Goal: Task Accomplishment & Management: Use online tool/utility

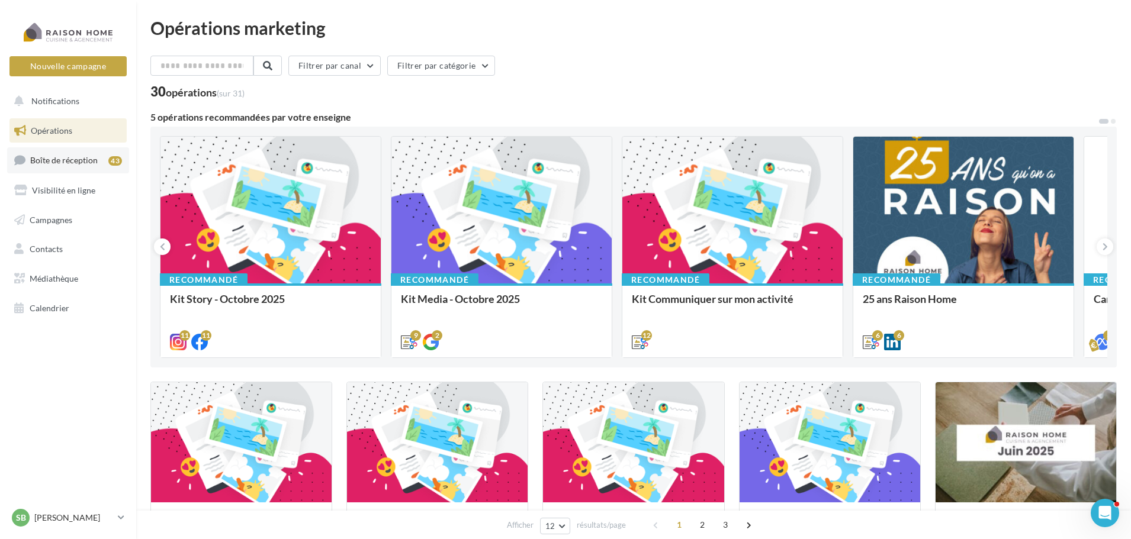
click at [86, 161] on span "Boîte de réception" at bounding box center [63, 160] width 67 height 10
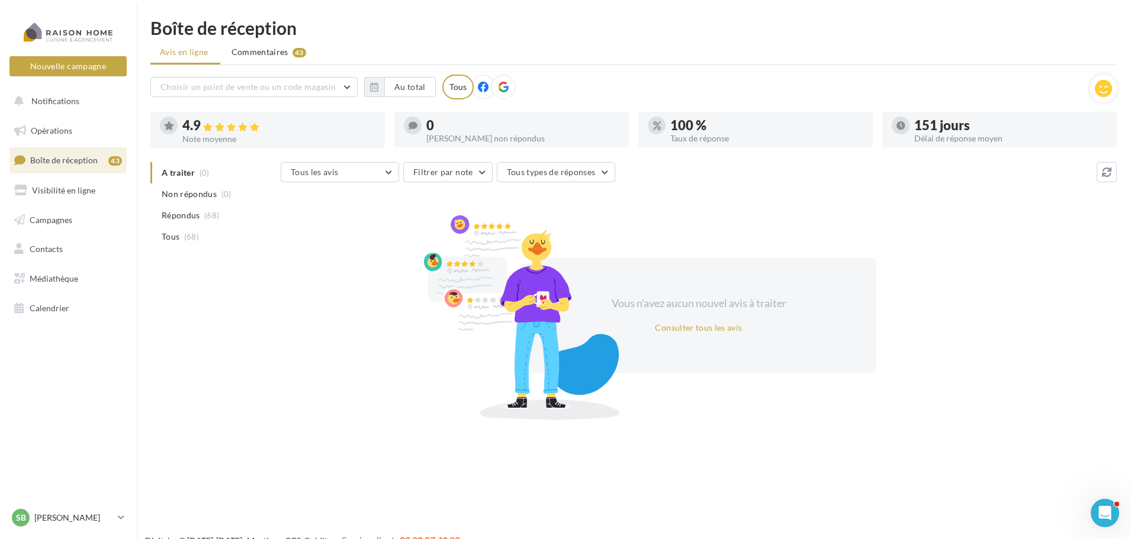
click at [200, 218] on li "Répondus (68)" at bounding box center [213, 215] width 126 height 21
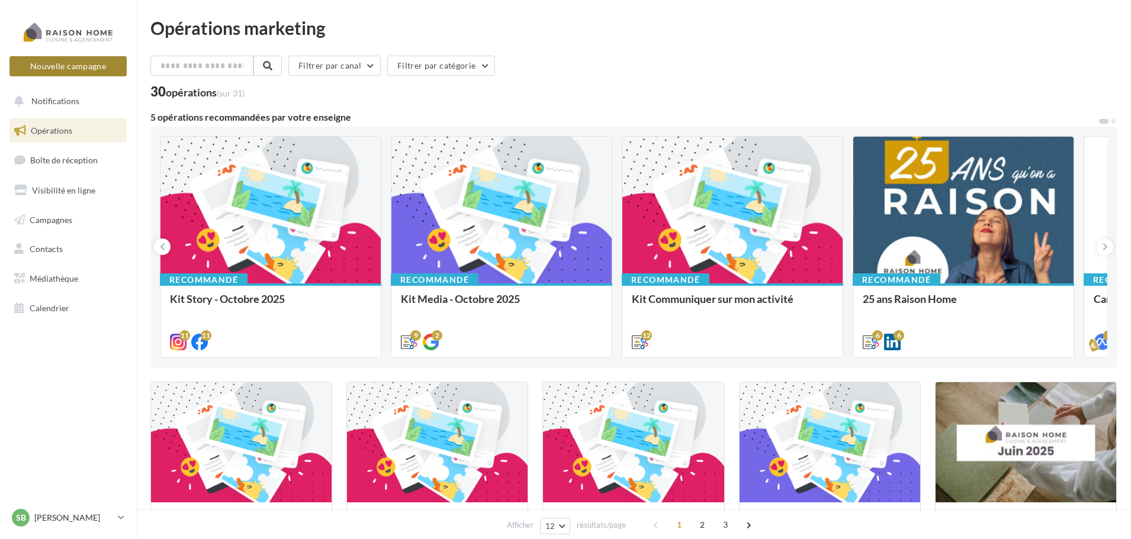
click at [88, 69] on button "Nouvelle campagne" at bounding box center [67, 66] width 117 height 20
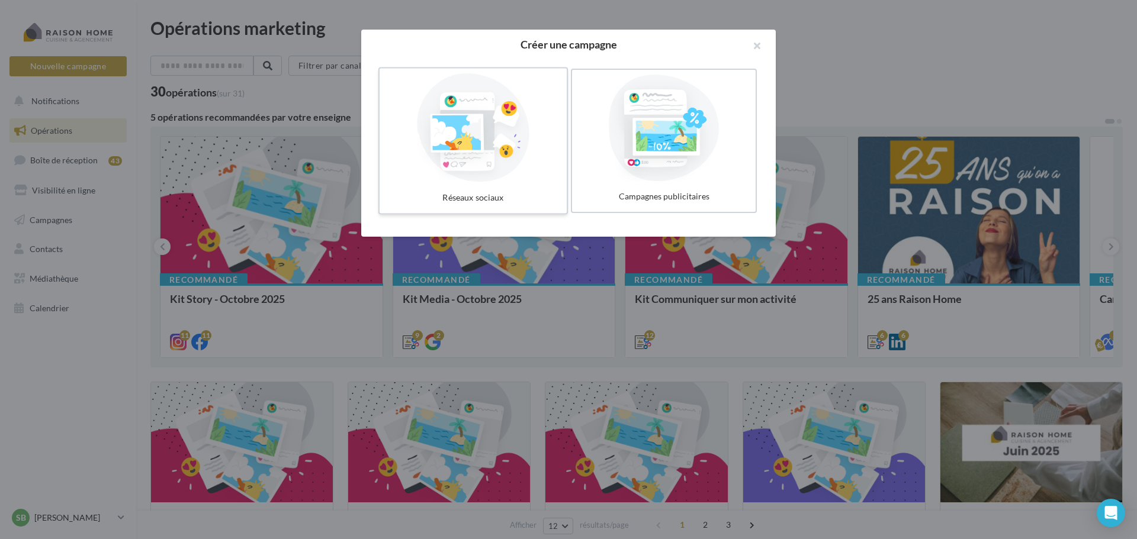
click at [480, 188] on div "Réseaux sociaux" at bounding box center [473, 198] width 178 height 22
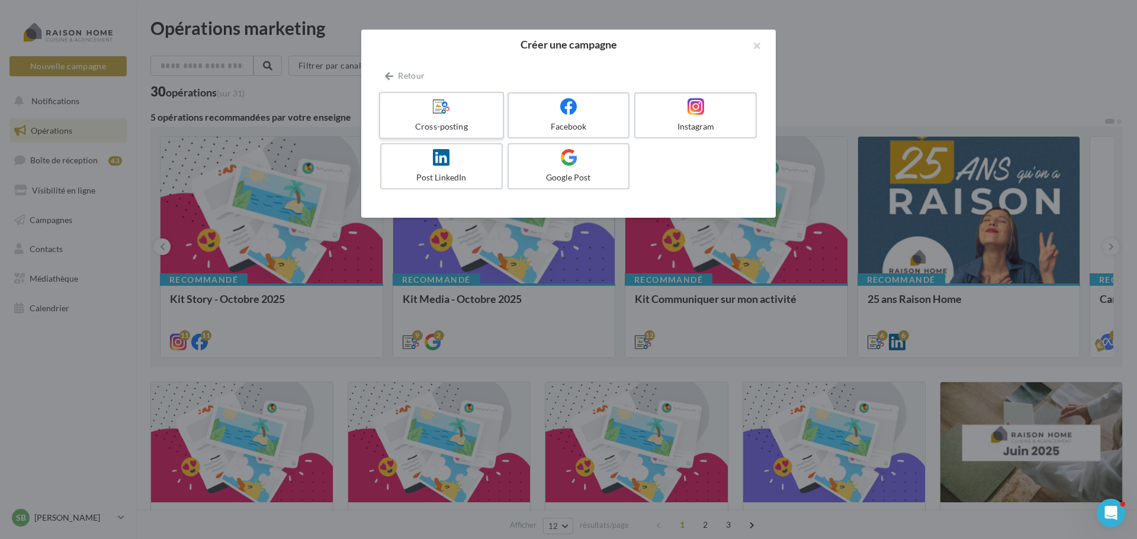
click at [455, 118] on label "Cross-posting" at bounding box center [441, 115] width 125 height 47
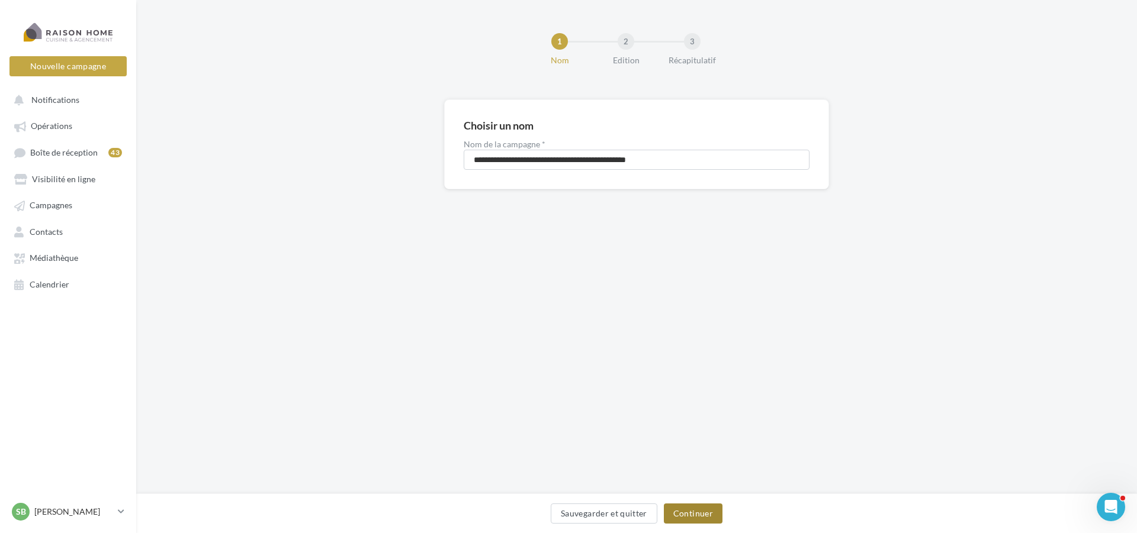
click at [702, 519] on button "Continuer" at bounding box center [693, 514] width 59 height 20
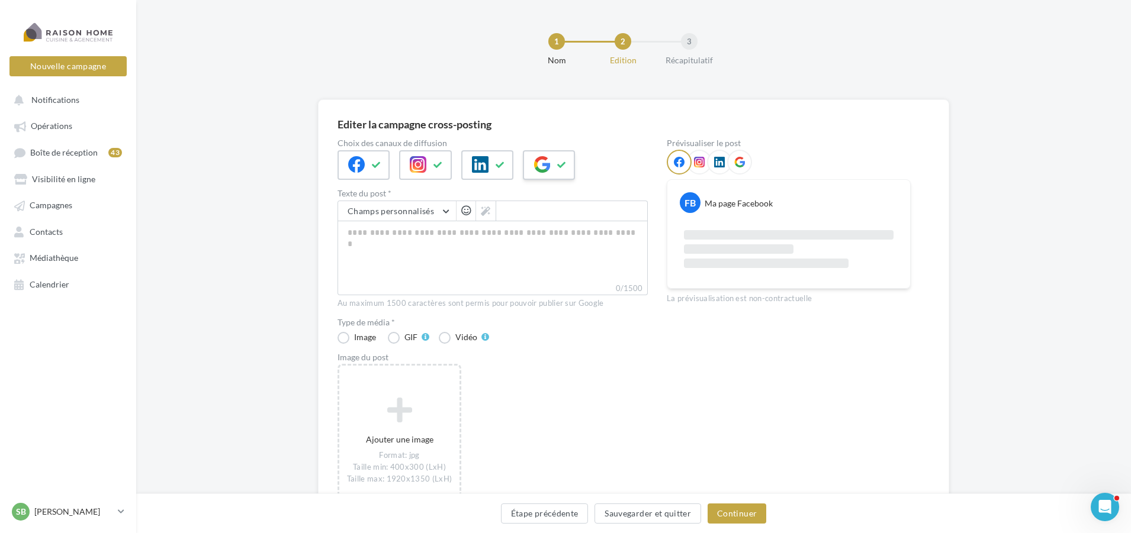
click at [553, 165] on div at bounding box center [549, 165] width 52 height 30
click at [401, 236] on textarea "0/2200" at bounding box center [492, 252] width 310 height 62
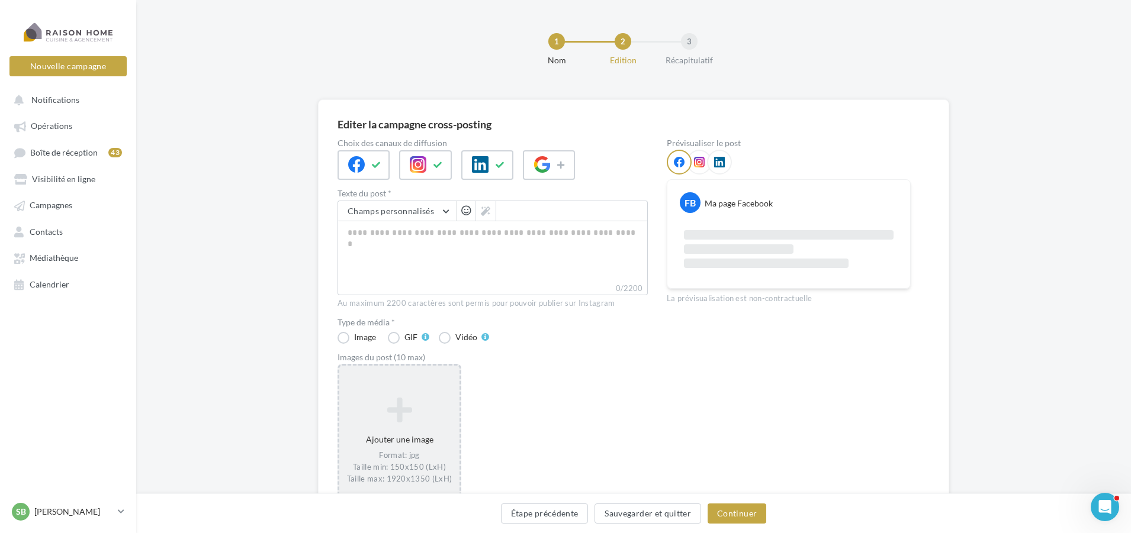
click at [403, 420] on icon at bounding box center [399, 410] width 111 height 28
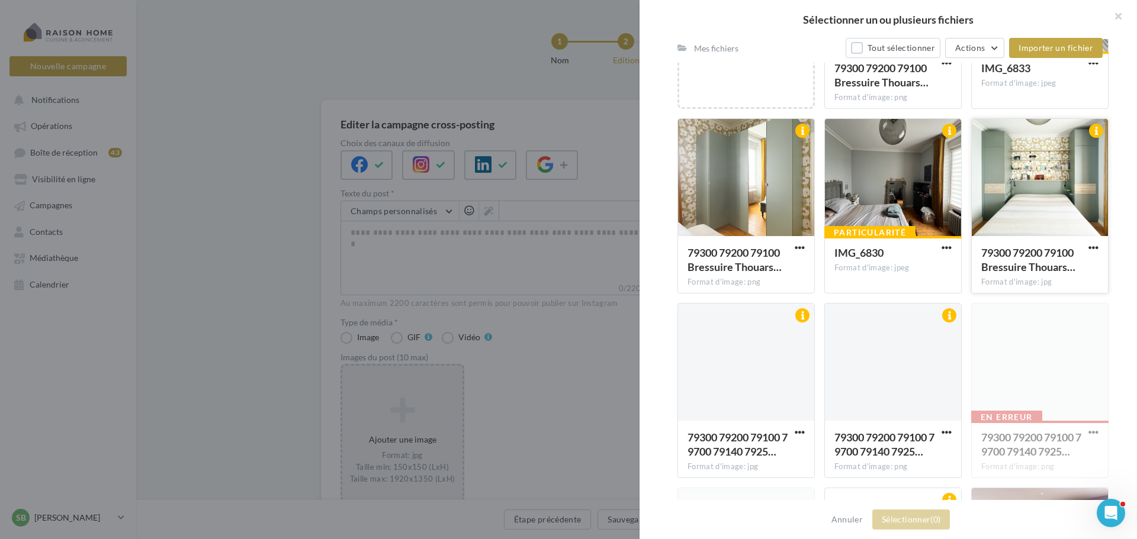
scroll to position [377, 0]
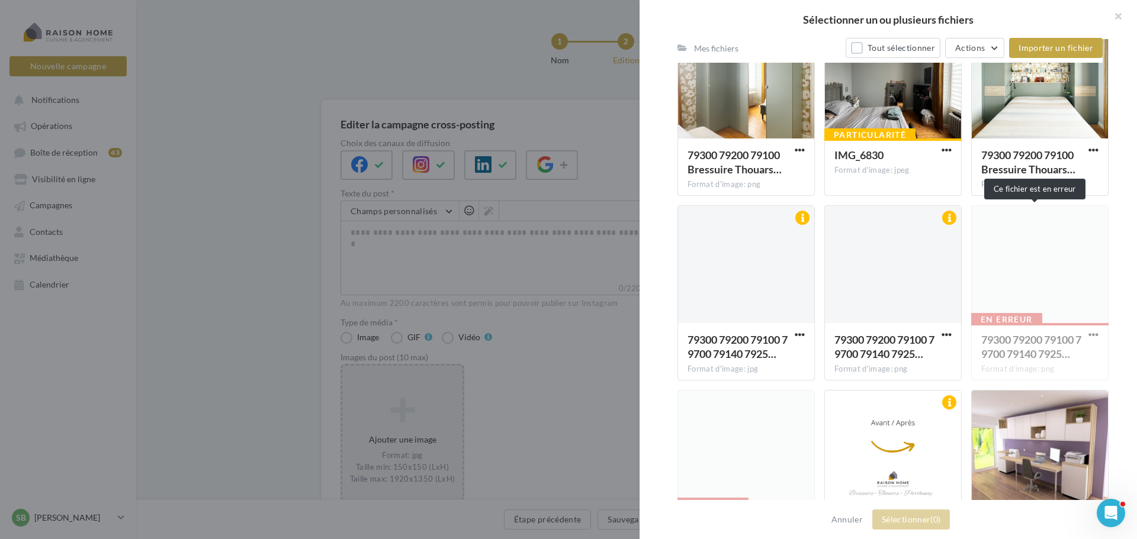
click at [1092, 333] on div "En erreur 79300 79200 79100 79700 79140 7925… Format d'image: png" at bounding box center [1039, 292] width 137 height 175
click at [1086, 334] on div "En erreur 79300 79200 79100 79700 79140 7925… Format d'image: png" at bounding box center [1039, 292] width 137 height 175
click at [943, 331] on span "button" at bounding box center [946, 335] width 10 height 10
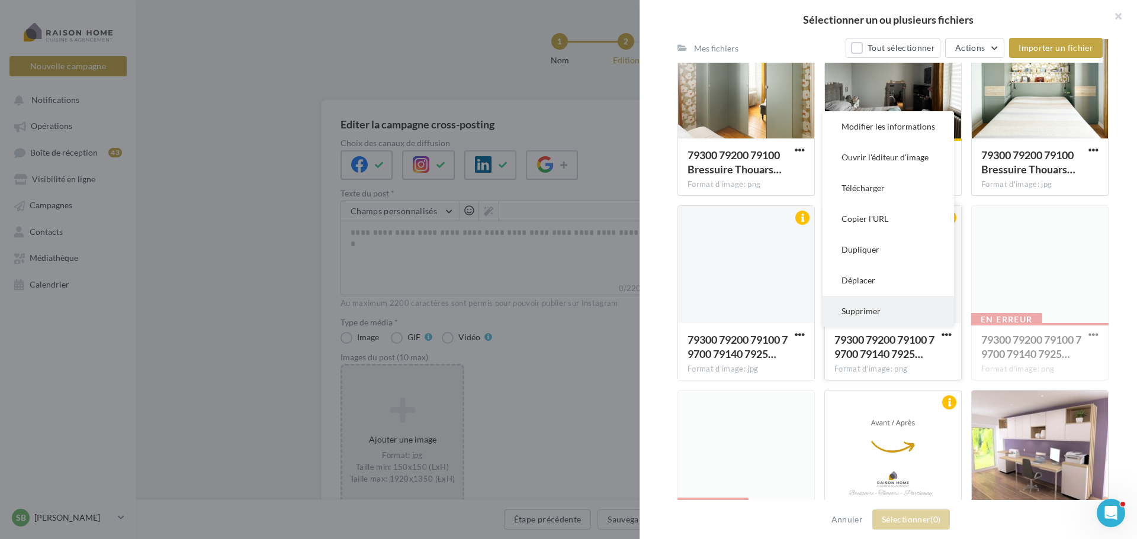
click at [874, 307] on button "Supprimer" at bounding box center [887, 311] width 131 height 31
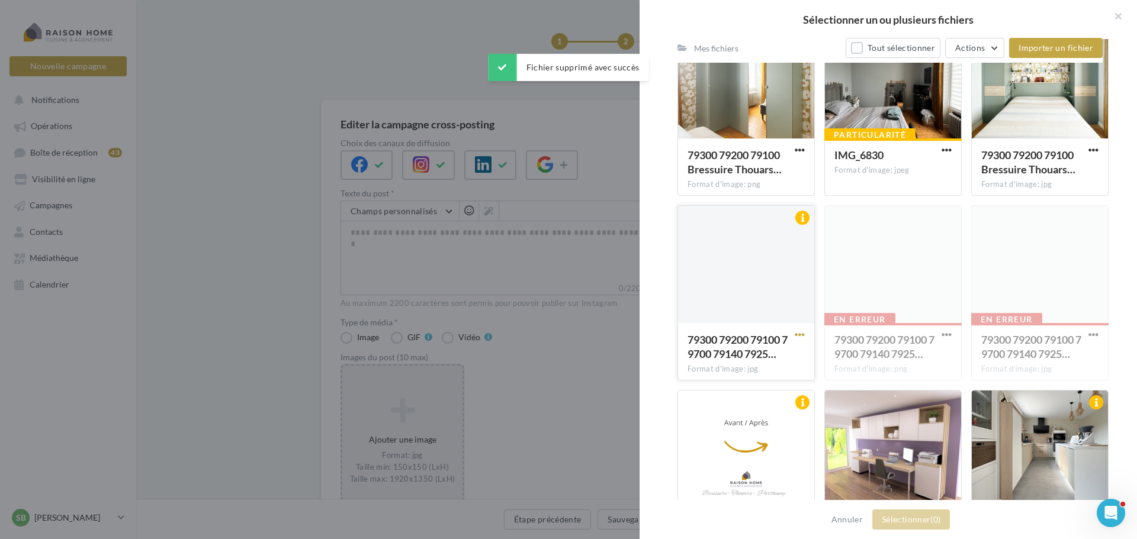
click at [796, 335] on span "button" at bounding box center [800, 335] width 10 height 10
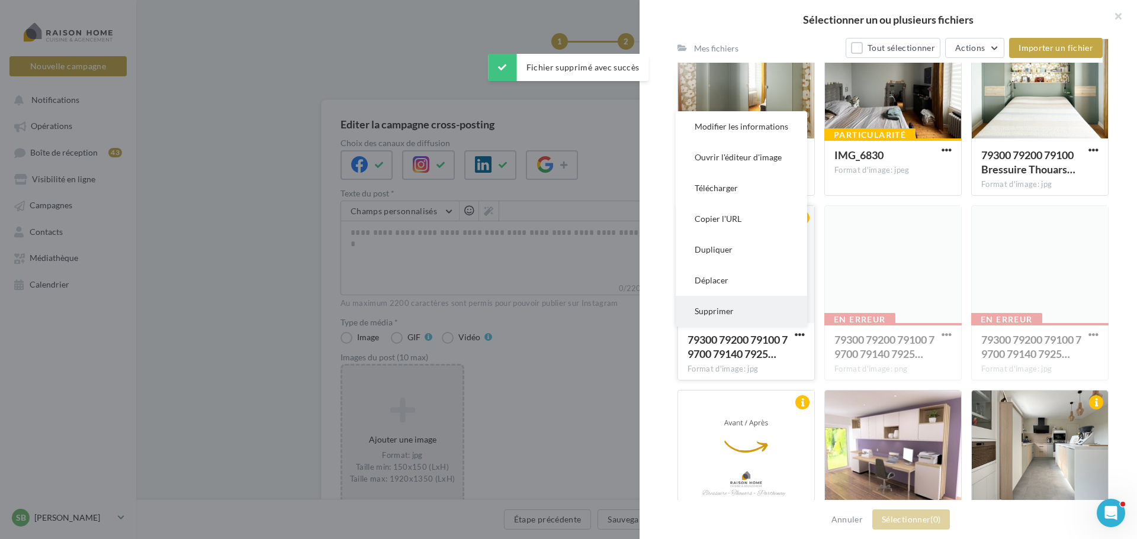
click at [757, 315] on button "Supprimer" at bounding box center [741, 311] width 131 height 31
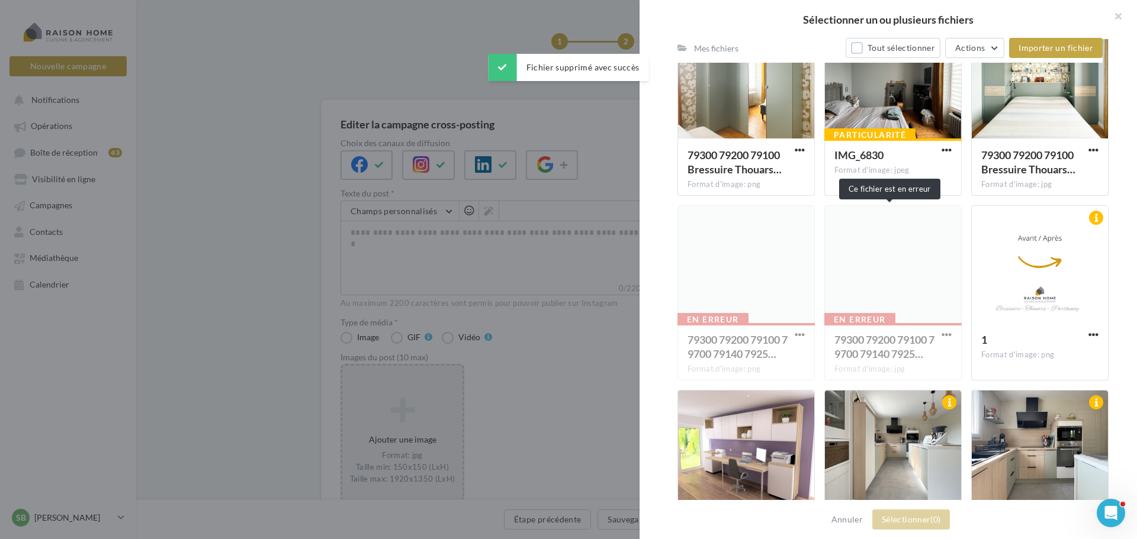
click at [943, 336] on div "En erreur 79300 79200 79100 79700 79140 7925… Format d'image: jpg" at bounding box center [892, 292] width 137 height 175
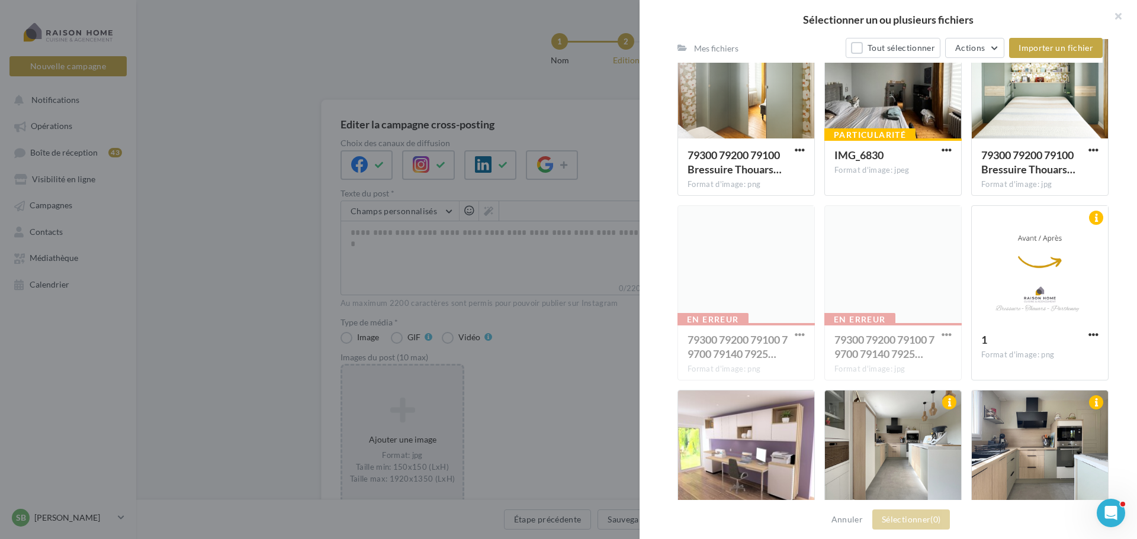
drag, startPoint x: 893, startPoint y: 282, endPoint x: 882, endPoint y: 274, distance: 14.0
click at [882, 274] on div "En erreur 79300 79200 79100 79700 79140 7925… Format d'image: jpg" at bounding box center [892, 292] width 137 height 175
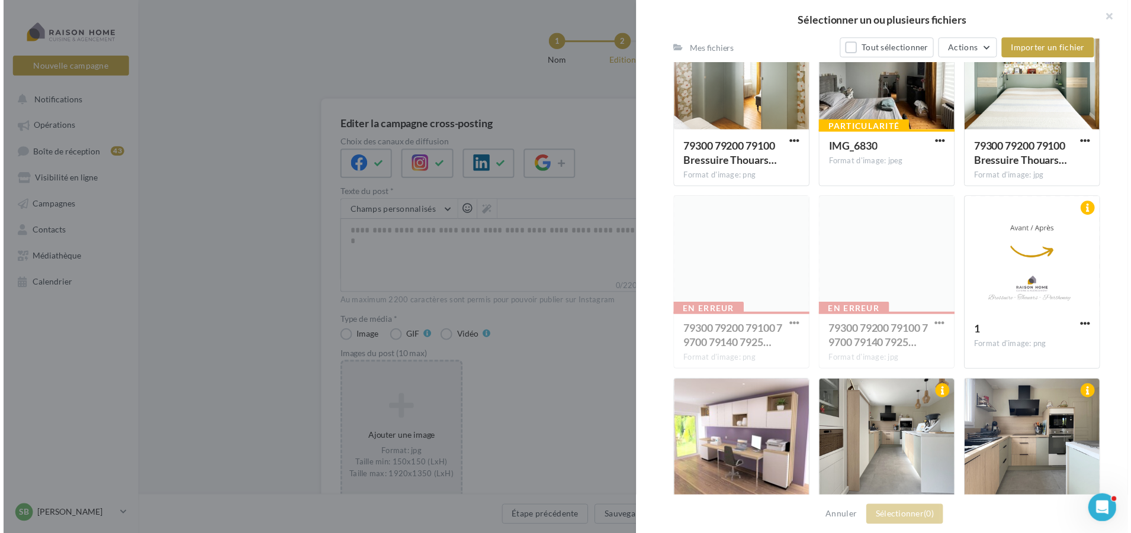
scroll to position [287, 0]
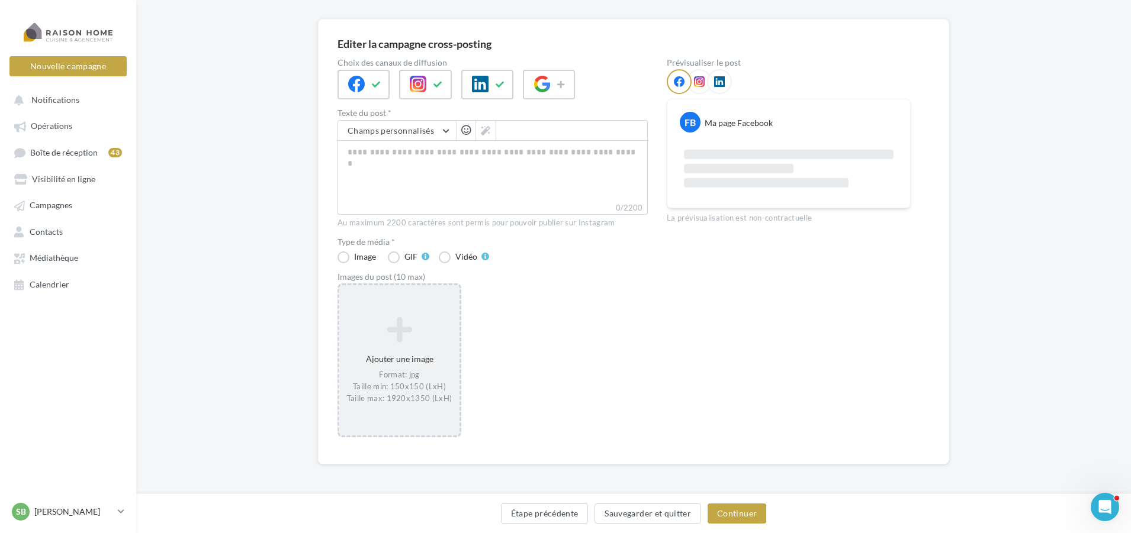
scroll to position [82, 0]
click at [286, 32] on div "Editer la campagne cross-posting Choix des canaux de diffusion Texte du post * …" at bounding box center [633, 260] width 995 height 484
click at [419, 373] on div "Format: jpg Taille min: 150x150 (LxH) Taille max: 1920x1350 (LxH)" at bounding box center [399, 386] width 111 height 34
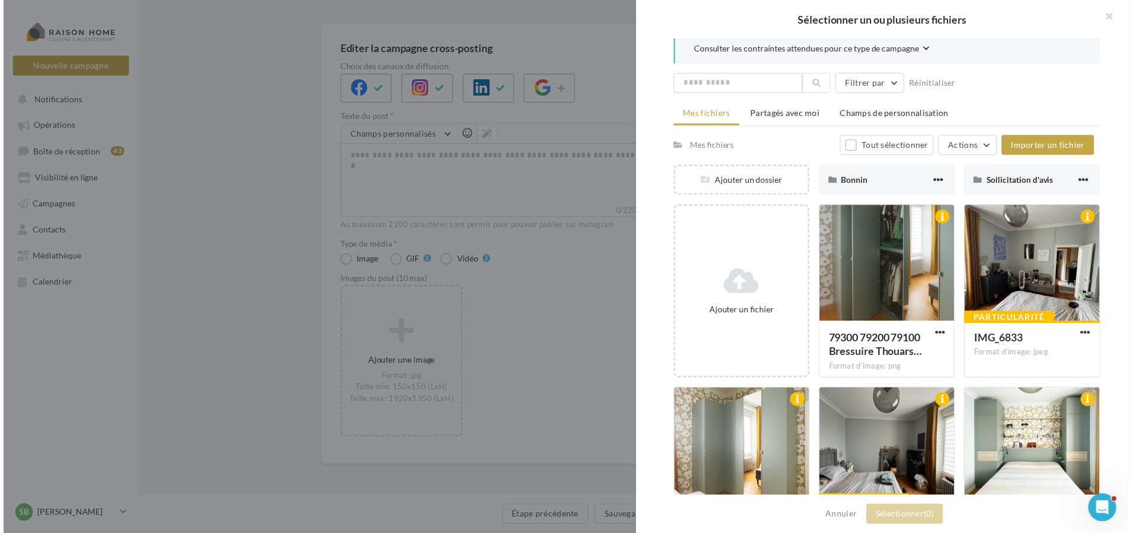
scroll to position [0, 0]
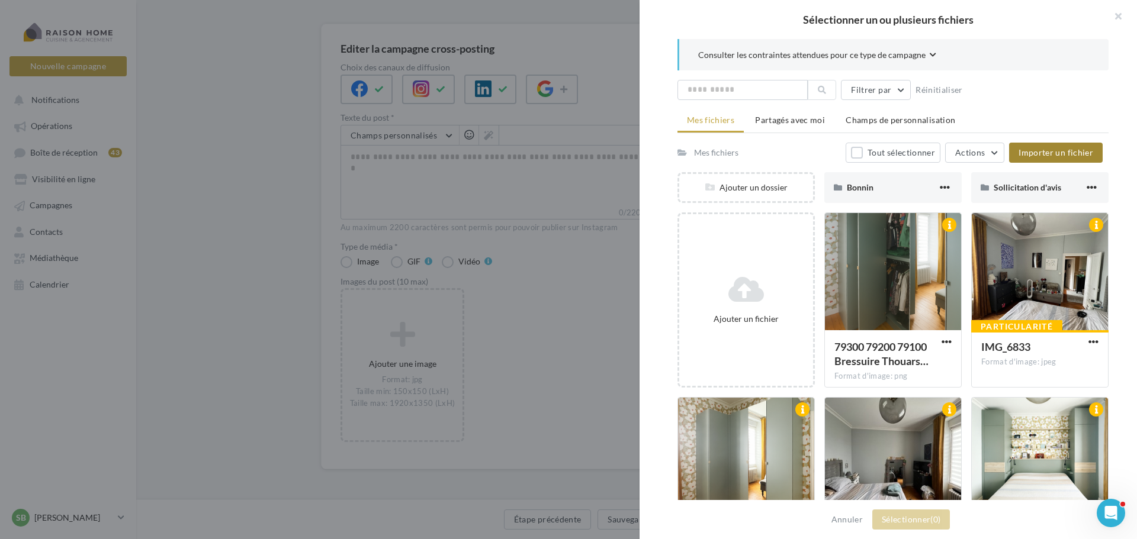
click at [1043, 152] on span "Importer un fichier" at bounding box center [1055, 152] width 75 height 10
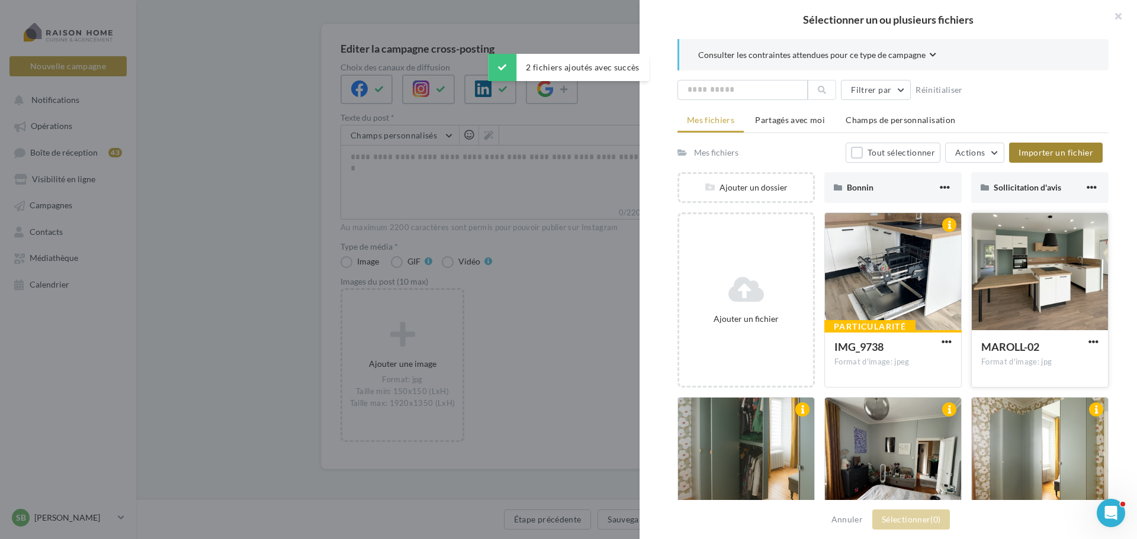
click at [1086, 339] on button "button" at bounding box center [1093, 343] width 15 height 12
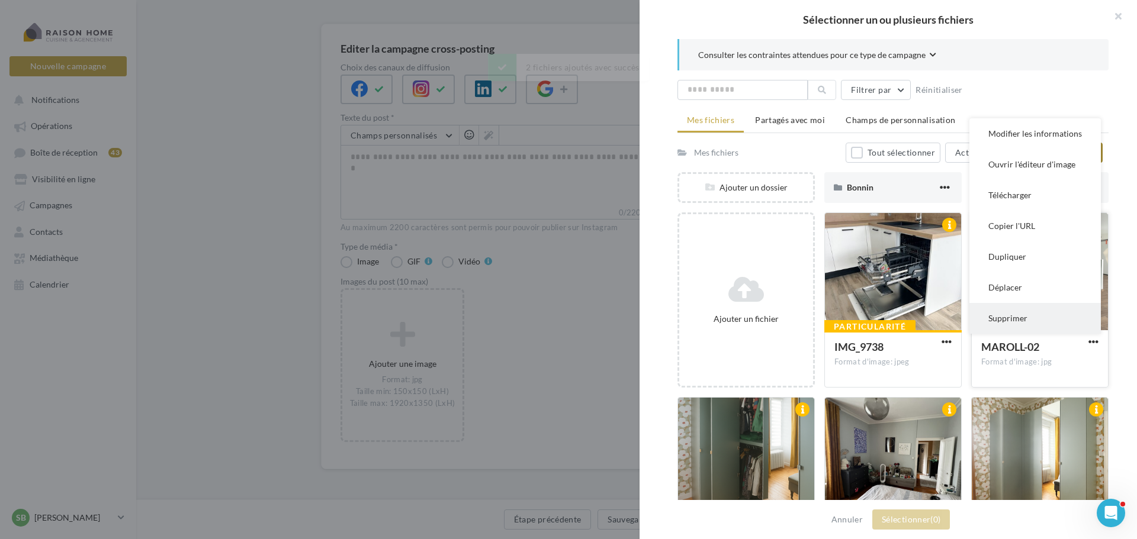
click at [1033, 321] on button "Supprimer" at bounding box center [1034, 318] width 131 height 31
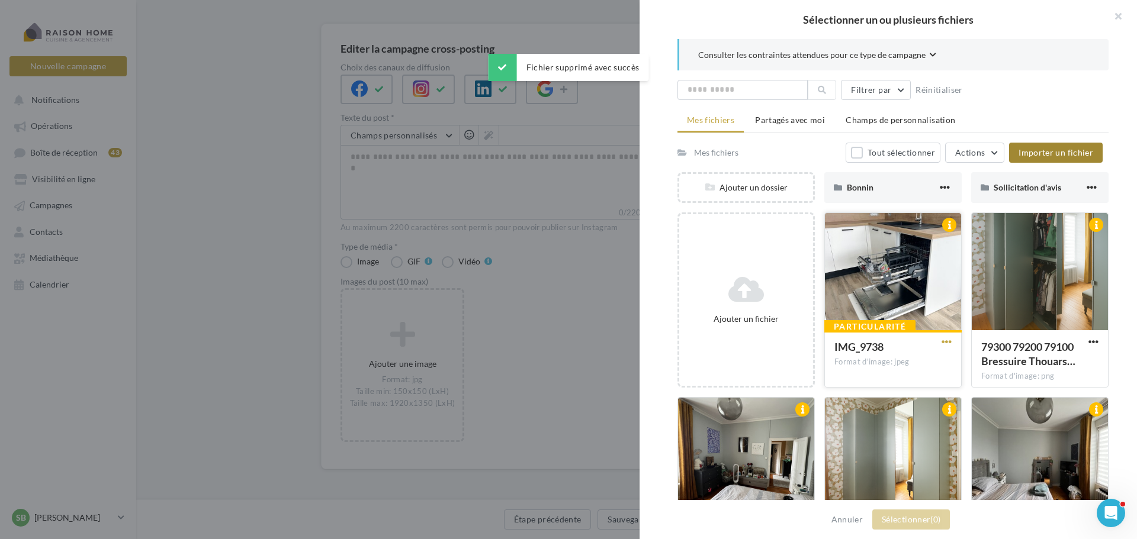
click at [941, 342] on span "button" at bounding box center [946, 342] width 10 height 10
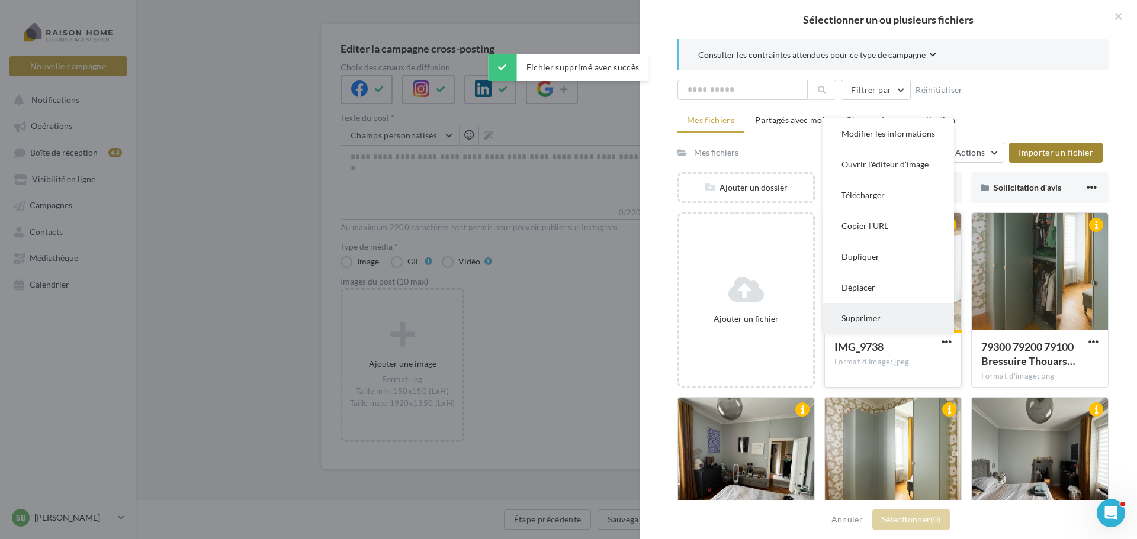
click at [873, 310] on button "Supprimer" at bounding box center [887, 318] width 131 height 31
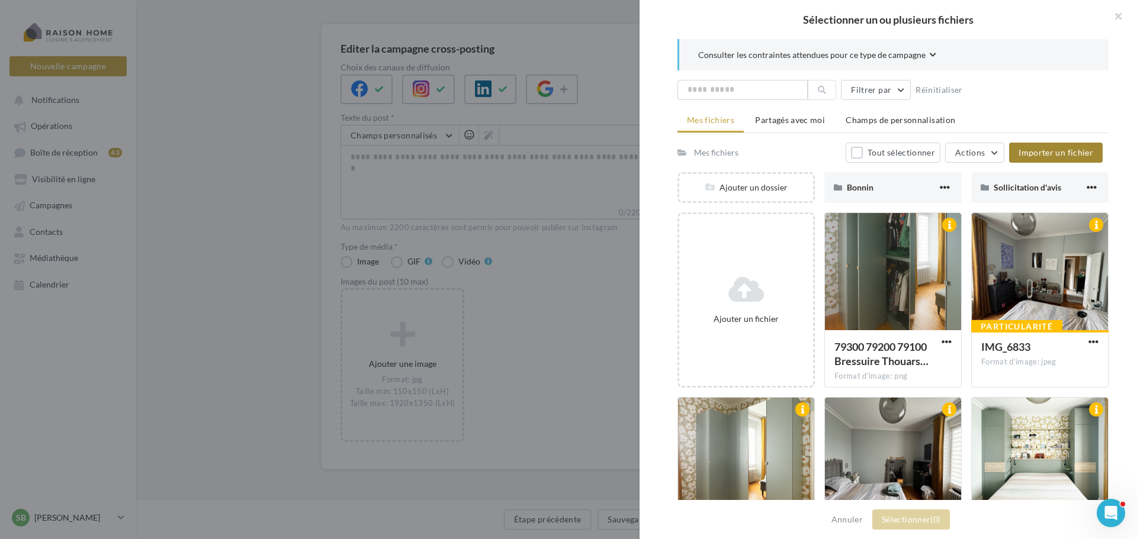
click at [1063, 90] on div "Filtrer par Réinitialiser" at bounding box center [892, 90] width 431 height 20
click at [1059, 147] on span "Importer un fichier" at bounding box center [1055, 152] width 75 height 10
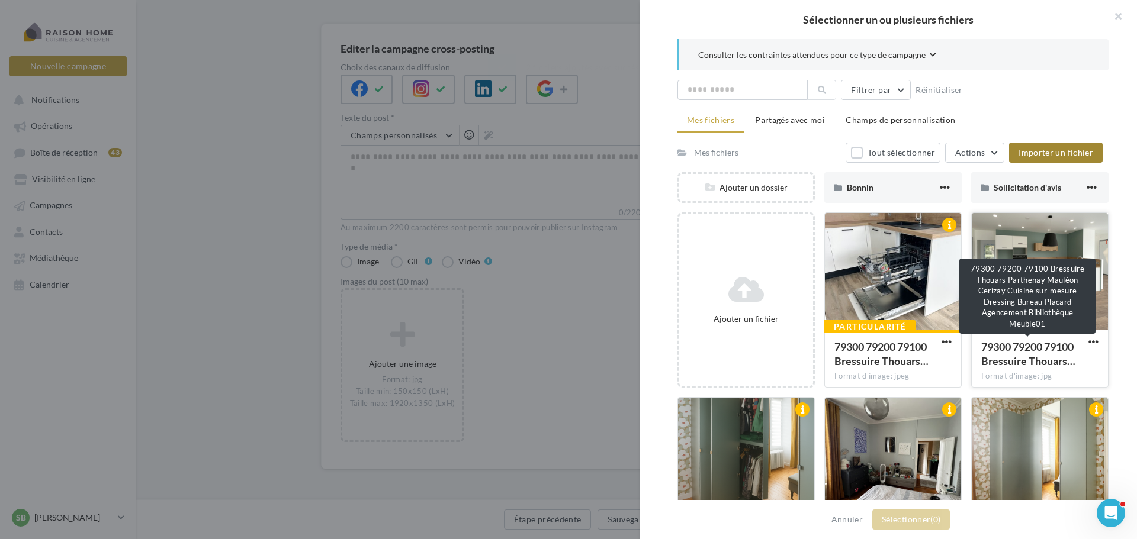
click at [1035, 358] on span "79300 79200 79100 Bressuire Thouars…" at bounding box center [1028, 353] width 94 height 27
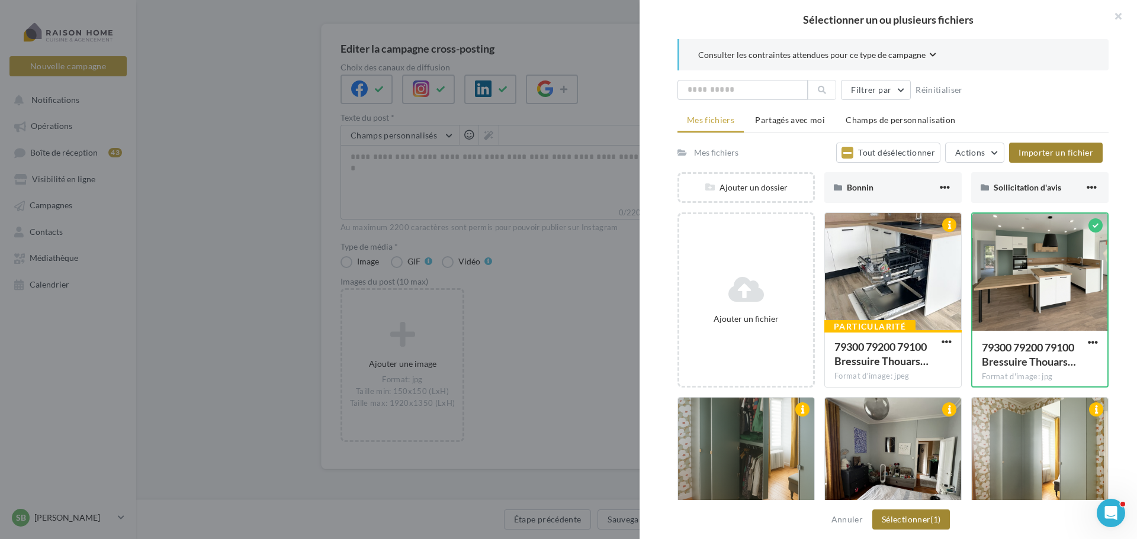
click at [935, 518] on span "(1)" at bounding box center [935, 519] width 10 height 10
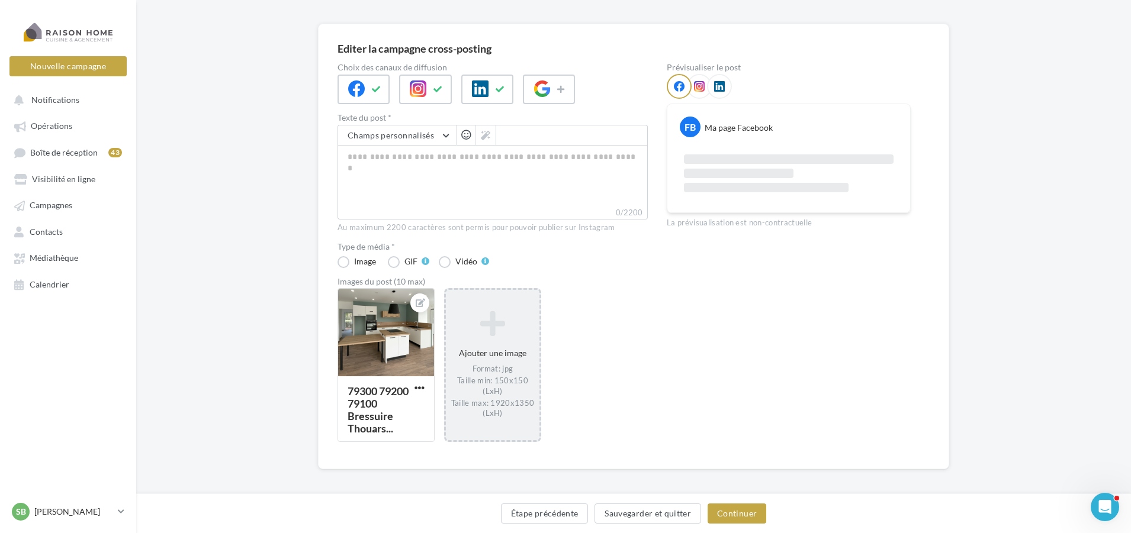
click at [497, 364] on div "Format: jpg Taille min: 150x150 (LxH) Taille max: 1920x1350 (LxH)" at bounding box center [493, 391] width 84 height 55
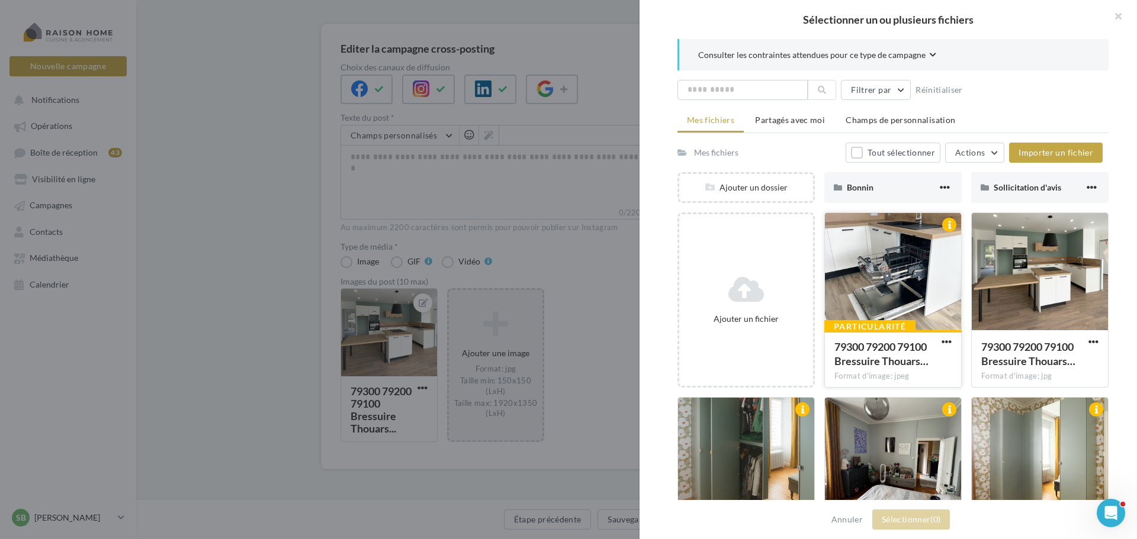
click at [882, 262] on div at bounding box center [893, 272] width 136 height 118
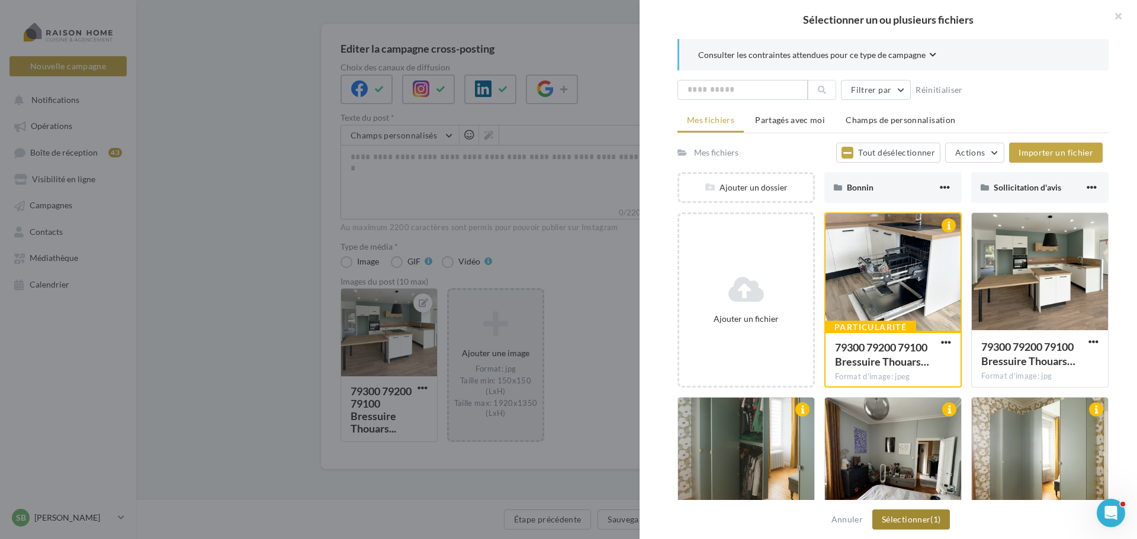
click at [894, 517] on button "Sélectionner (1)" at bounding box center [911, 520] width 78 height 20
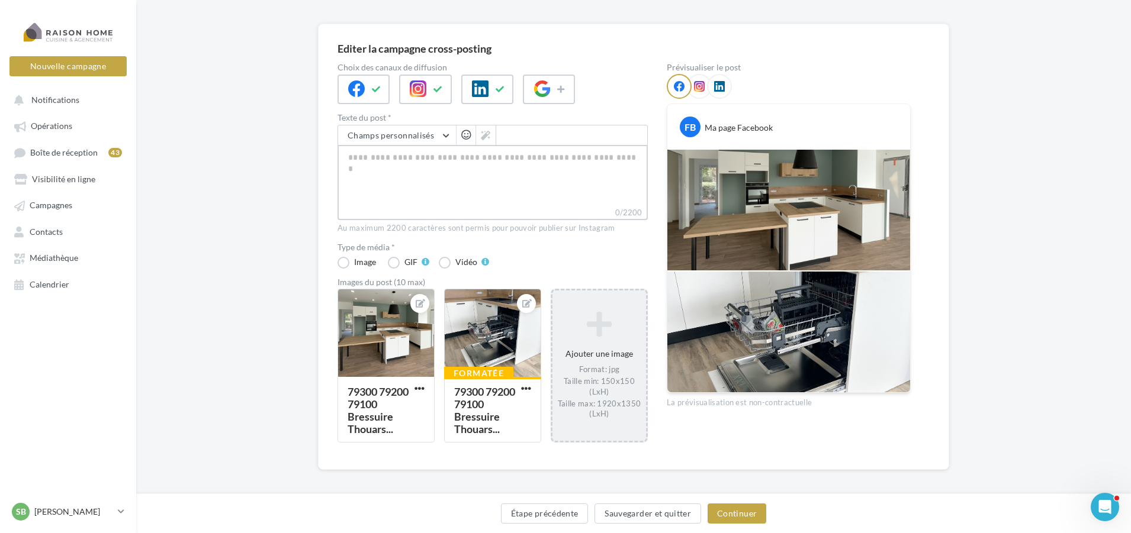
click at [469, 198] on textarea "0/2200" at bounding box center [492, 176] width 310 height 62
paste textarea "**********"
type textarea "**********"
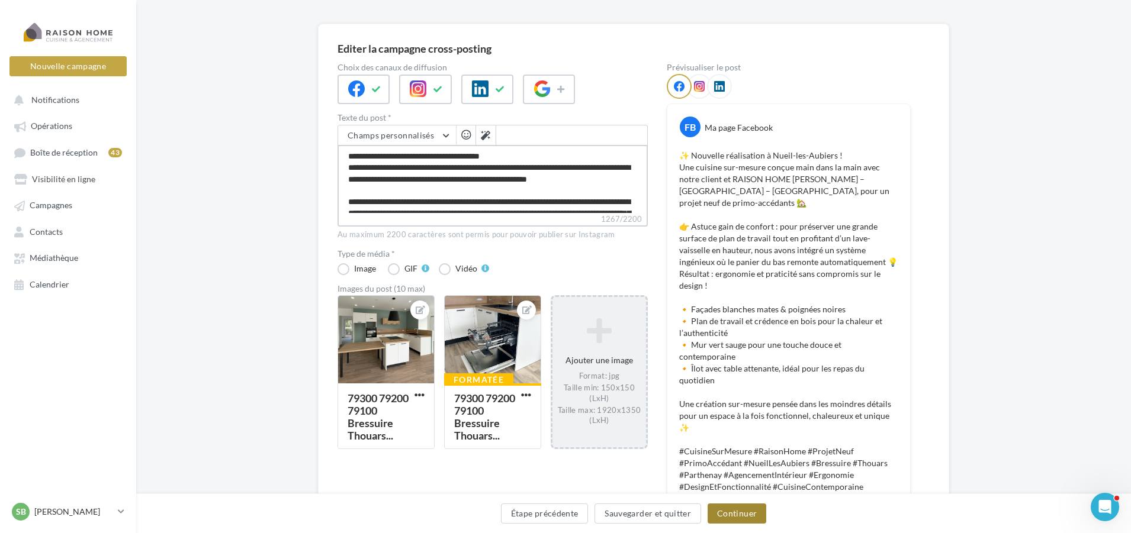
type textarea "**********"
click at [738, 514] on button "Continuer" at bounding box center [736, 514] width 59 height 20
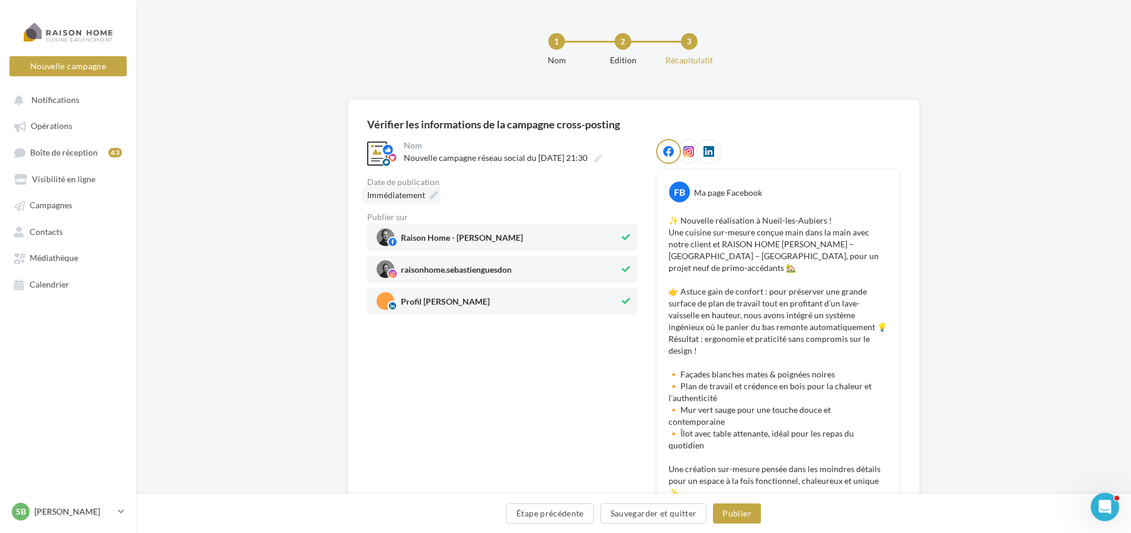
click at [436, 198] on icon at bounding box center [434, 195] width 8 height 8
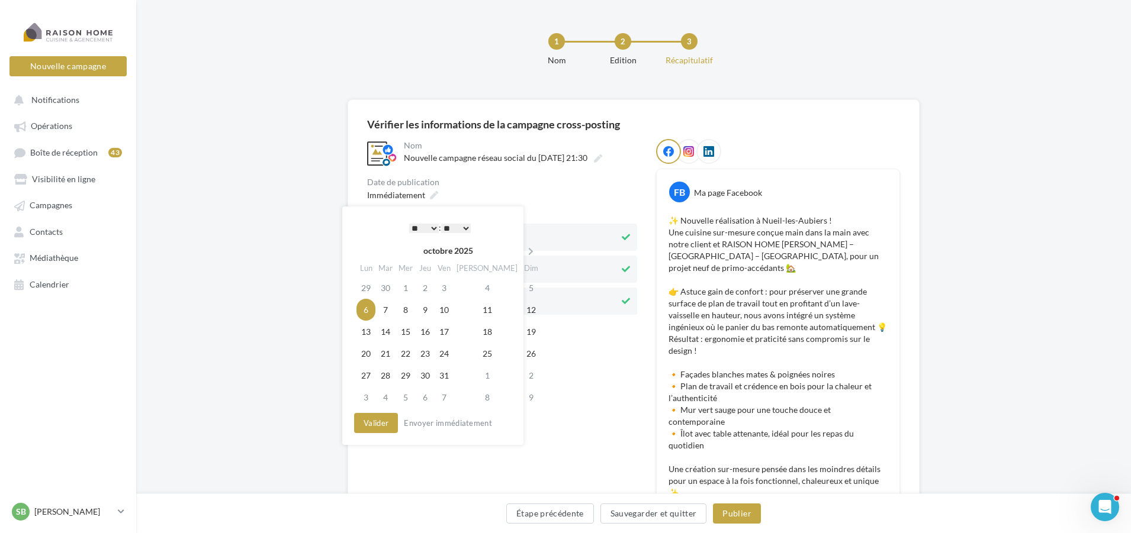
click at [432, 227] on select "* * * * * * * * * * ** ** ** ** ** ** ** ** ** ** ** ** ** **" at bounding box center [424, 228] width 30 height 9
click at [394, 311] on td "7" at bounding box center [385, 310] width 20 height 22
click at [433, 229] on select "* * * * * * * * * * ** ** ** ** ** ** ** ** ** ** ** ** ** **" at bounding box center [424, 228] width 30 height 9
click at [370, 424] on button "Valider" at bounding box center [376, 423] width 44 height 20
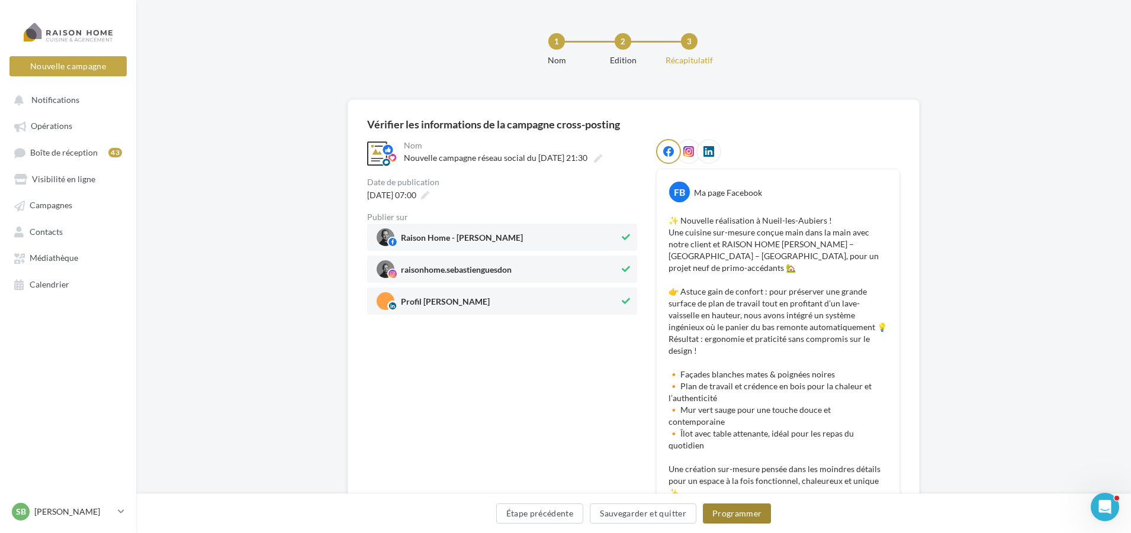
click at [731, 515] on button "Programmer" at bounding box center [737, 514] width 69 height 20
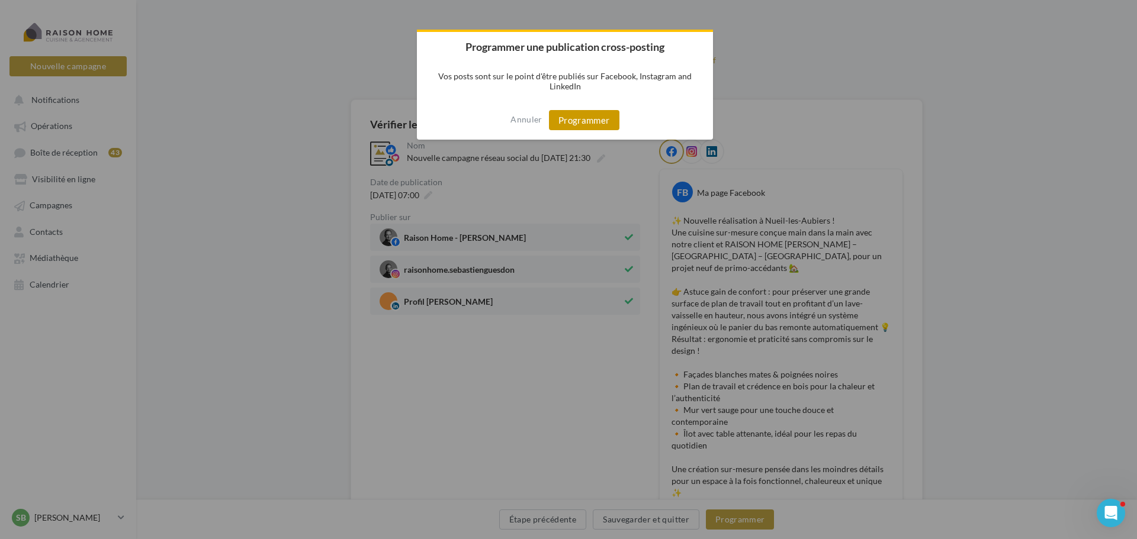
click at [573, 120] on button "Programmer" at bounding box center [584, 120] width 70 height 20
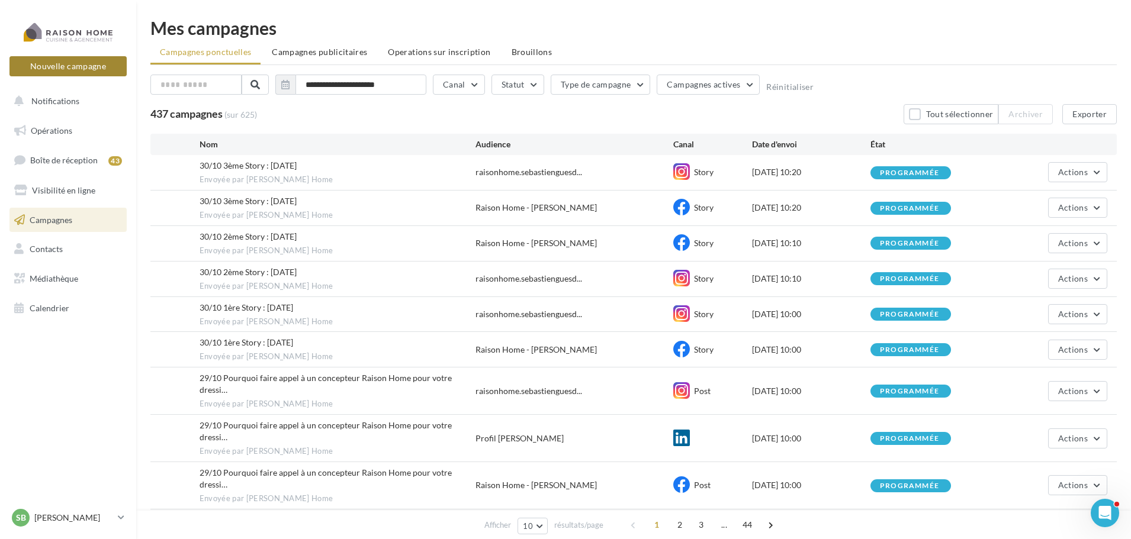
click at [52, 64] on button "Nouvelle campagne" at bounding box center [67, 66] width 117 height 20
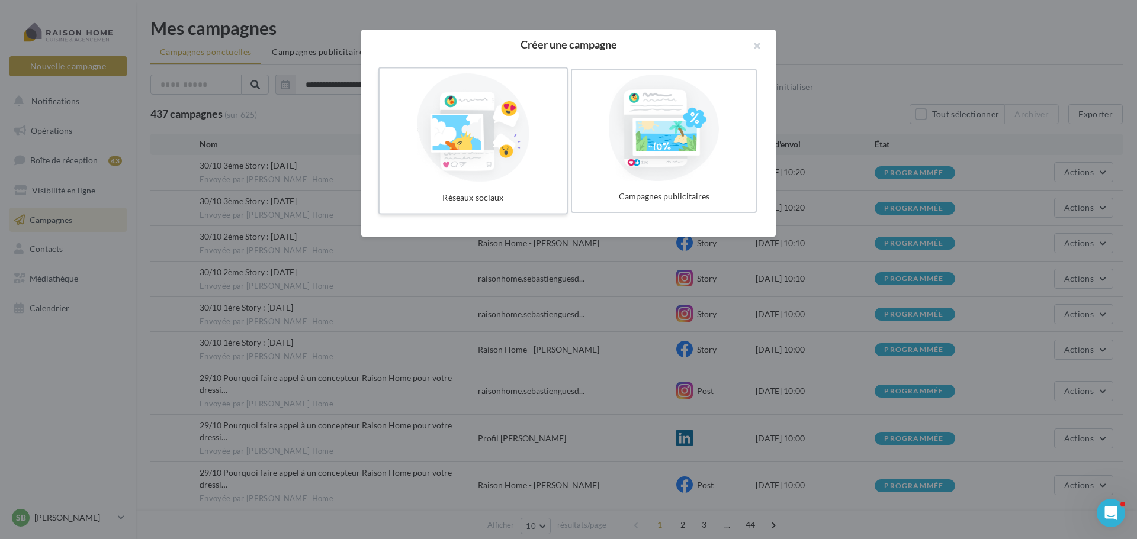
click at [483, 162] on div at bounding box center [473, 127] width 178 height 109
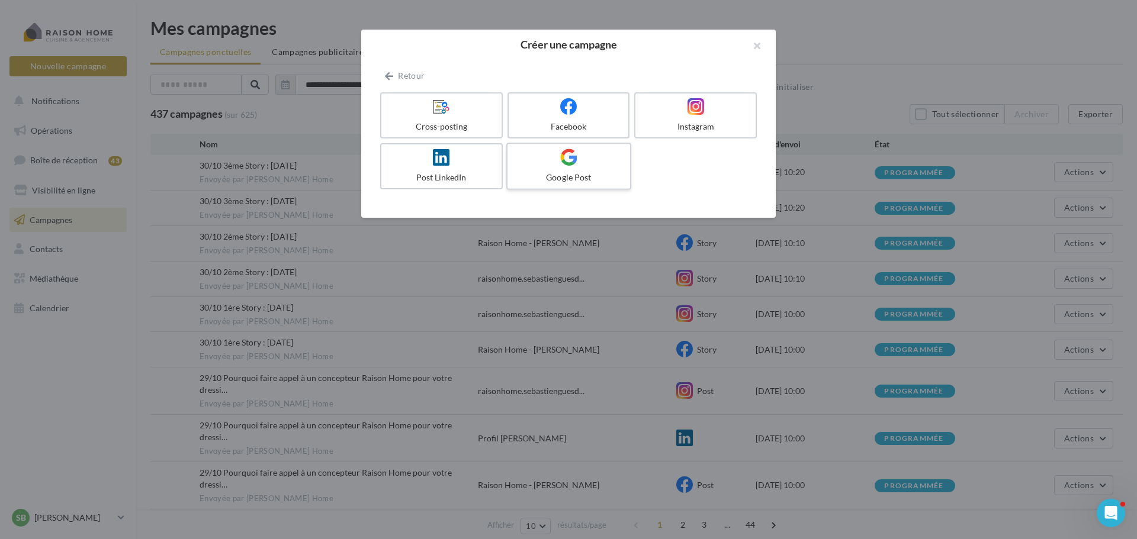
click at [592, 175] on div "Google Post" at bounding box center [568, 178] width 112 height 12
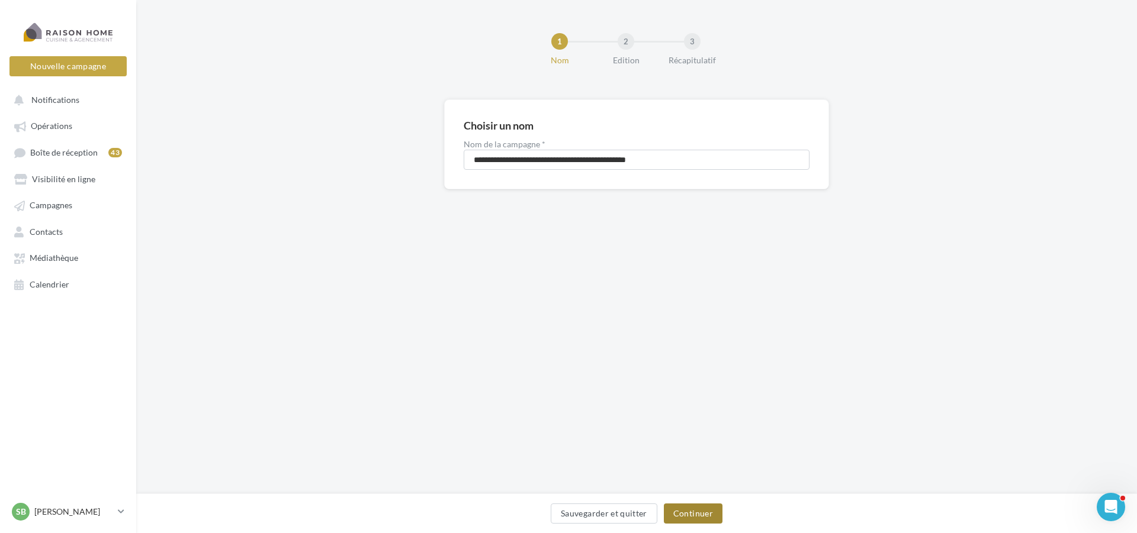
click at [699, 523] on button "Continuer" at bounding box center [693, 514] width 59 height 20
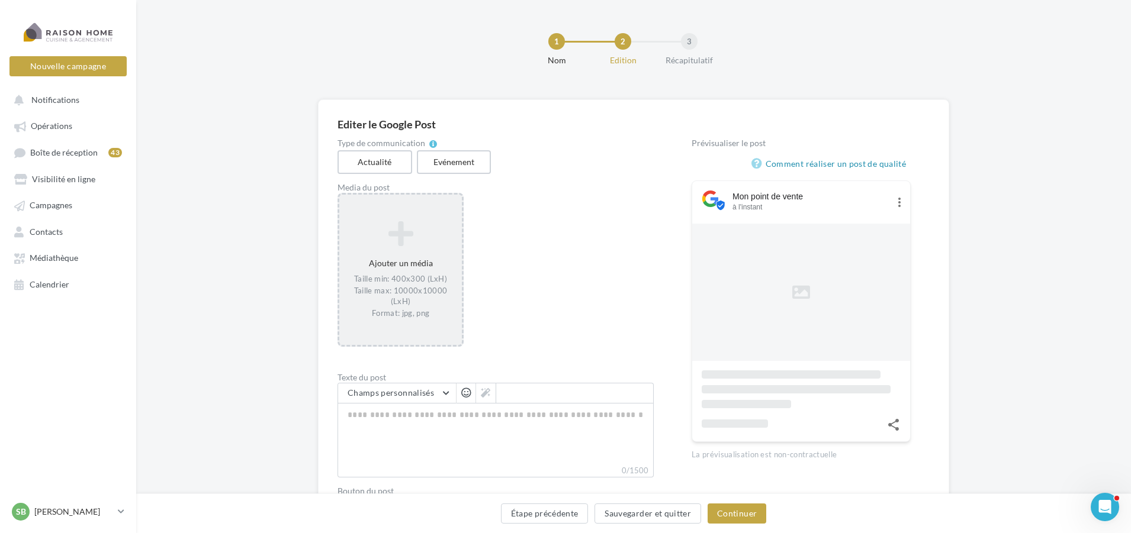
click at [420, 279] on div "Taille min: 400x300 (LxH) Taille max: 10000x10000 (LxH) Format: jpg, png" at bounding box center [400, 296] width 113 height 45
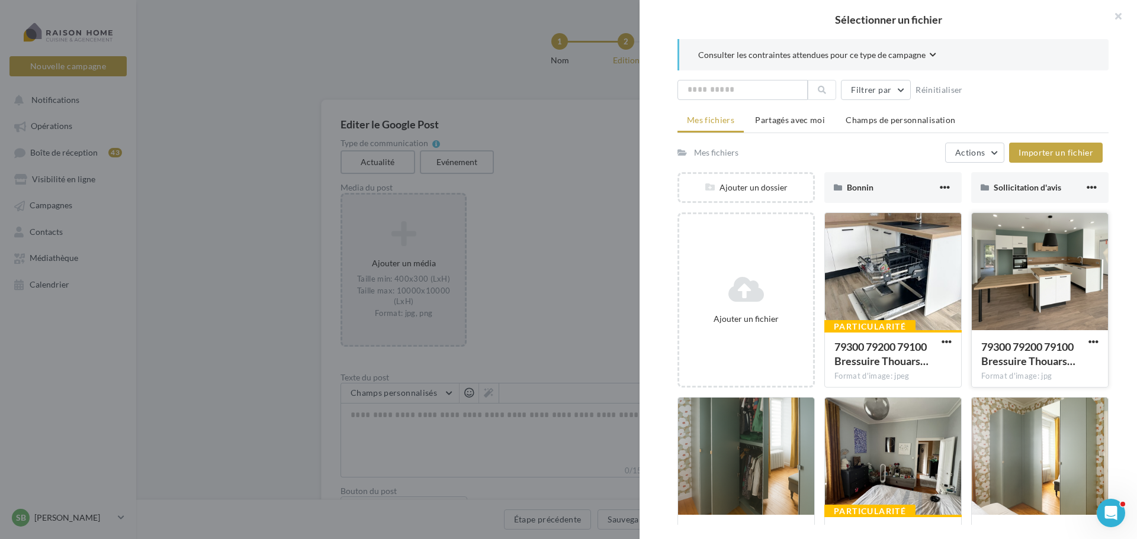
click at [998, 269] on div at bounding box center [1040, 272] width 136 height 118
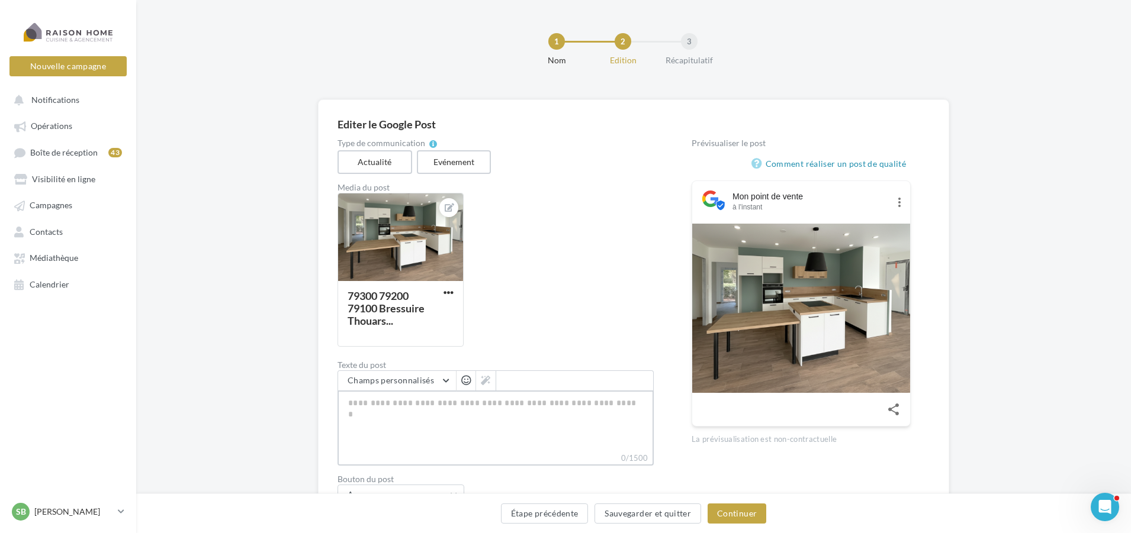
click at [406, 423] on textarea "0/1500" at bounding box center [495, 422] width 316 height 62
paste textarea "**********"
type textarea "**********"
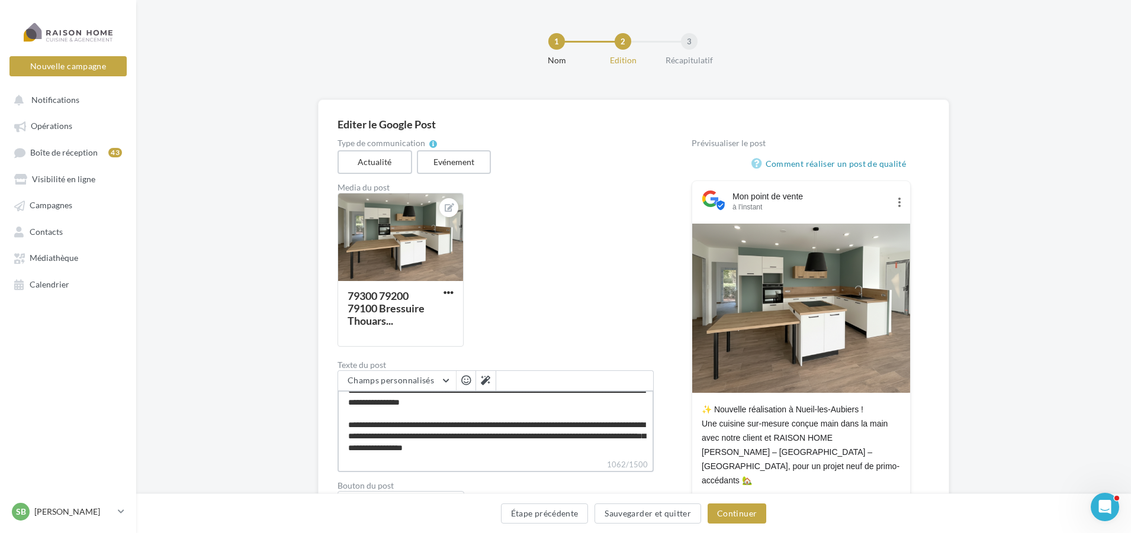
scroll to position [193, 0]
type textarea "**********"
click at [748, 519] on button "Continuer" at bounding box center [736, 514] width 59 height 20
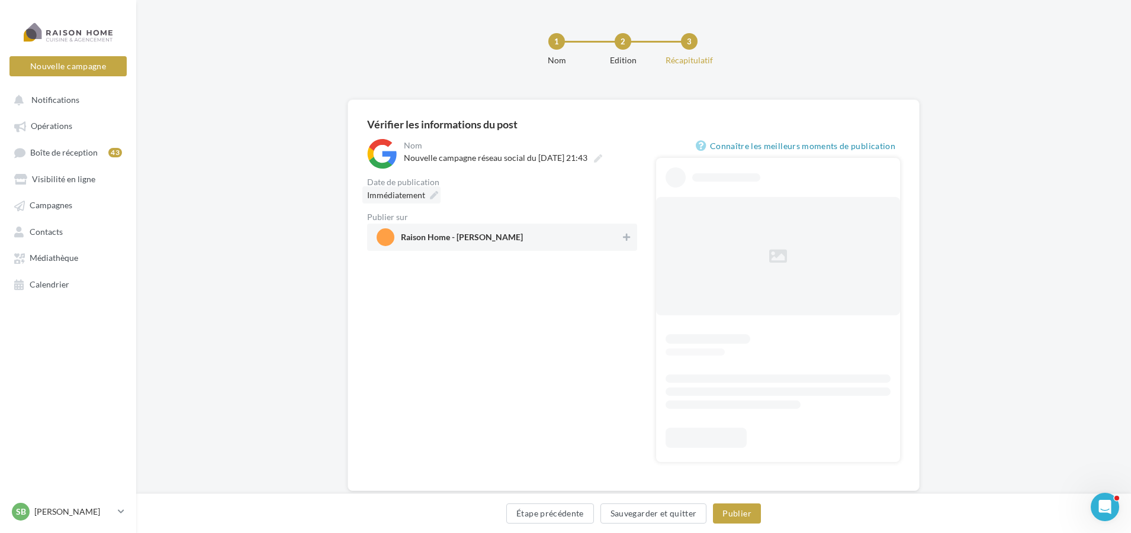
click at [432, 194] on icon at bounding box center [434, 195] width 8 height 8
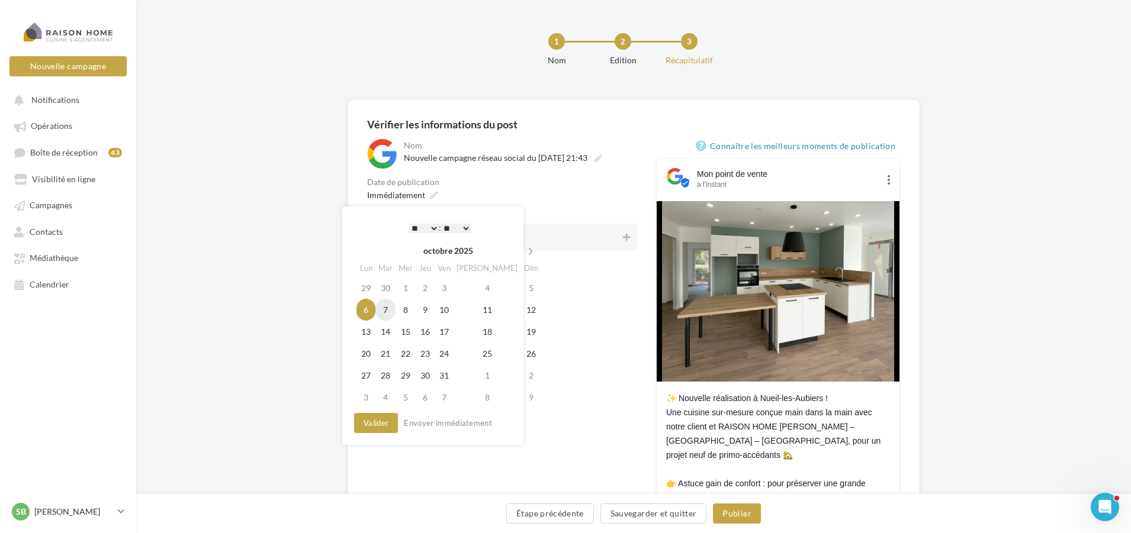
click at [390, 311] on td "7" at bounding box center [385, 310] width 20 height 22
click at [433, 230] on select "* * * * * * * * * * ** ** ** ** ** ** ** ** ** ** ** ** ** **" at bounding box center [424, 228] width 30 height 9
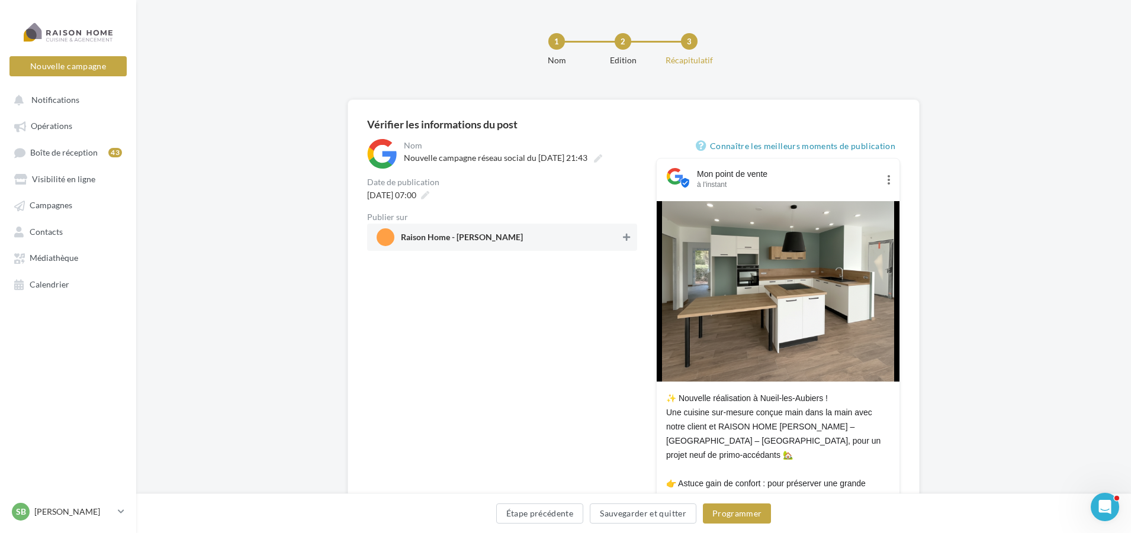
click at [627, 236] on icon at bounding box center [626, 237] width 7 height 8
click at [741, 517] on button "Programmer" at bounding box center [737, 514] width 69 height 20
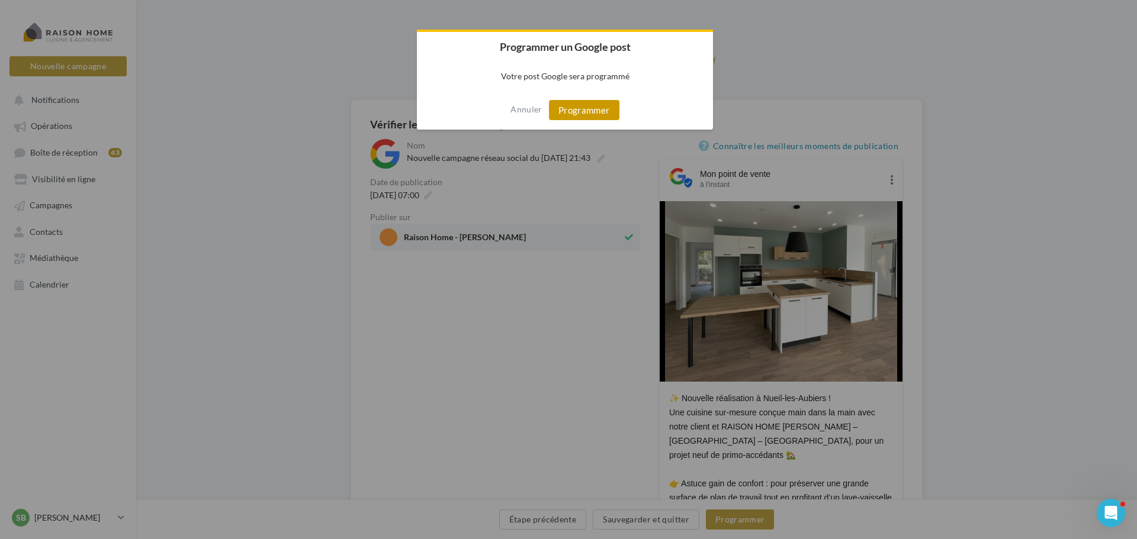
click at [583, 114] on button "Programmer" at bounding box center [584, 110] width 70 height 20
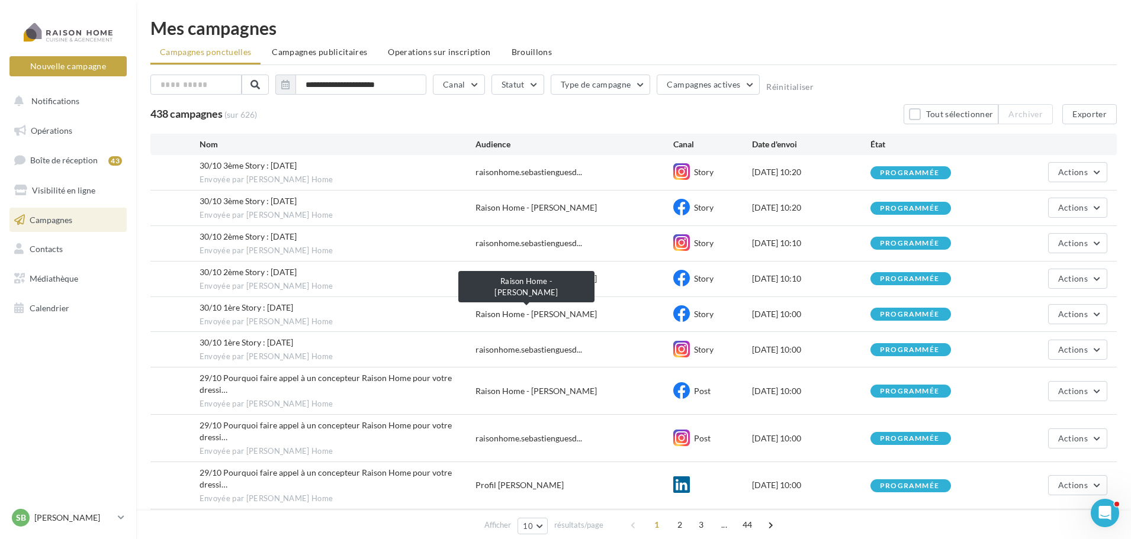
scroll to position [54, 0]
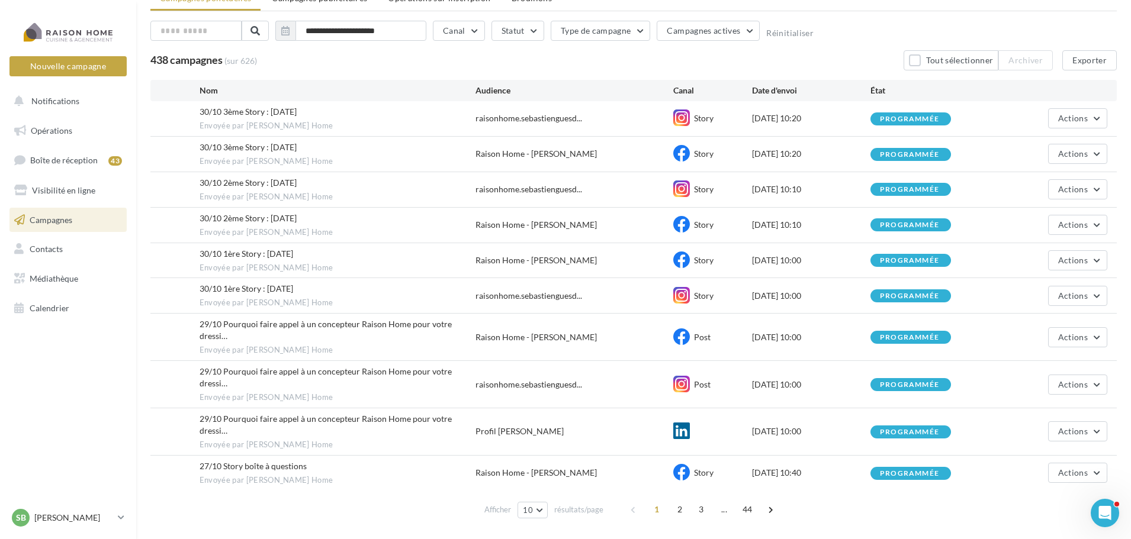
click at [657, 500] on span "1" at bounding box center [656, 509] width 19 height 19
click at [682, 500] on span "2" at bounding box center [679, 509] width 19 height 19
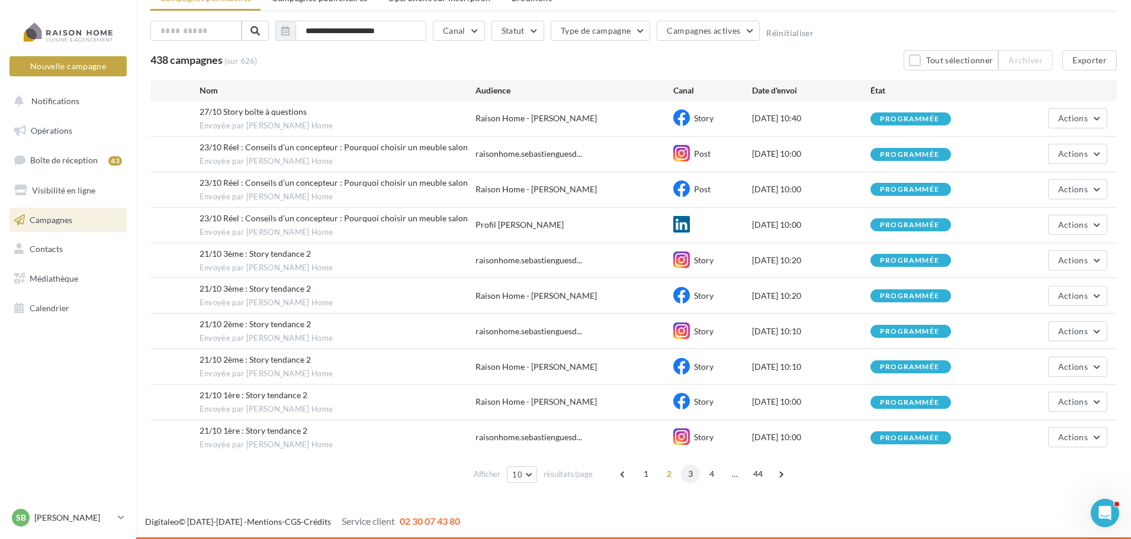
click at [689, 472] on span "3" at bounding box center [690, 474] width 19 height 19
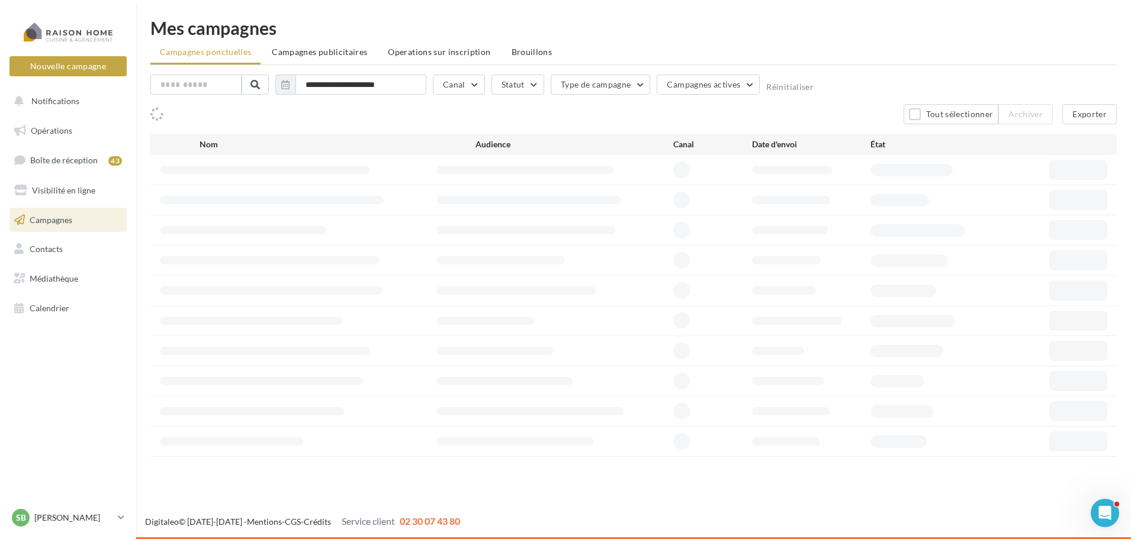
scroll to position [0, 0]
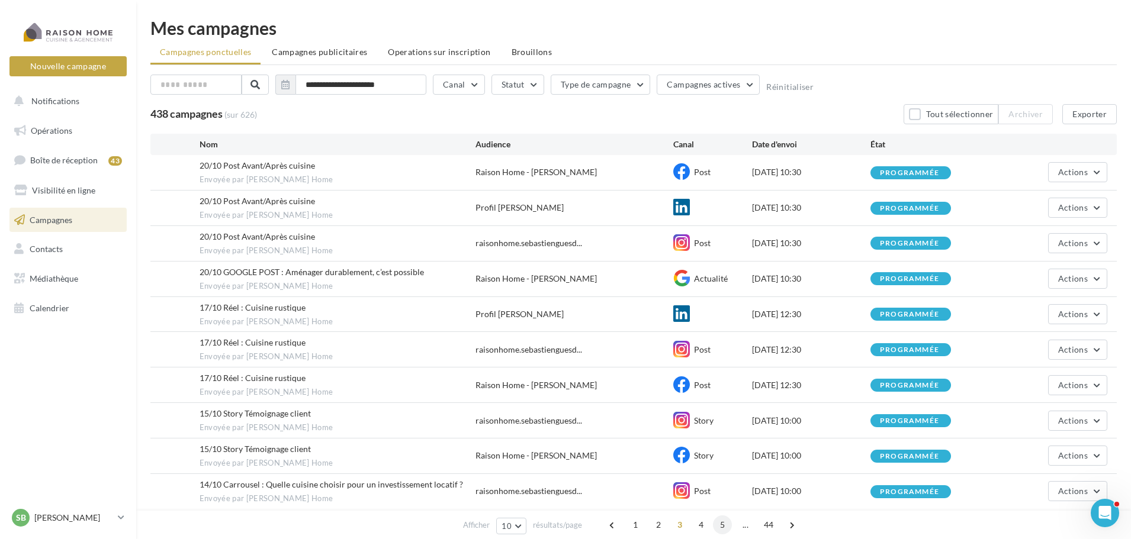
click at [718, 524] on span "5" at bounding box center [722, 525] width 19 height 19
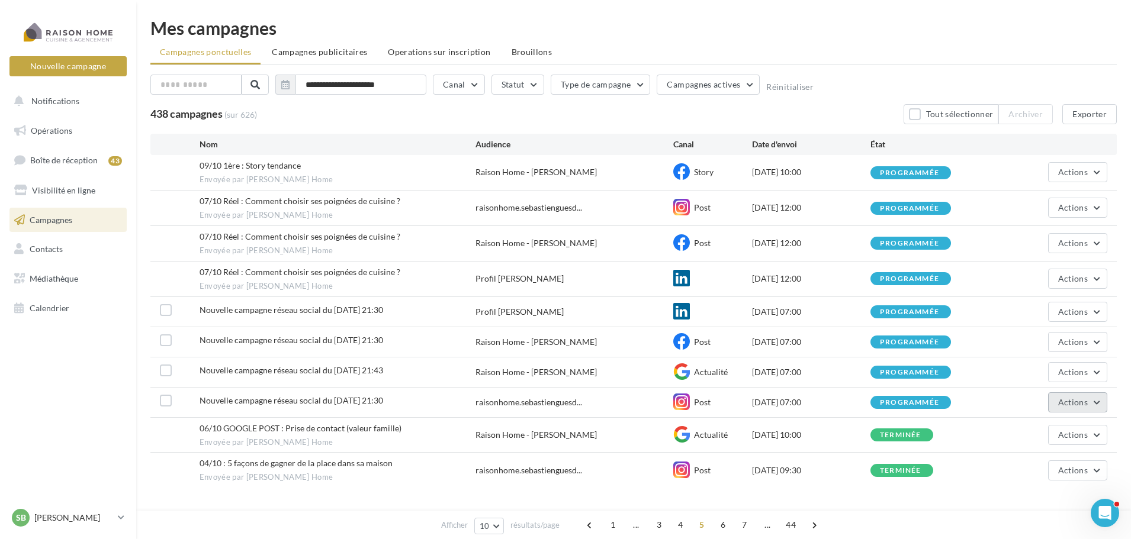
click at [1095, 404] on button "Actions" at bounding box center [1077, 403] width 59 height 20
click at [166, 403] on label at bounding box center [166, 401] width 12 height 12
click at [167, 366] on label at bounding box center [166, 371] width 12 height 12
click at [165, 338] on label at bounding box center [166, 341] width 12 height 12
click at [160, 308] on label at bounding box center [166, 310] width 12 height 12
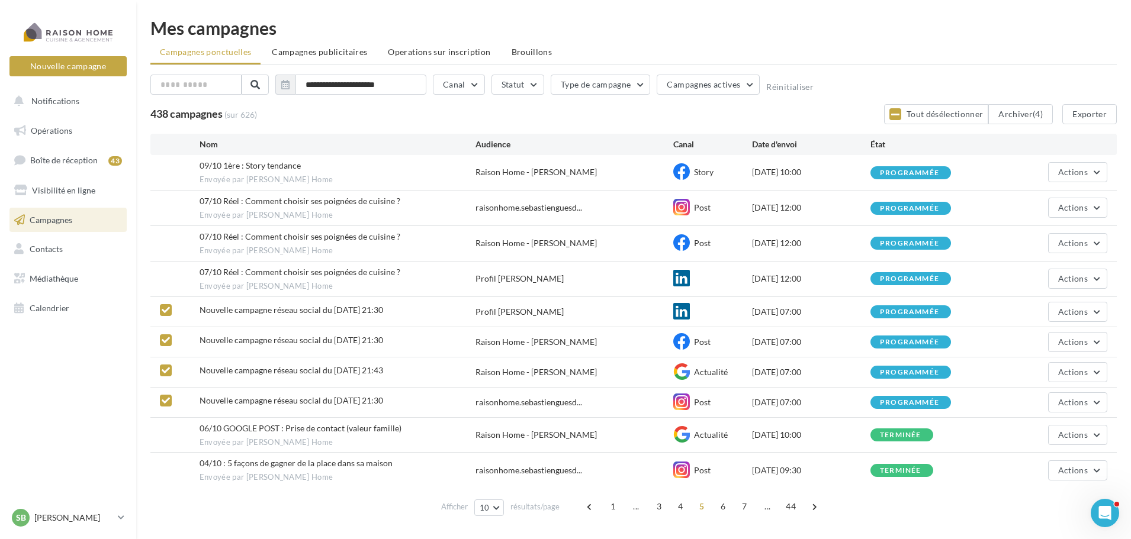
scroll to position [33, 0]
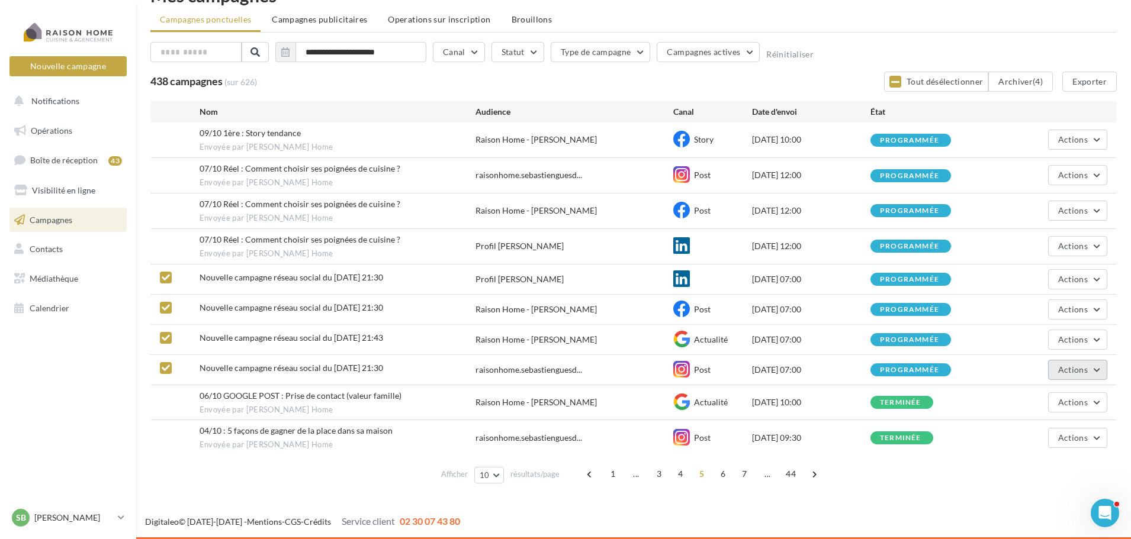
click at [1099, 372] on button "Actions" at bounding box center [1077, 370] width 59 height 20
click at [1038, 426] on button "Renommer" at bounding box center [1048, 428] width 118 height 31
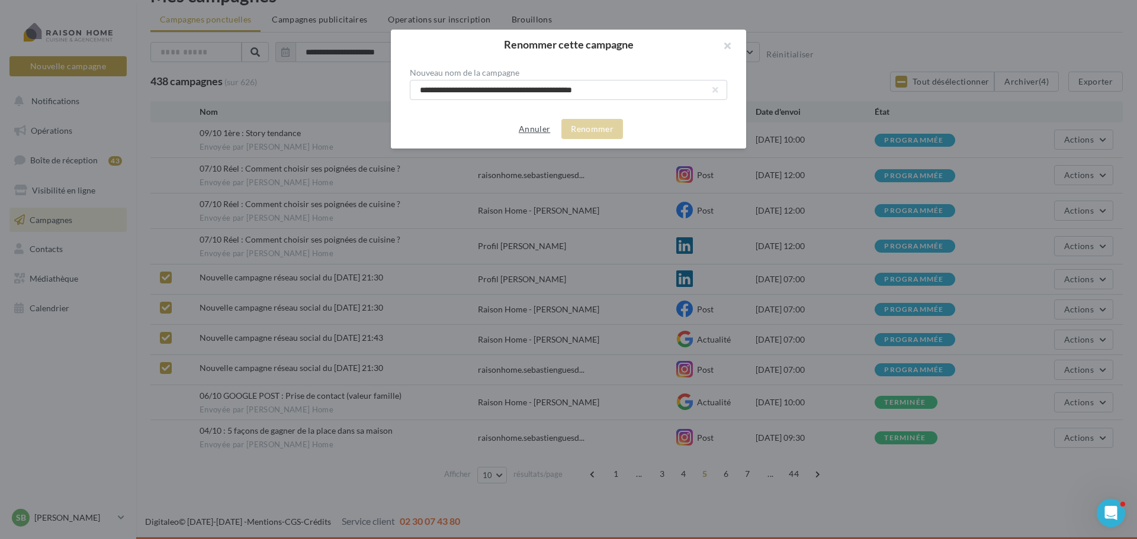
click at [539, 136] on button "Annuler" at bounding box center [534, 129] width 41 height 14
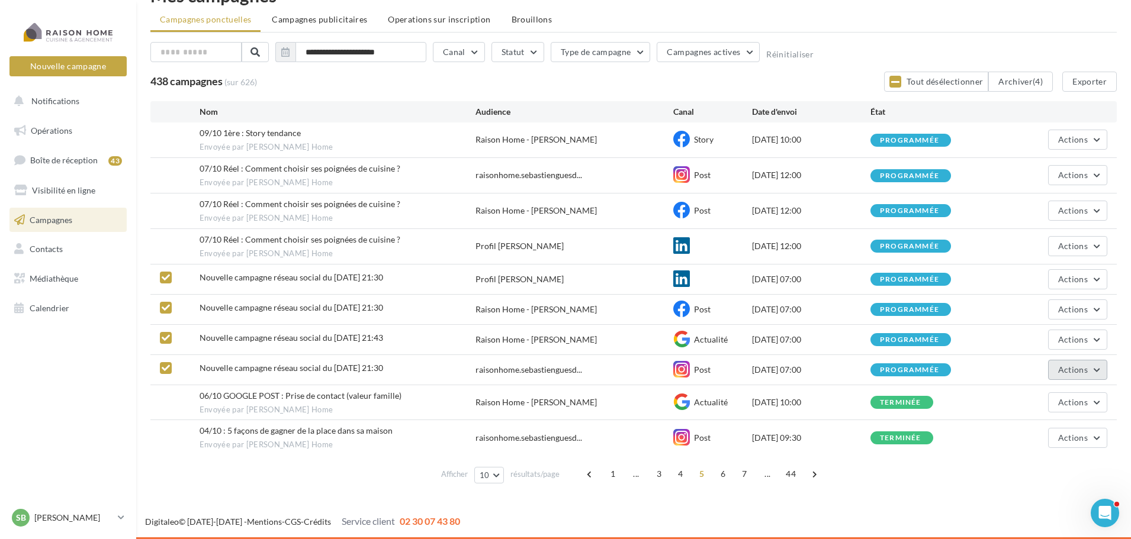
click at [1094, 368] on button "Actions" at bounding box center [1077, 370] width 59 height 20
click at [1023, 497] on button "Annuler" at bounding box center [1048, 490] width 118 height 31
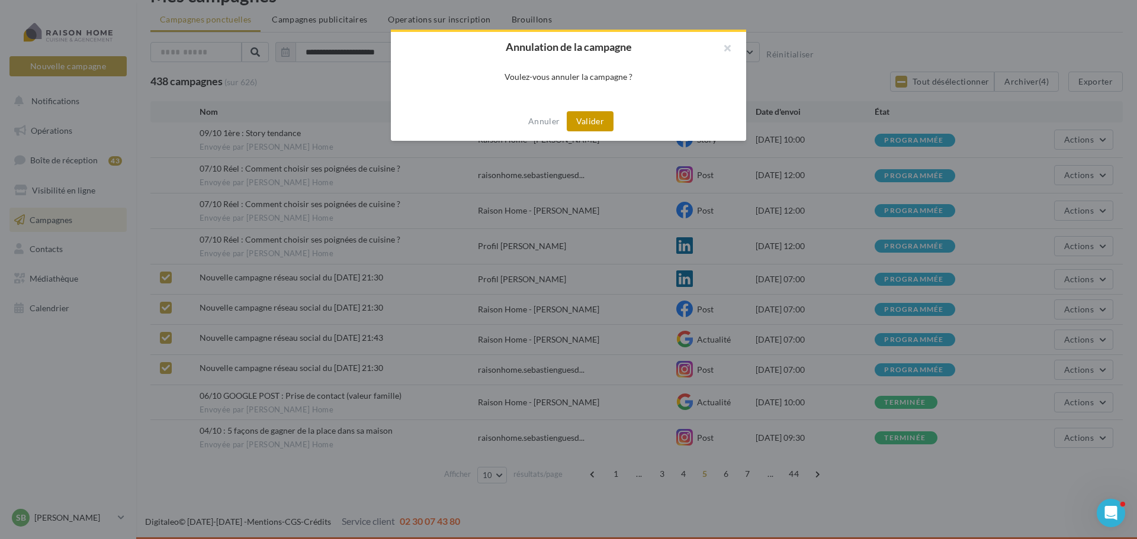
click at [599, 123] on button "Valider" at bounding box center [590, 121] width 47 height 20
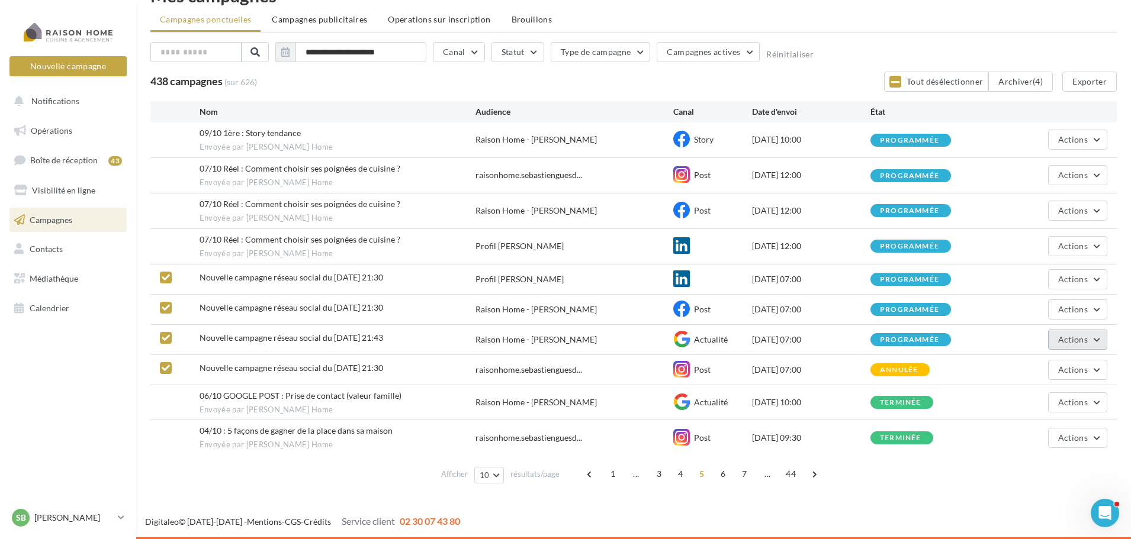
click at [1093, 340] on button "Actions" at bounding box center [1077, 340] width 59 height 20
click at [1012, 465] on button "Annuler" at bounding box center [1048, 460] width 118 height 31
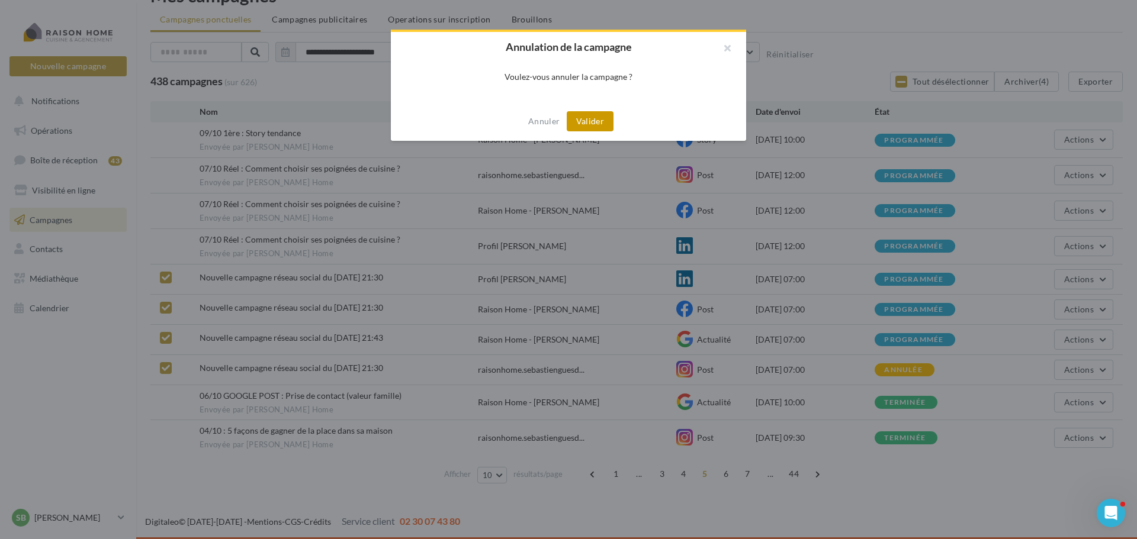
click at [590, 123] on button "Valider" at bounding box center [590, 121] width 47 height 20
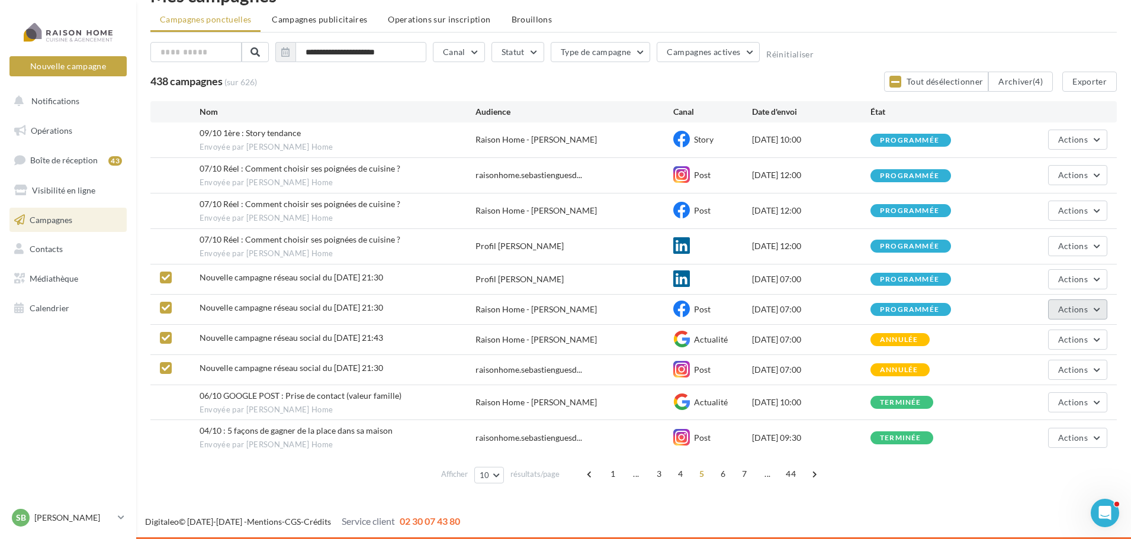
click at [1095, 308] on button "Actions" at bounding box center [1077, 310] width 59 height 20
click at [1022, 435] on button "Annuler" at bounding box center [1048, 429] width 118 height 31
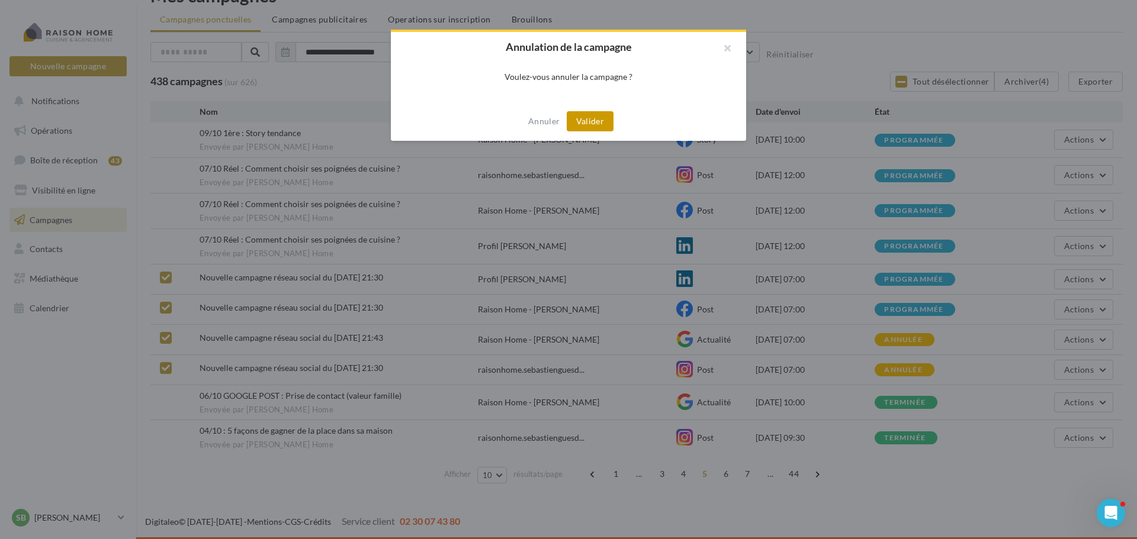
click at [588, 116] on button "Valider" at bounding box center [590, 121] width 47 height 20
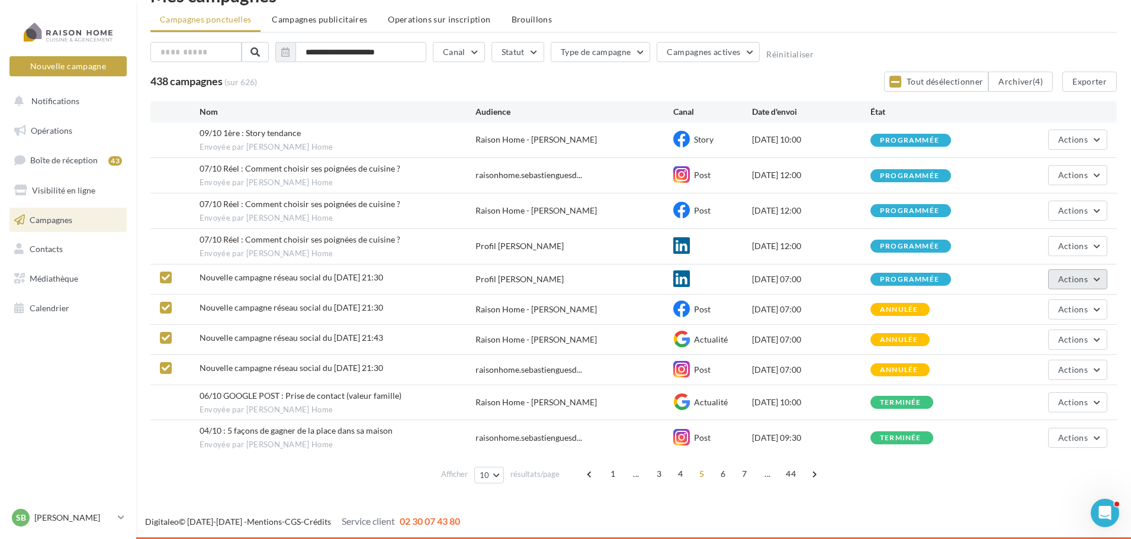
click at [1095, 282] on button "Actions" at bounding box center [1077, 279] width 59 height 20
click at [1033, 395] on button "Annuler" at bounding box center [1048, 399] width 118 height 31
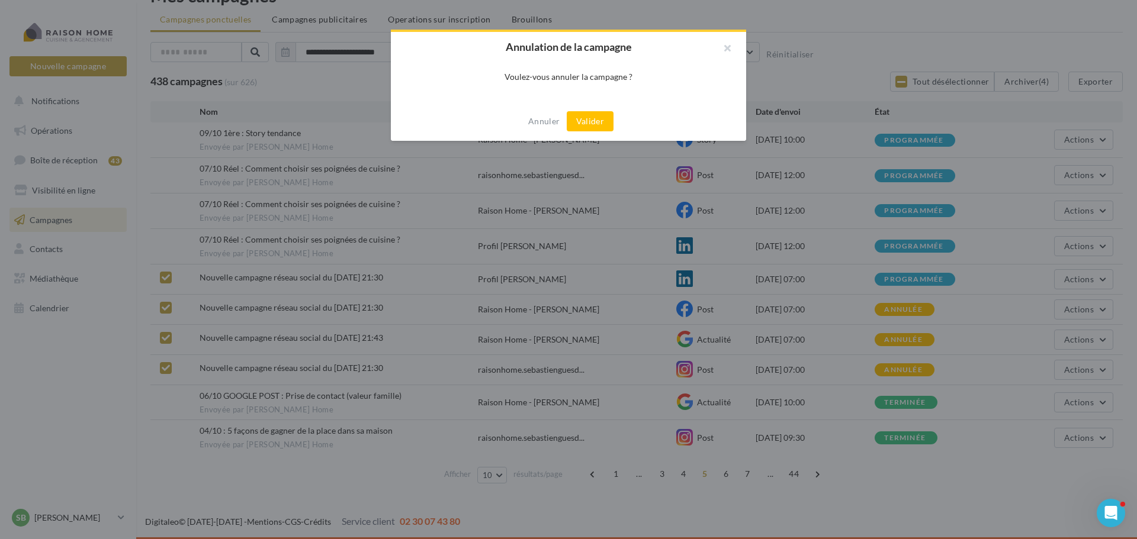
click at [595, 123] on button "Valider" at bounding box center [590, 121] width 47 height 20
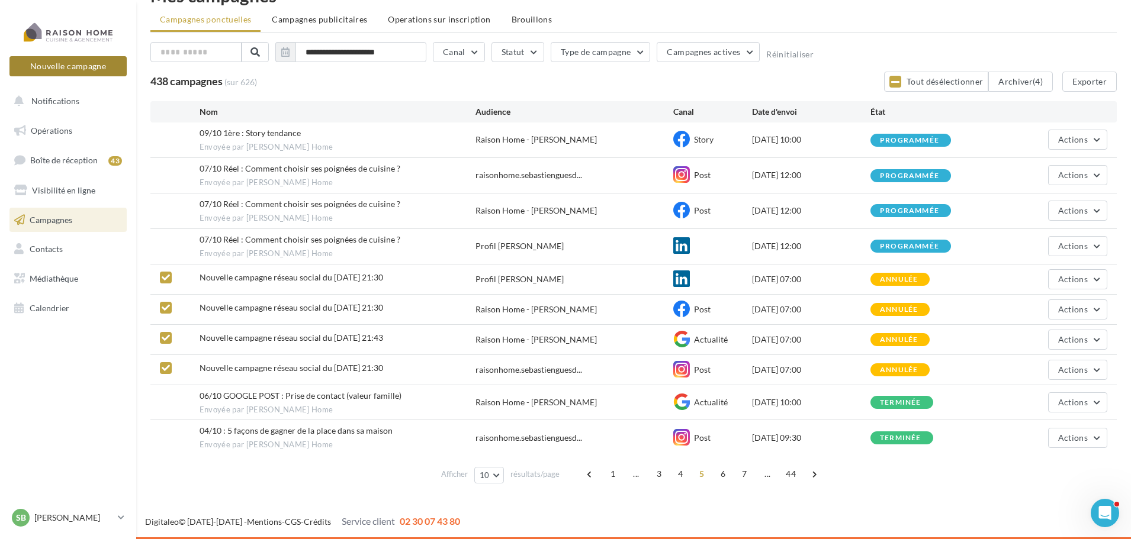
click at [67, 75] on button "Nouvelle campagne" at bounding box center [67, 66] width 117 height 20
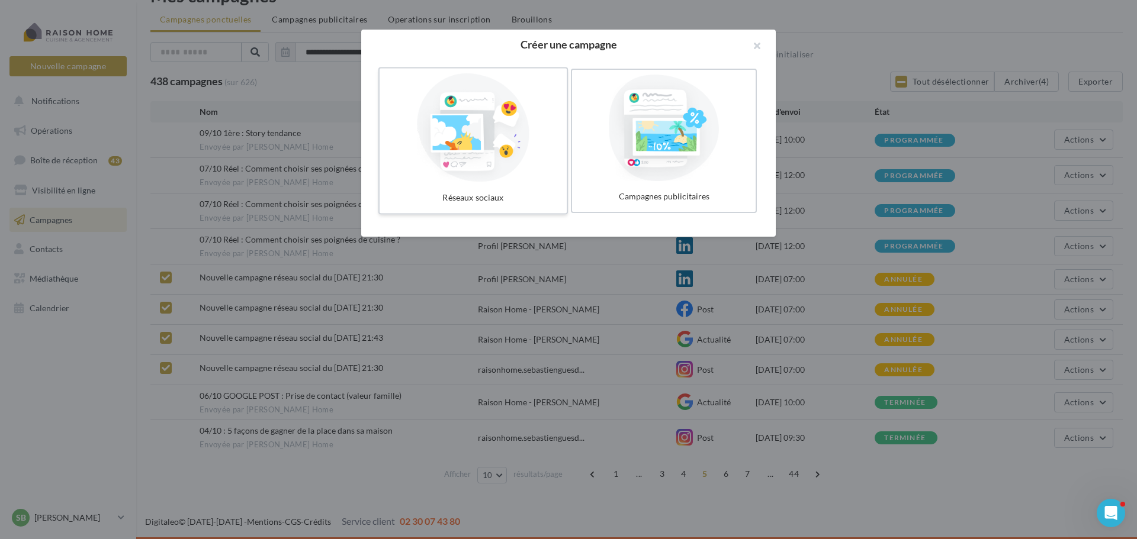
click at [441, 155] on div at bounding box center [473, 127] width 178 height 109
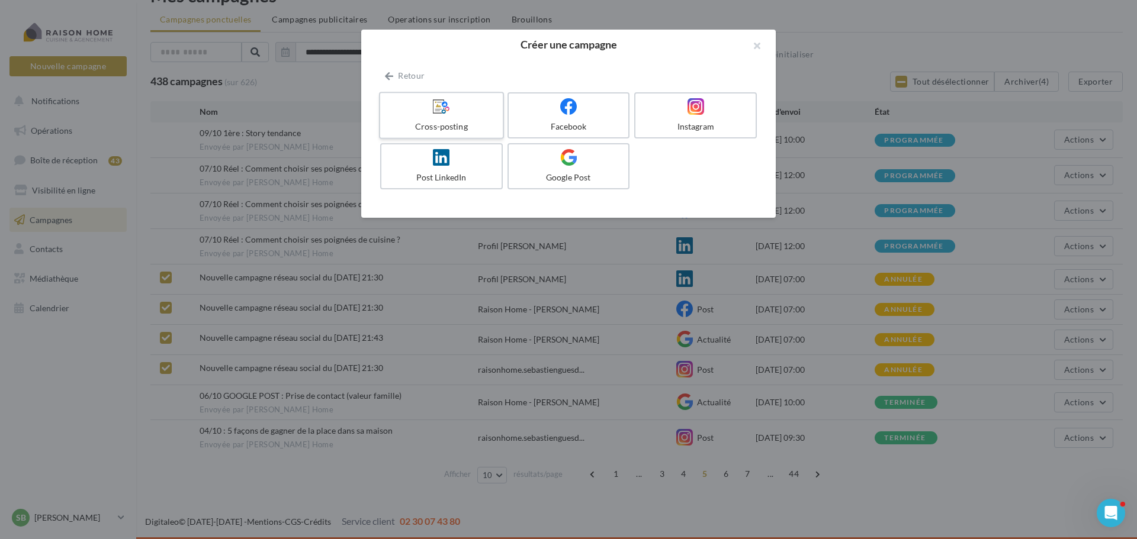
click at [449, 118] on label "Cross-posting" at bounding box center [441, 115] width 125 height 47
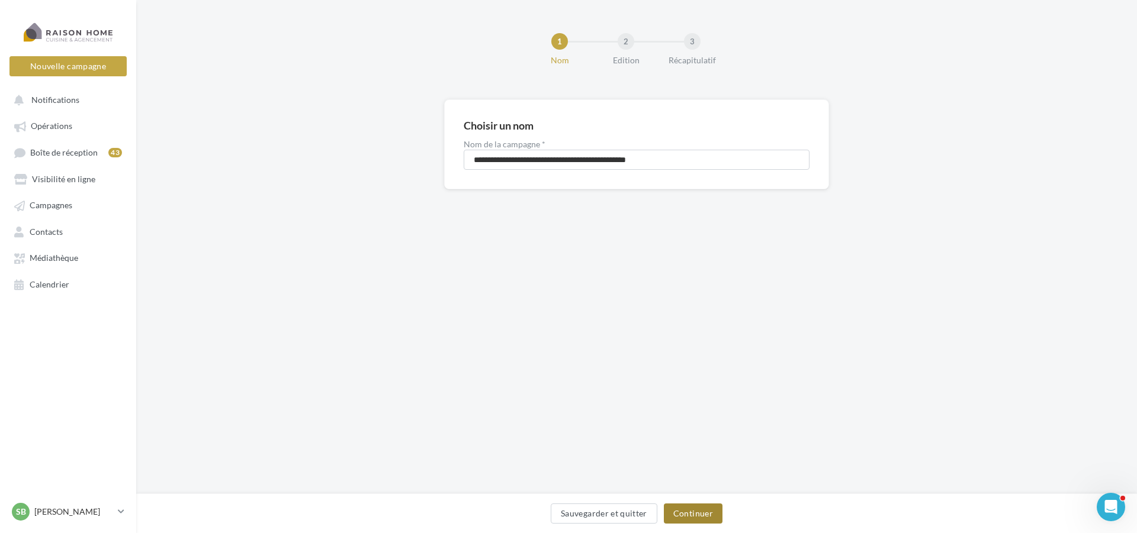
click at [696, 516] on button "Continuer" at bounding box center [693, 514] width 59 height 20
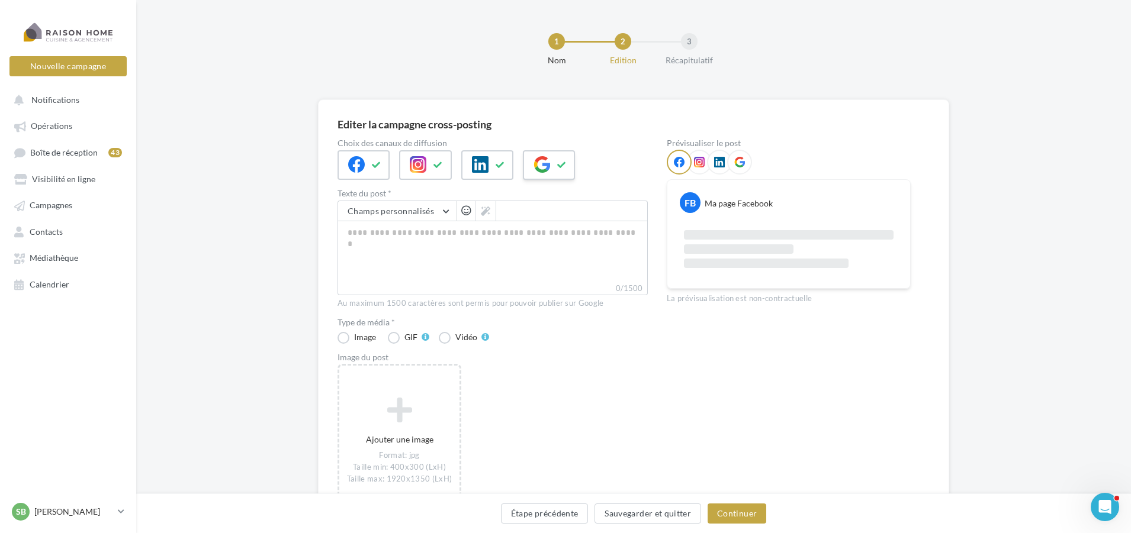
click at [563, 163] on icon at bounding box center [561, 165] width 9 height 8
click at [402, 253] on textarea "0/2200" at bounding box center [492, 252] width 310 height 62
paste textarea "**********"
type textarea "**********"
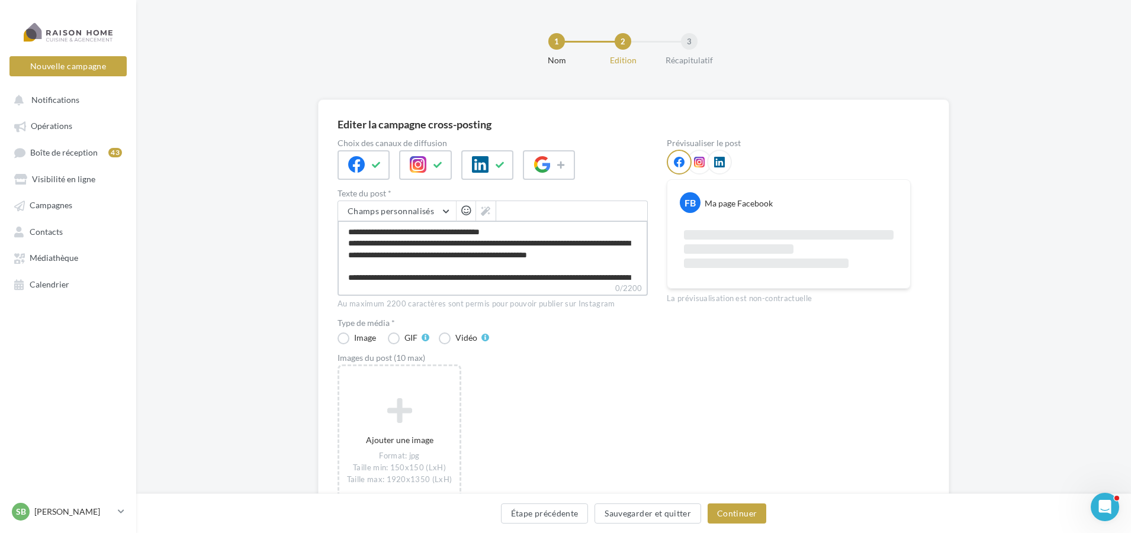
scroll to position [188, 0]
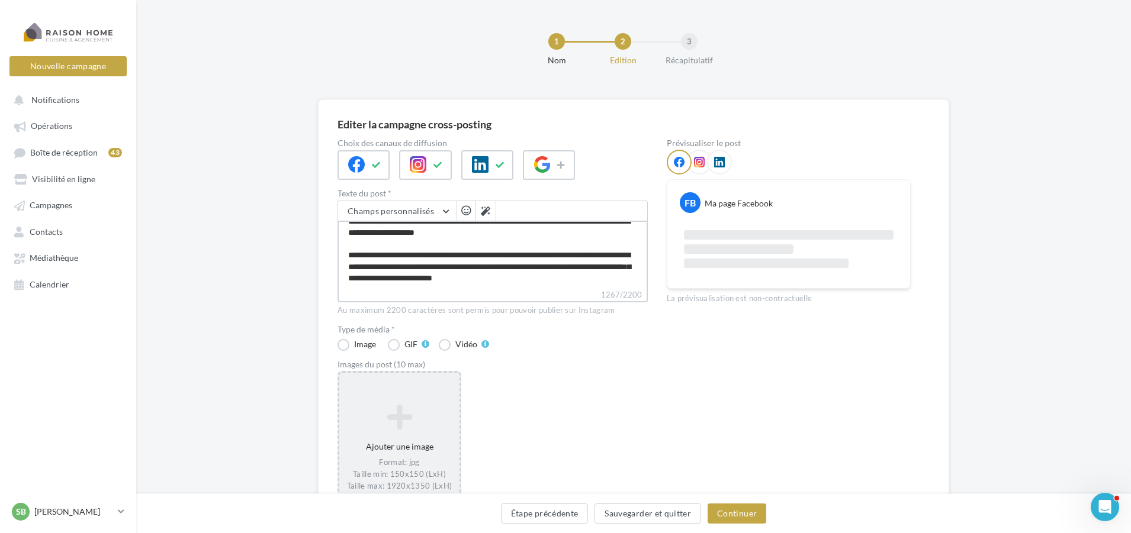
type textarea "**********"
click at [388, 443] on div "Ajouter une image Format: jpg Taille min: 150x150 (LxH) Taille max: 1920x1350 (…" at bounding box center [399, 447] width 120 height 99
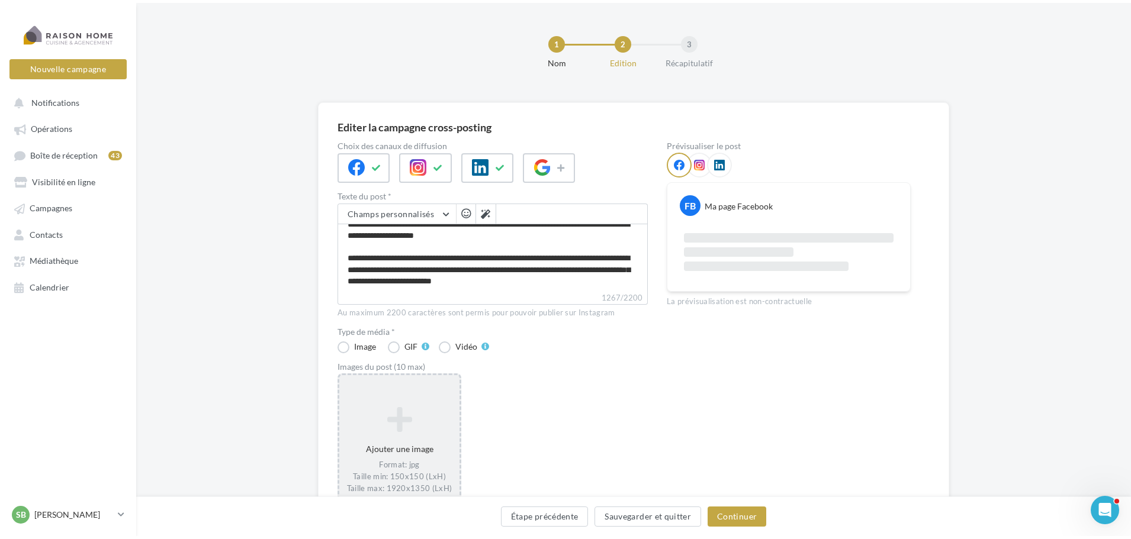
scroll to position [188, 0]
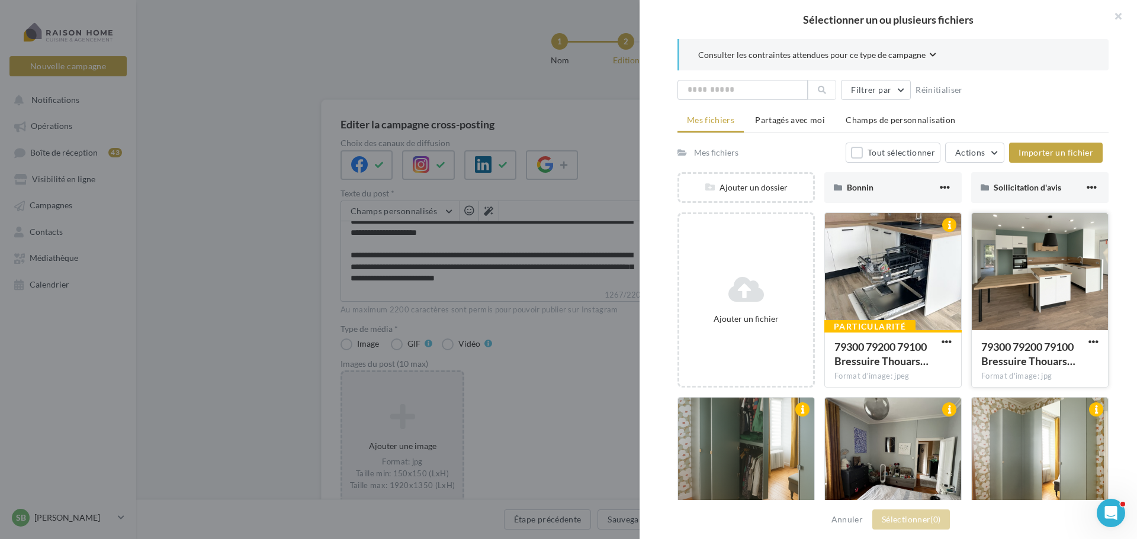
click at [1014, 290] on div at bounding box center [1040, 272] width 136 height 118
click at [939, 517] on span "(1)" at bounding box center [935, 519] width 10 height 10
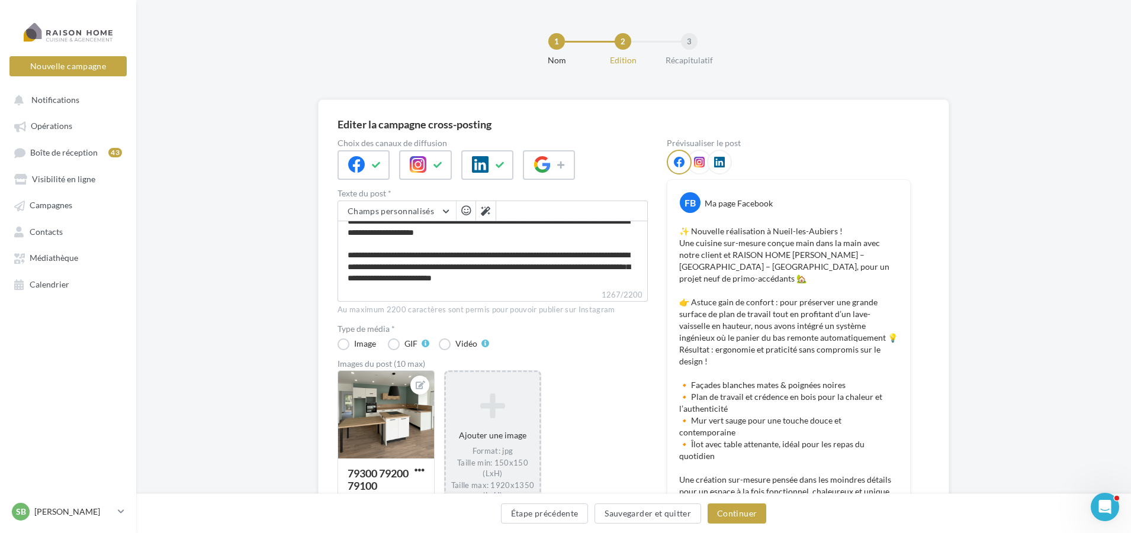
click at [486, 431] on div "Ajouter une image Format: jpg Taille min: 150x150 (LxH) Taille max: 1920x1350 (…" at bounding box center [493, 447] width 94 height 120
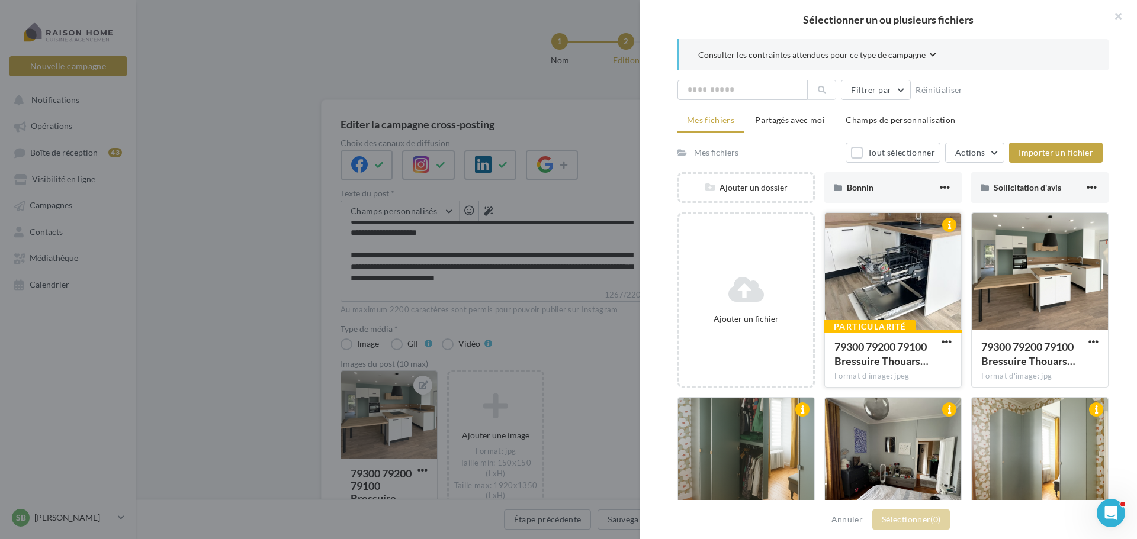
click at [916, 252] on div at bounding box center [893, 272] width 136 height 118
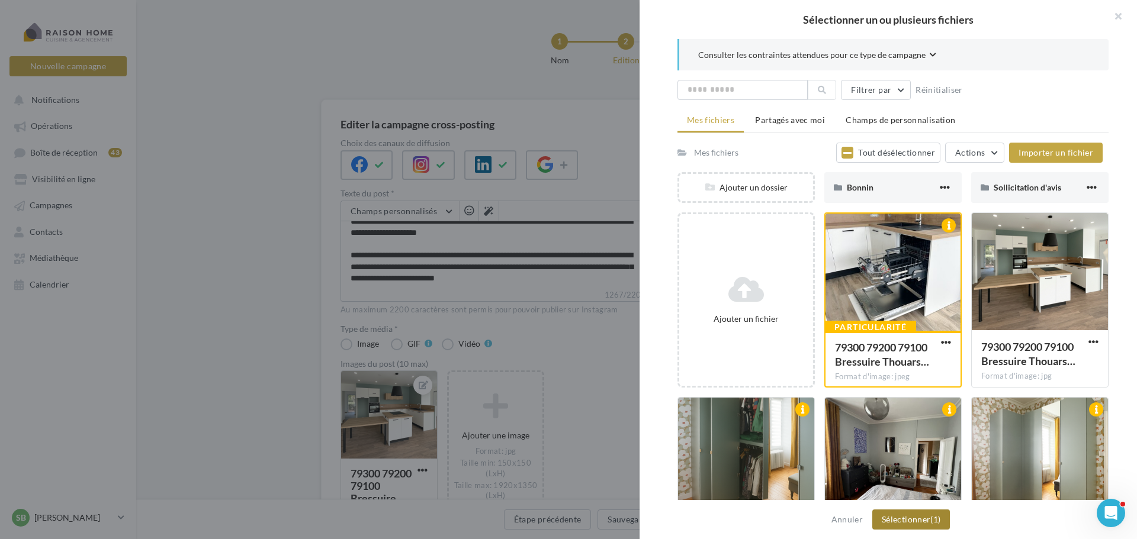
click at [925, 522] on button "Sélectionner (1)" at bounding box center [911, 520] width 78 height 20
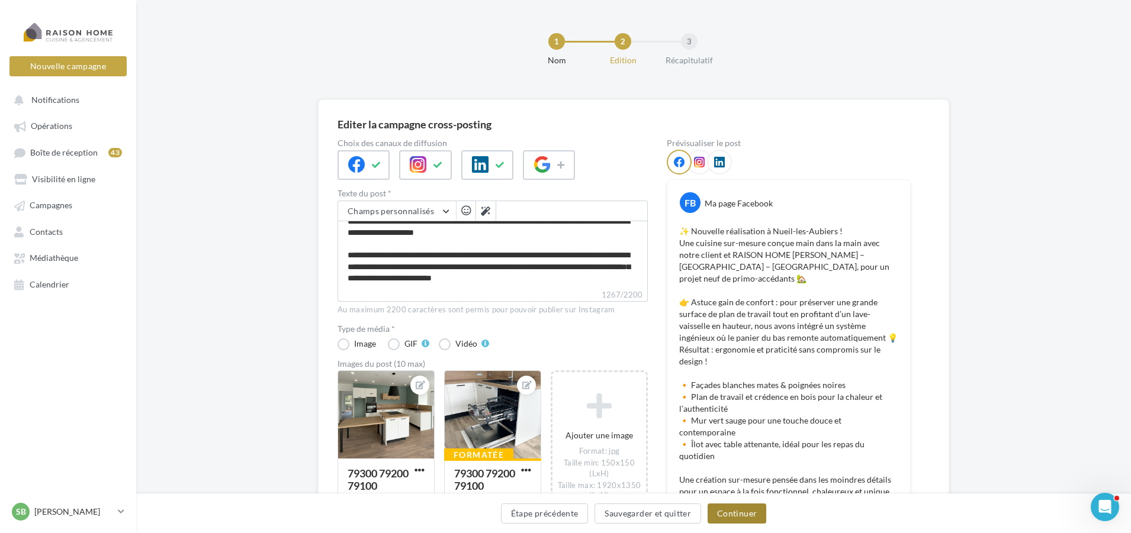
click at [751, 510] on button "Continuer" at bounding box center [736, 514] width 59 height 20
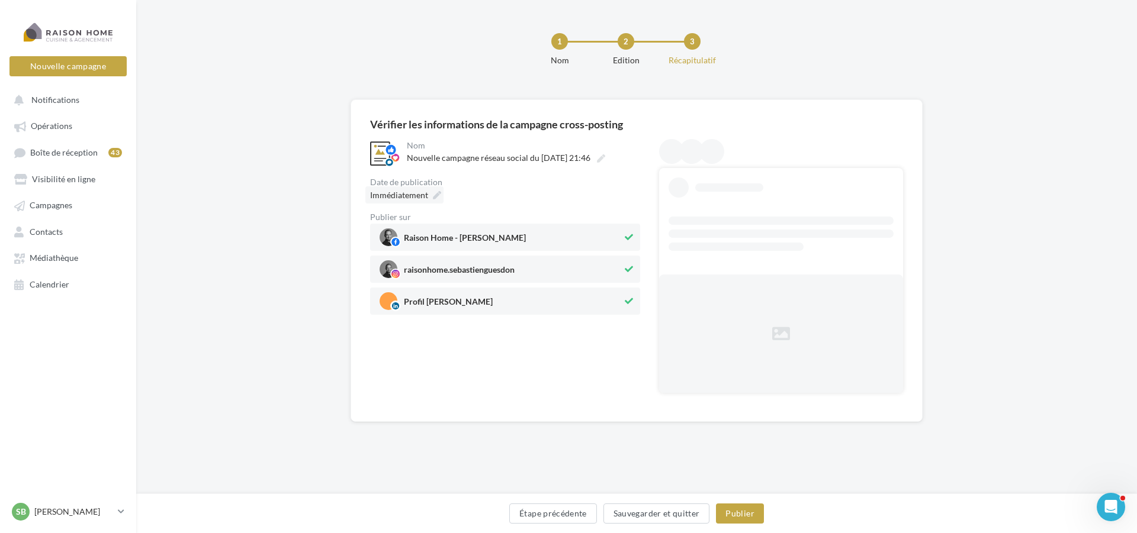
click at [435, 196] on icon at bounding box center [437, 195] width 8 height 8
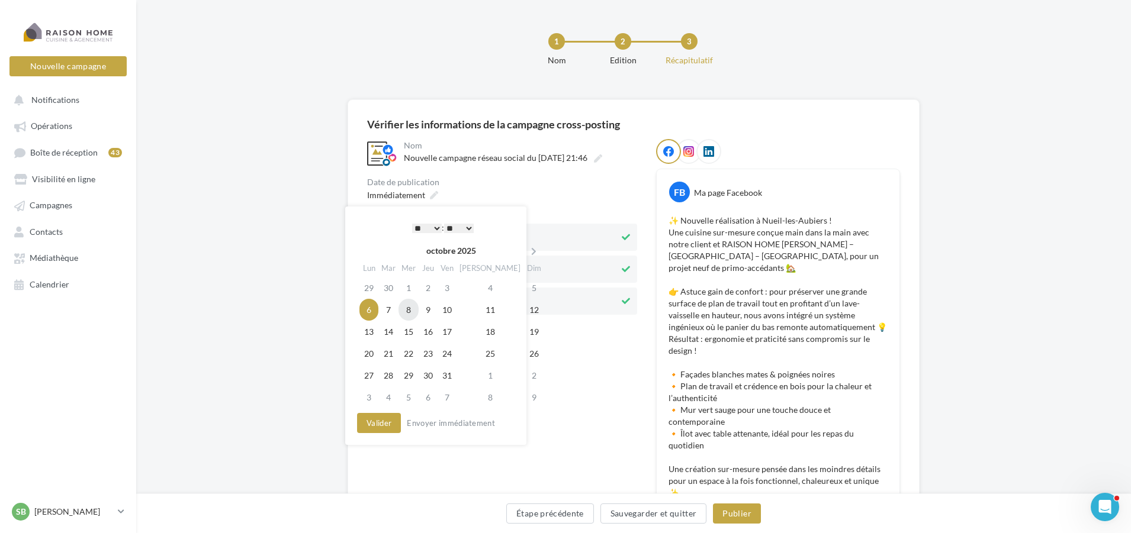
click at [414, 308] on td "8" at bounding box center [408, 310] width 20 height 22
click at [435, 228] on select "* * * * * * * * * * ** ** ** ** ** ** ** ** ** ** ** ** ** **" at bounding box center [424, 228] width 30 height 9
click at [466, 227] on select "** ** ** ** ** **" at bounding box center [456, 228] width 30 height 9
click at [470, 225] on select "** ** ** ** ** **" at bounding box center [456, 228] width 30 height 9
click at [371, 427] on button "Valider" at bounding box center [376, 423] width 44 height 20
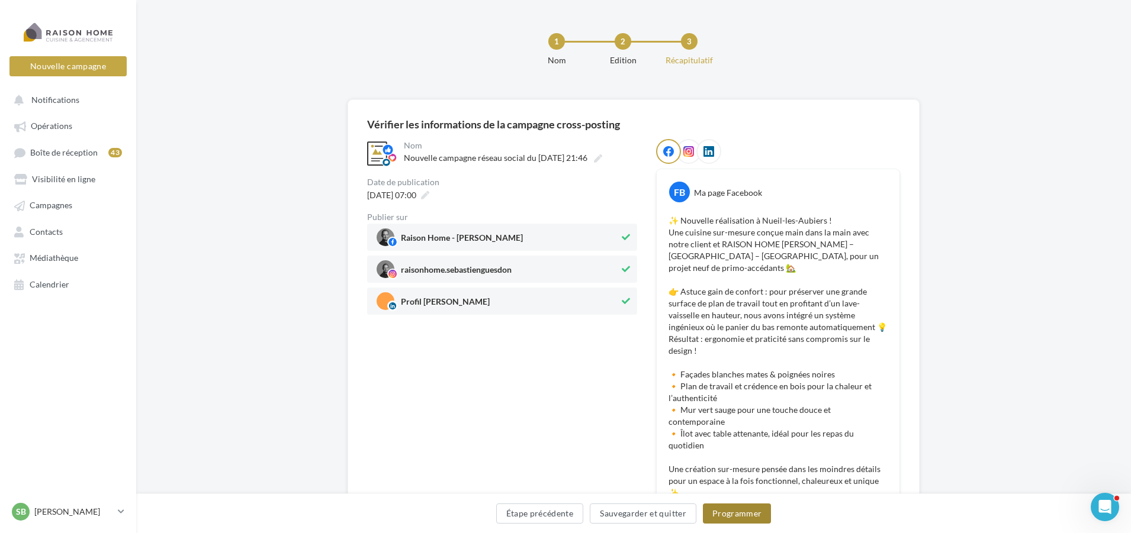
click at [726, 523] on button "Programmer" at bounding box center [737, 514] width 69 height 20
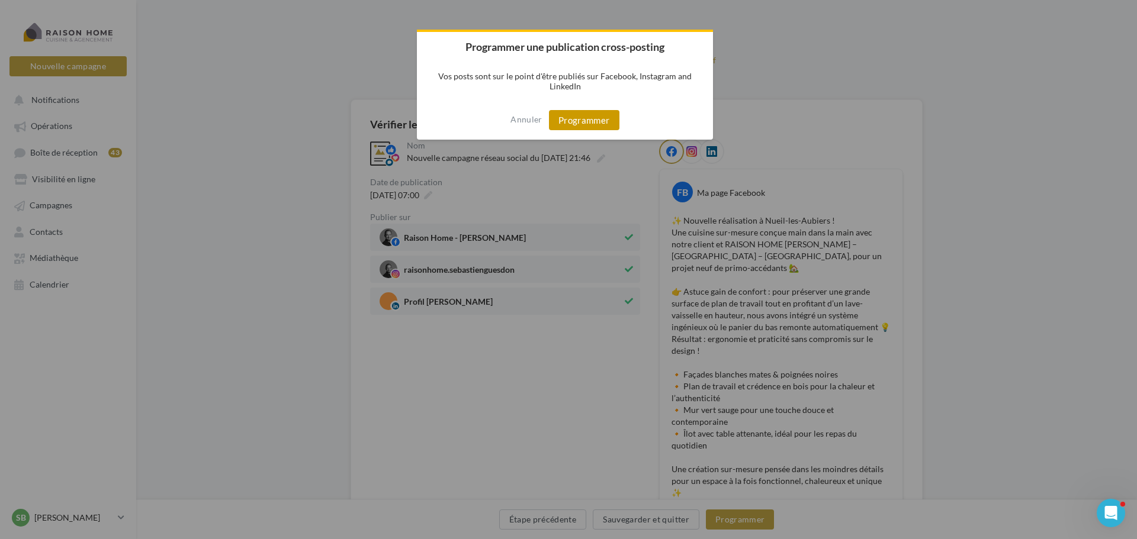
click at [588, 126] on button "Programmer" at bounding box center [584, 120] width 70 height 20
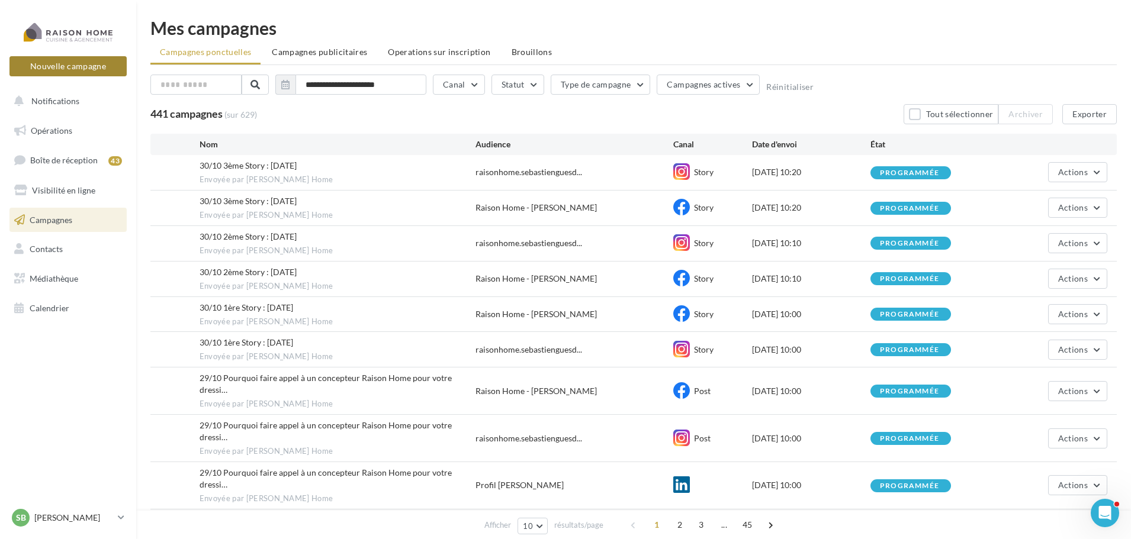
click at [67, 66] on button "Nouvelle campagne" at bounding box center [67, 66] width 117 height 20
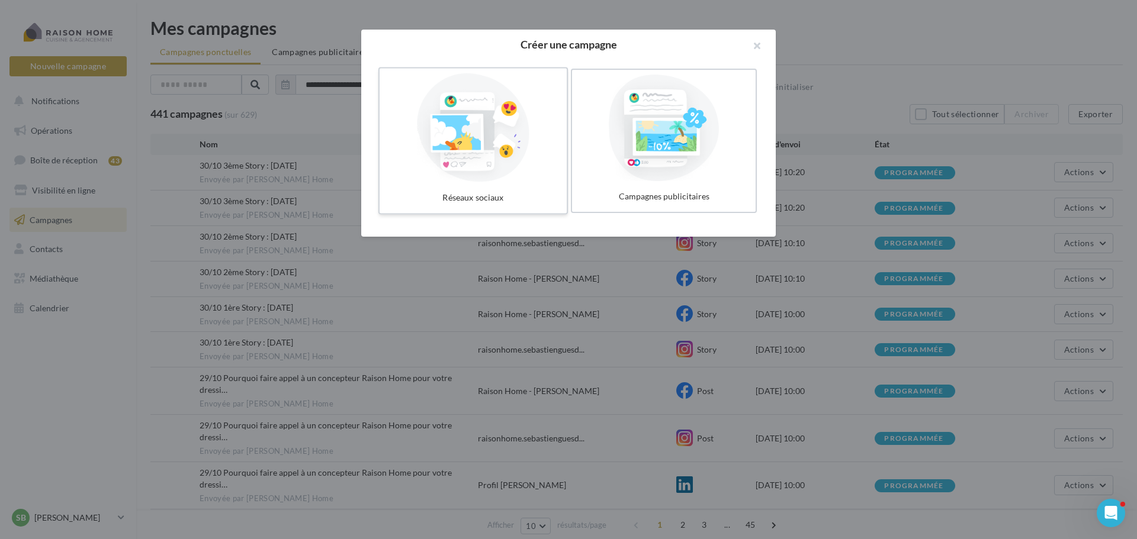
click at [483, 148] on div at bounding box center [473, 127] width 178 height 109
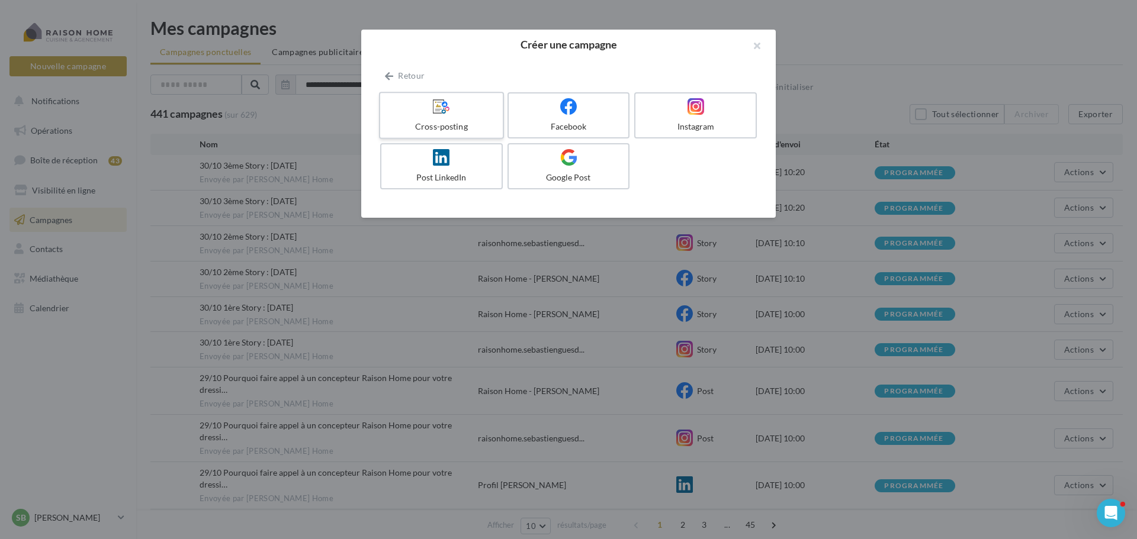
click at [478, 115] on div at bounding box center [441, 107] width 112 height 18
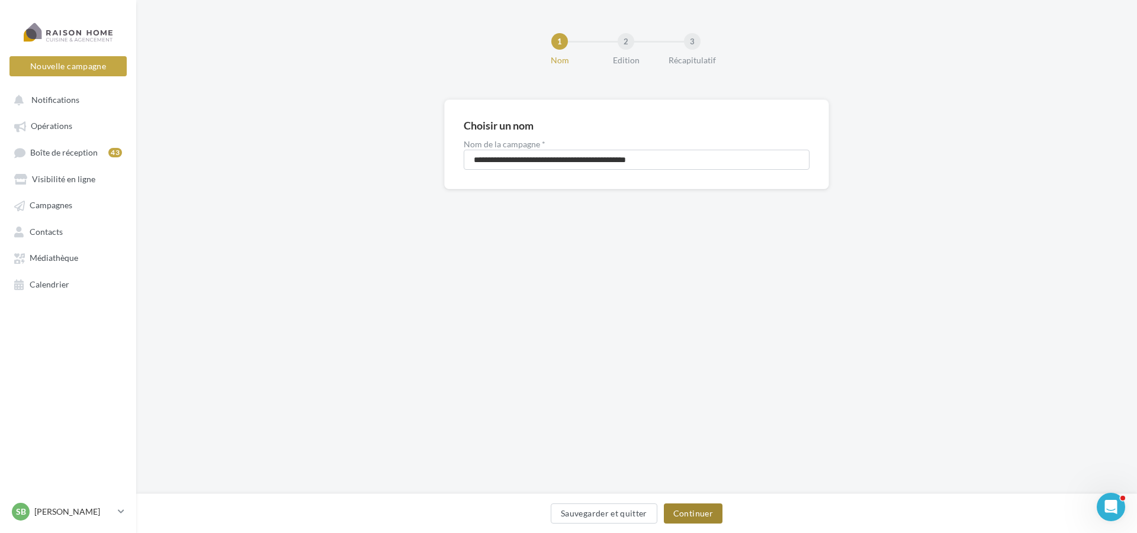
click at [702, 513] on button "Continuer" at bounding box center [693, 514] width 59 height 20
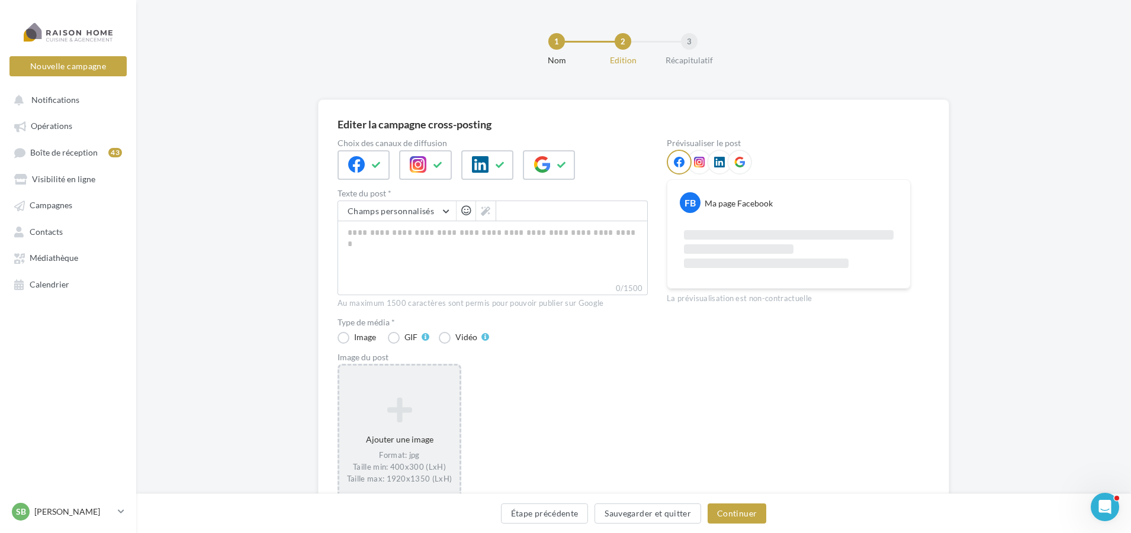
click at [414, 395] on div "Ajouter une image Format: jpg Taille min: 400x300 (LxH) Taille max: 1920x1350 (…" at bounding box center [399, 440] width 120 height 99
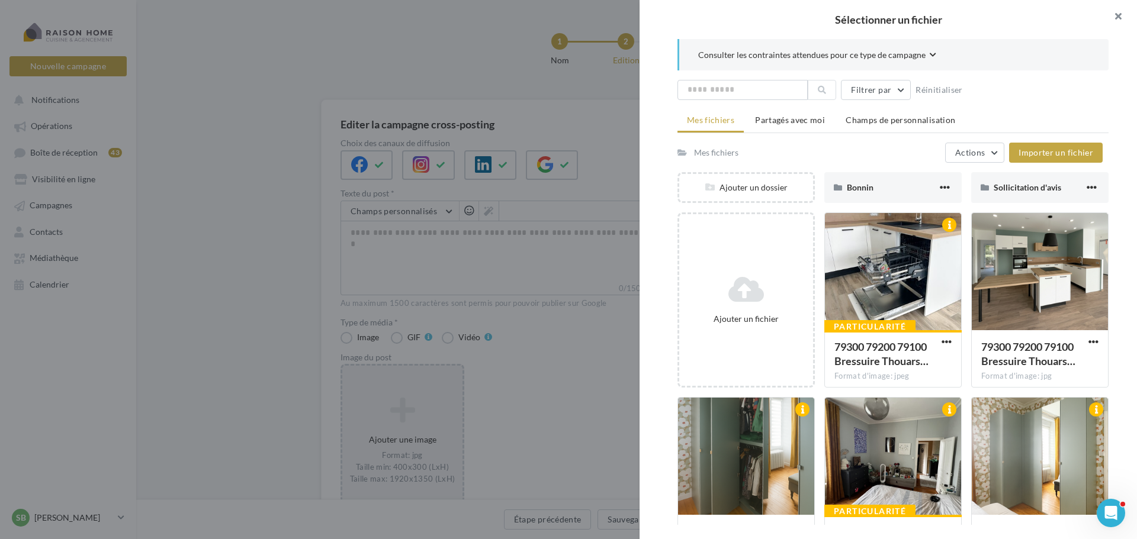
click at [1118, 17] on button "button" at bounding box center [1112, 18] width 47 height 36
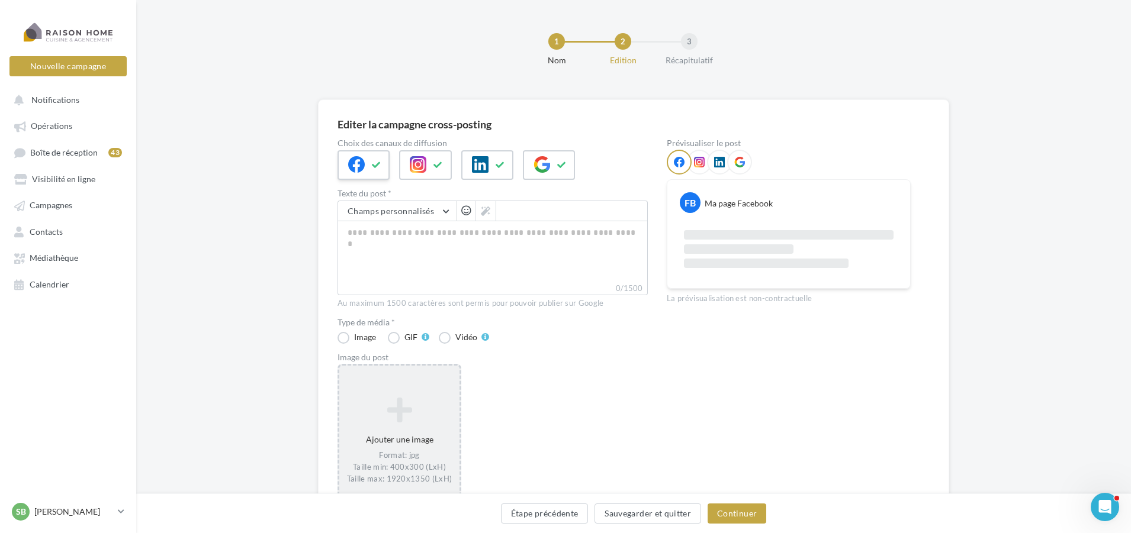
click at [380, 163] on icon at bounding box center [376, 165] width 9 height 8
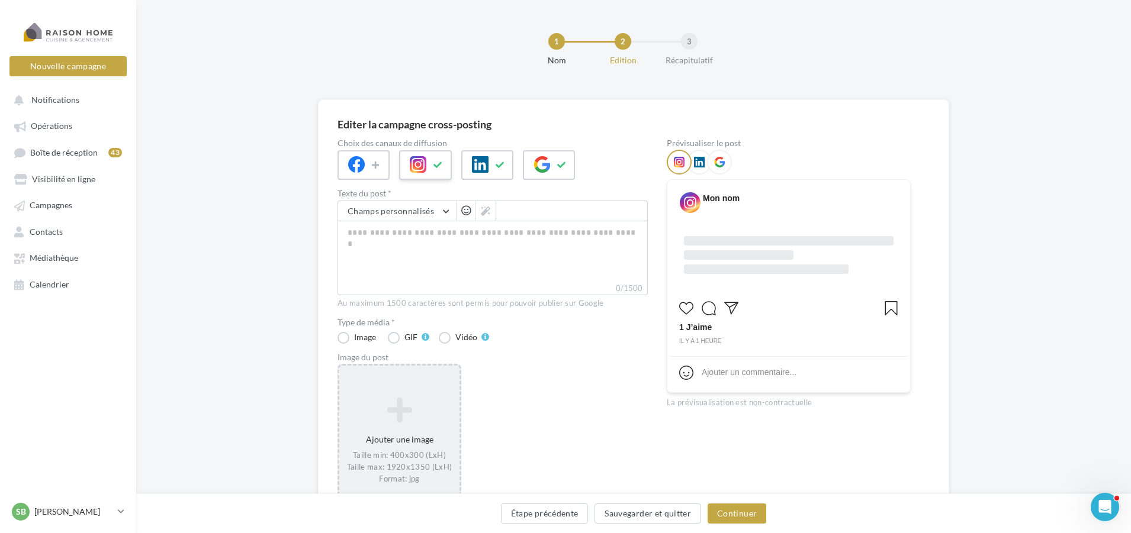
click at [435, 164] on icon at bounding box center [437, 165] width 9 height 8
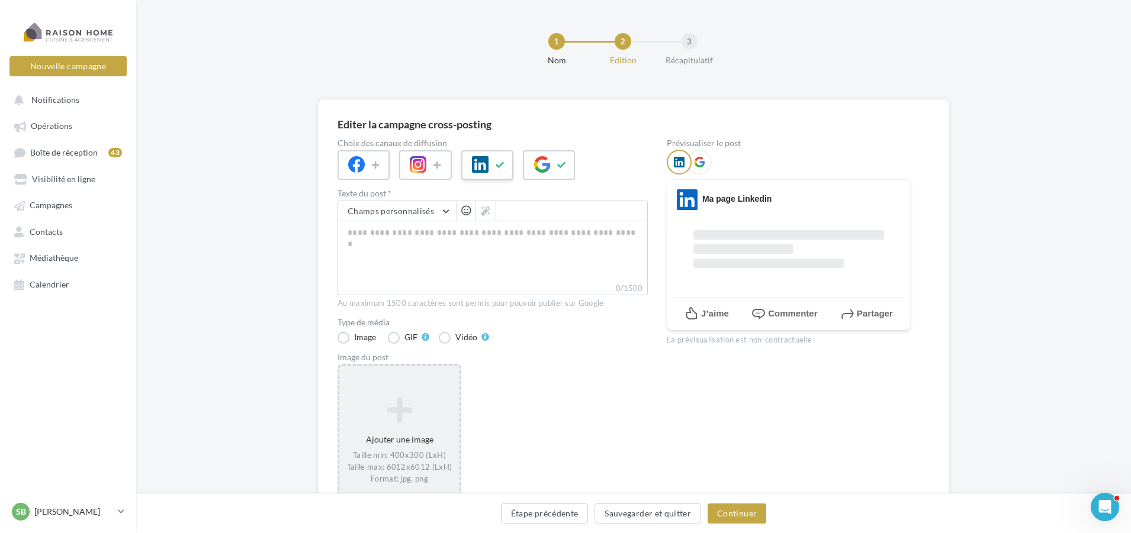
click at [504, 163] on icon at bounding box center [500, 165] width 9 height 8
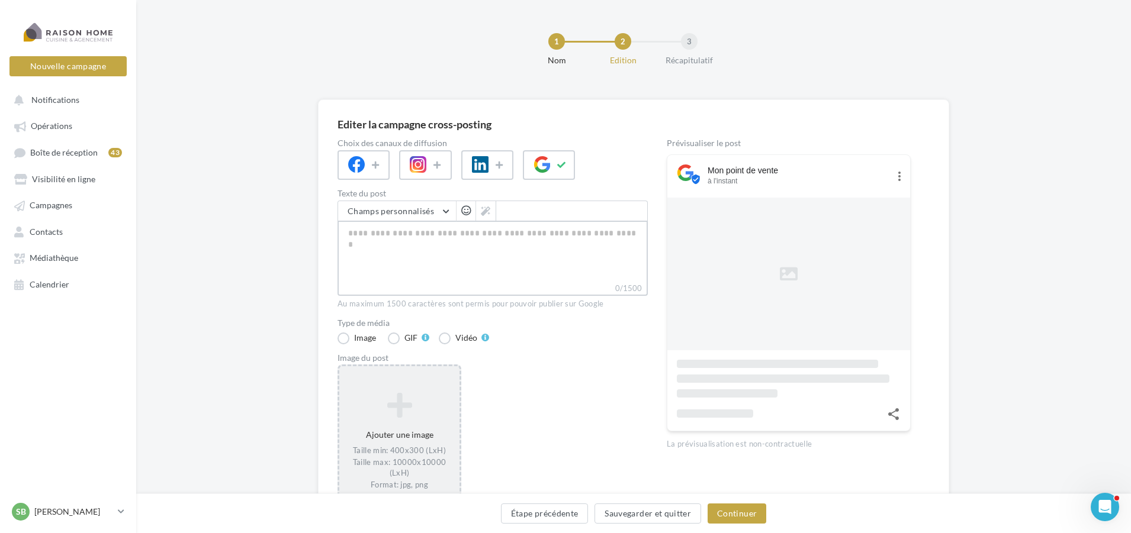
click at [474, 282] on textarea "0/1500" at bounding box center [492, 252] width 310 height 62
paste textarea "**********"
type textarea "**********"
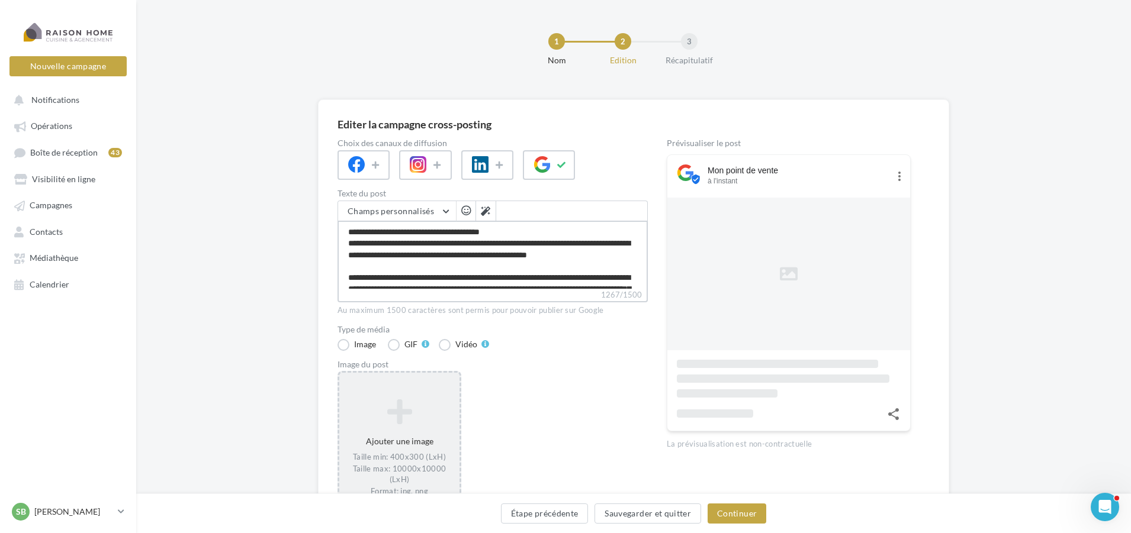
scroll to position [188, 0]
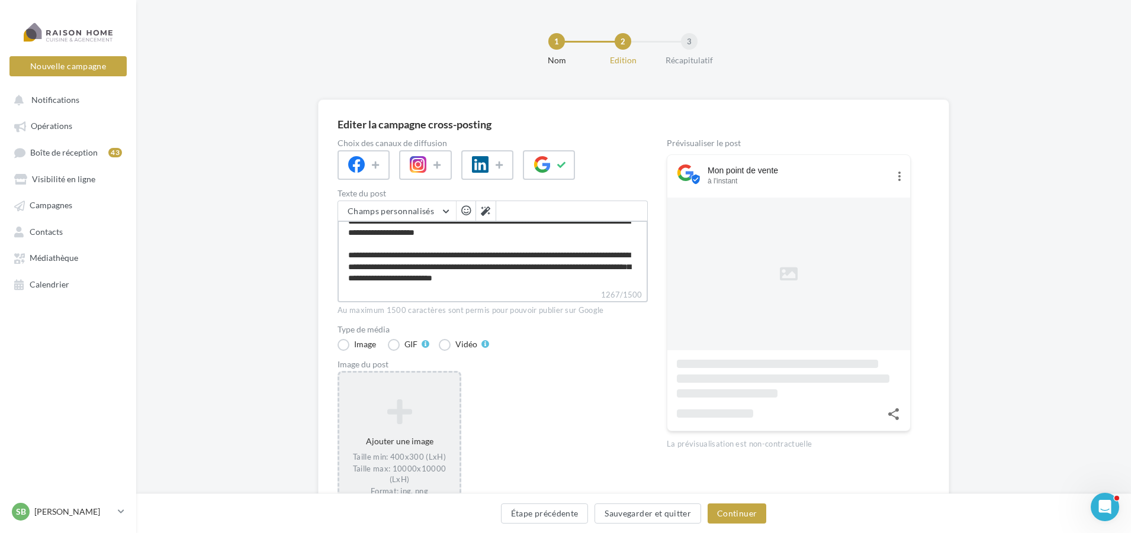
type textarea "**********"
click at [381, 444] on div "Ajouter une image Taille min: 400x300 (LxH) Taille max: 10000x10000 (LxH) Forma…" at bounding box center [399, 448] width 120 height 110
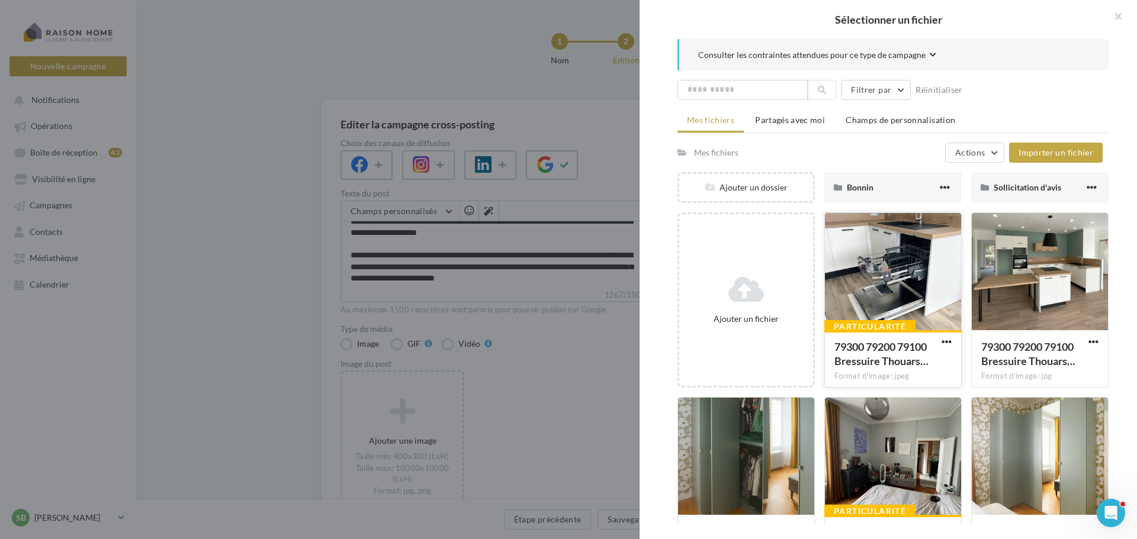
click at [914, 268] on div at bounding box center [893, 272] width 136 height 118
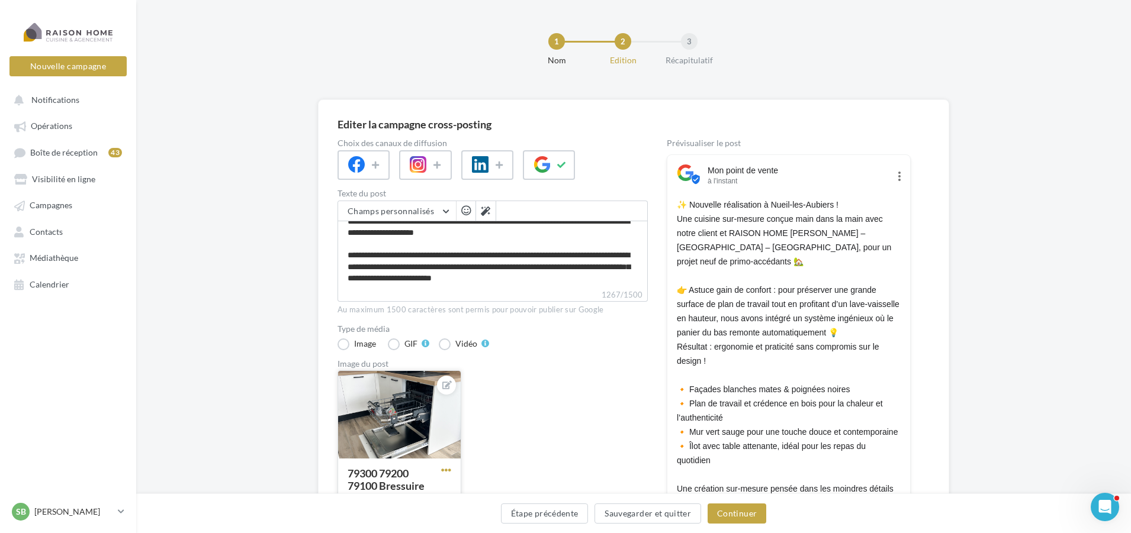
click at [446, 469] on span "button" at bounding box center [446, 470] width 10 height 10
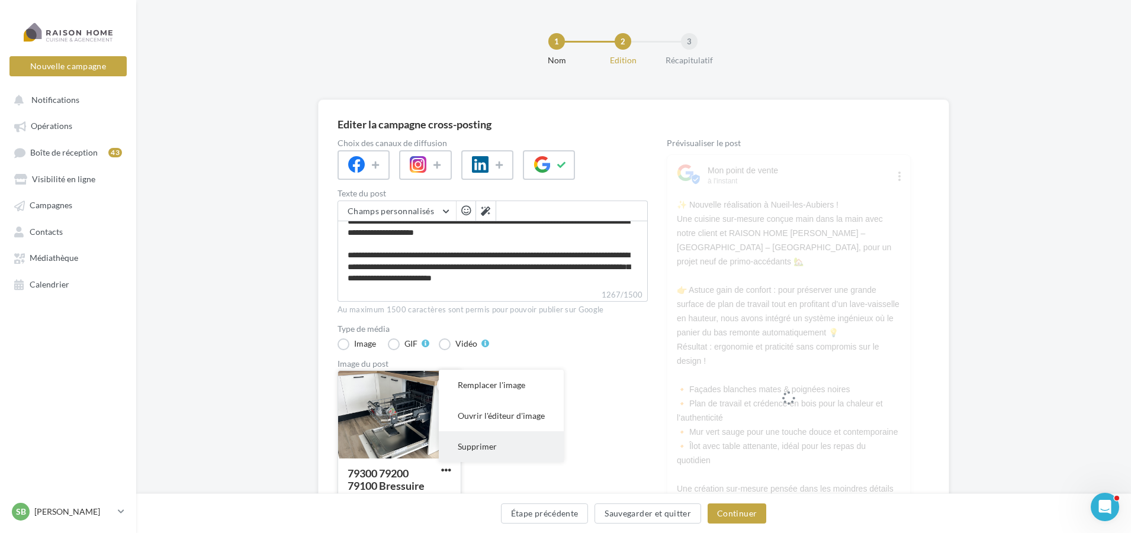
click at [465, 454] on button "Supprimer" at bounding box center [501, 447] width 125 height 31
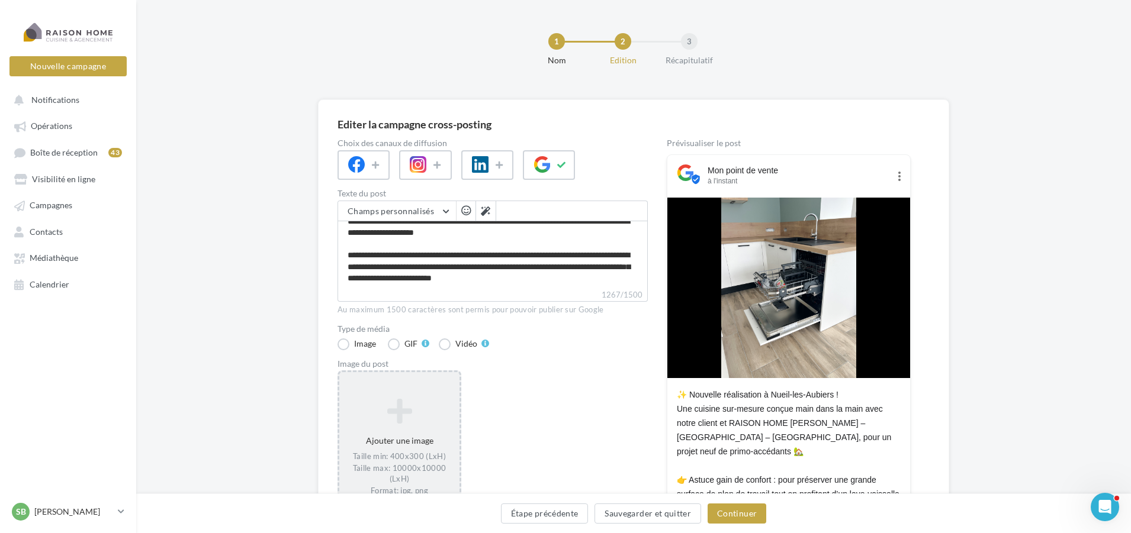
click at [410, 440] on div "Ajouter une image Taille min: 400x300 (LxH) Taille max: 10000x10000 (LxH) Forma…" at bounding box center [399, 448] width 120 height 110
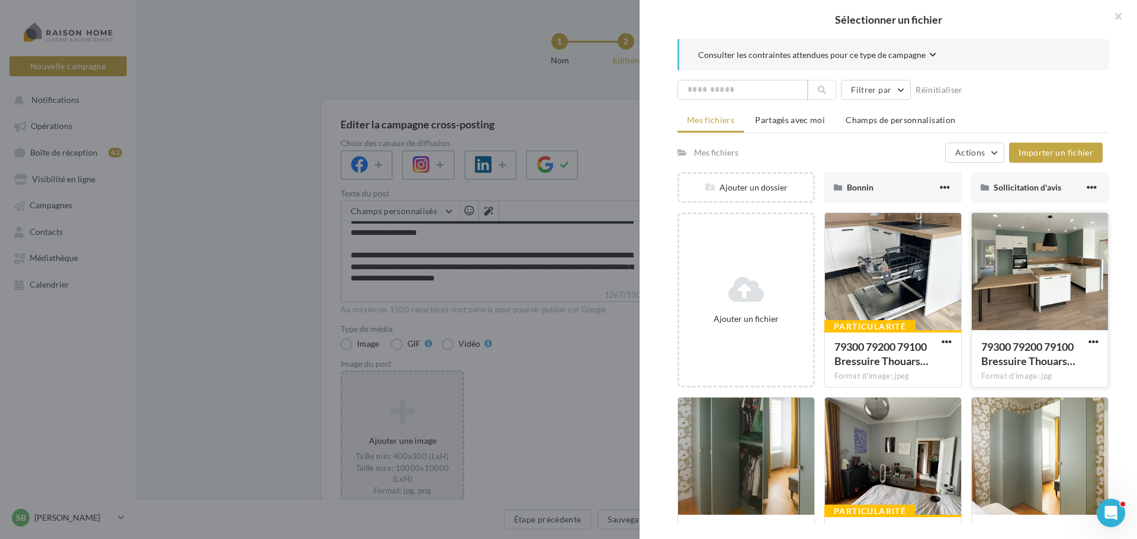
click at [1011, 259] on div at bounding box center [1040, 272] width 136 height 118
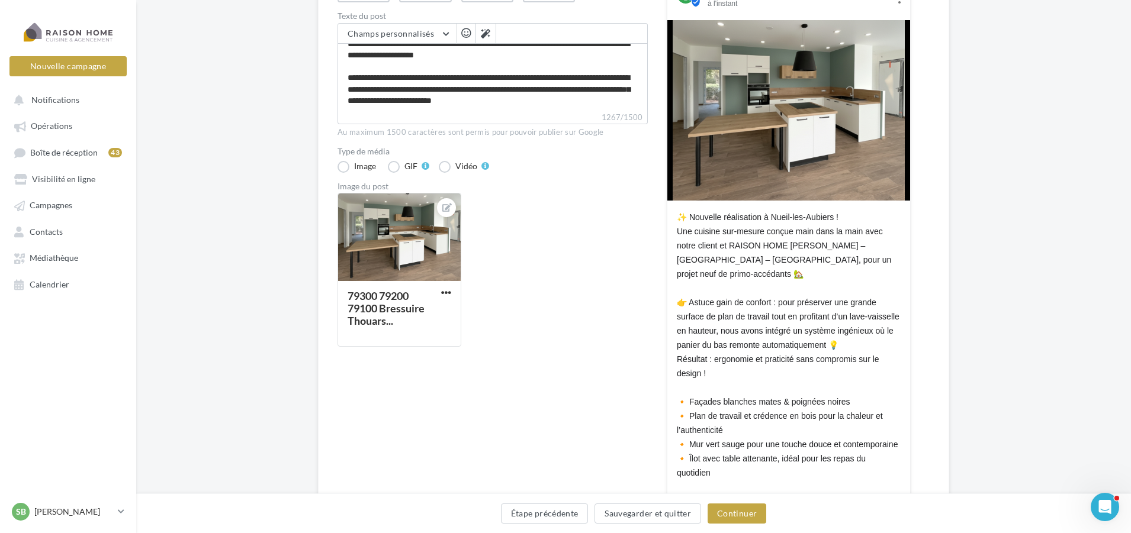
scroll to position [118, 0]
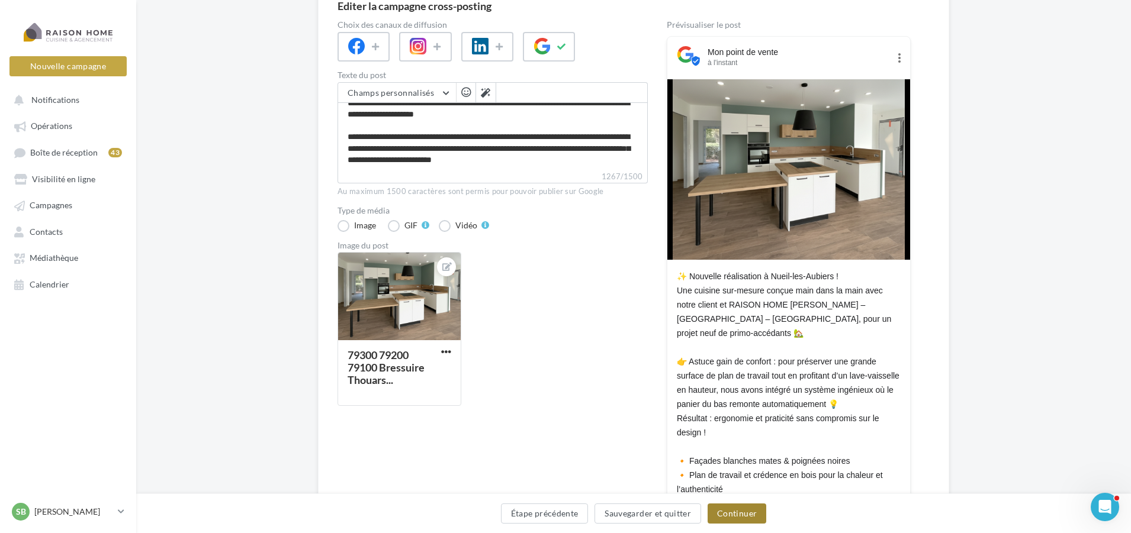
click at [749, 519] on button "Continuer" at bounding box center [736, 514] width 59 height 20
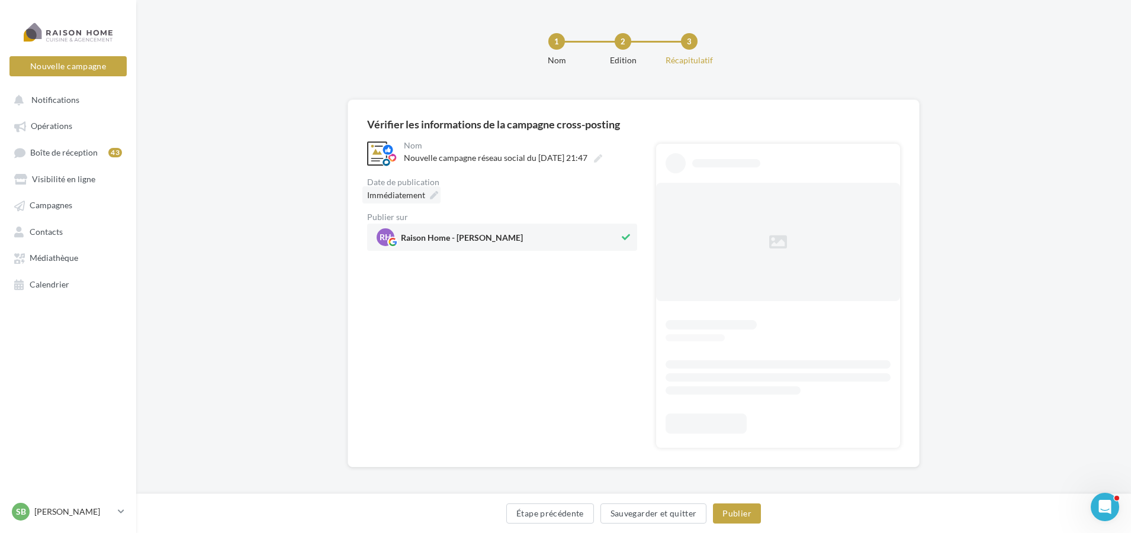
click at [416, 195] on span "Immédiatement" at bounding box center [396, 195] width 58 height 10
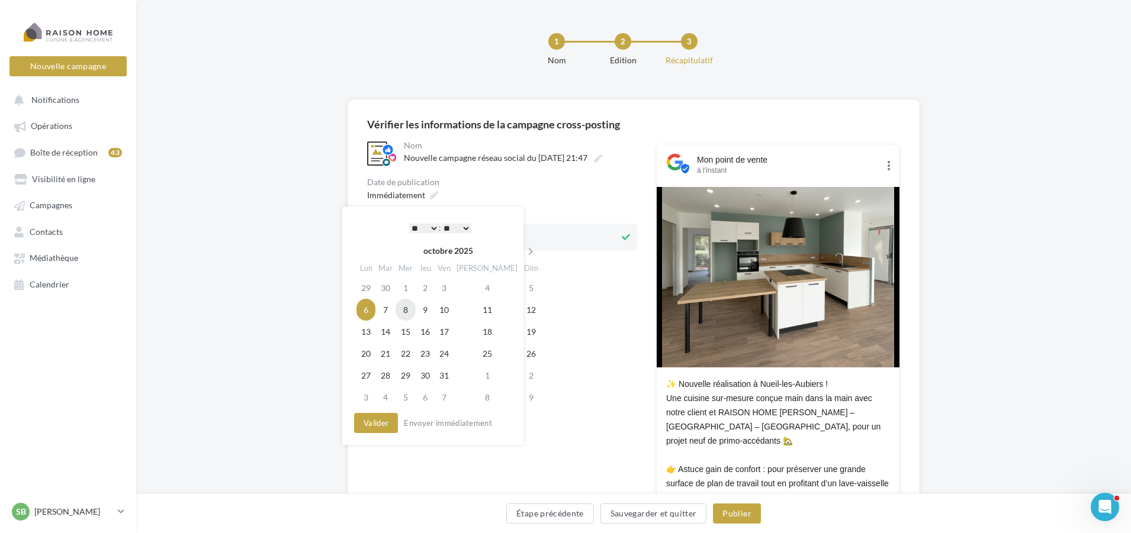
click at [408, 311] on td "8" at bounding box center [405, 310] width 20 height 22
click at [436, 227] on select "* * * * * * * * * * ** ** ** ** ** ** ** ** ** ** ** ** ** **" at bounding box center [424, 228] width 30 height 9
click at [380, 423] on button "Valider" at bounding box center [376, 423] width 44 height 20
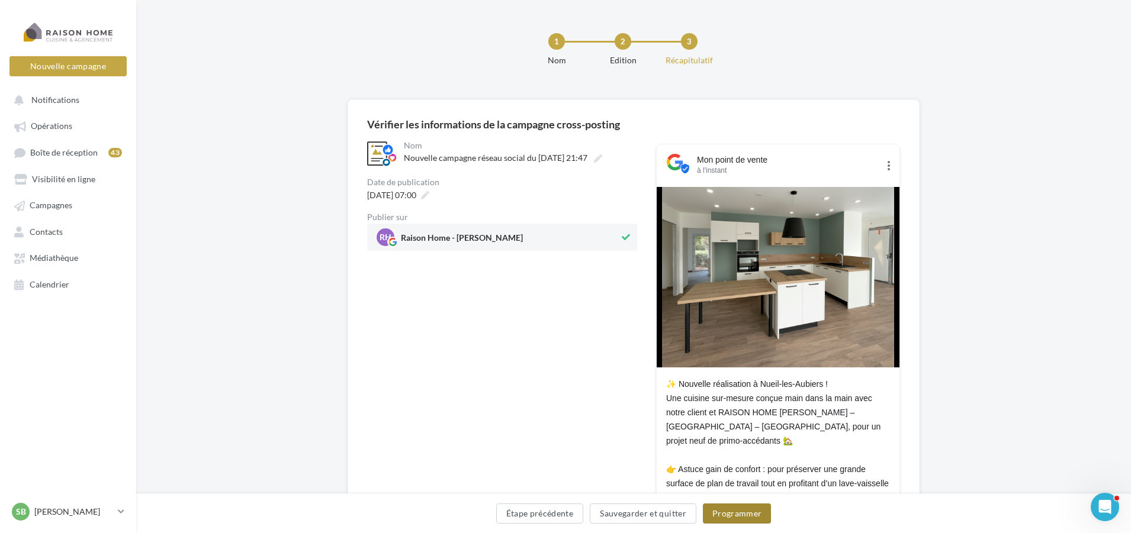
click at [745, 520] on button "Programmer" at bounding box center [737, 514] width 69 height 20
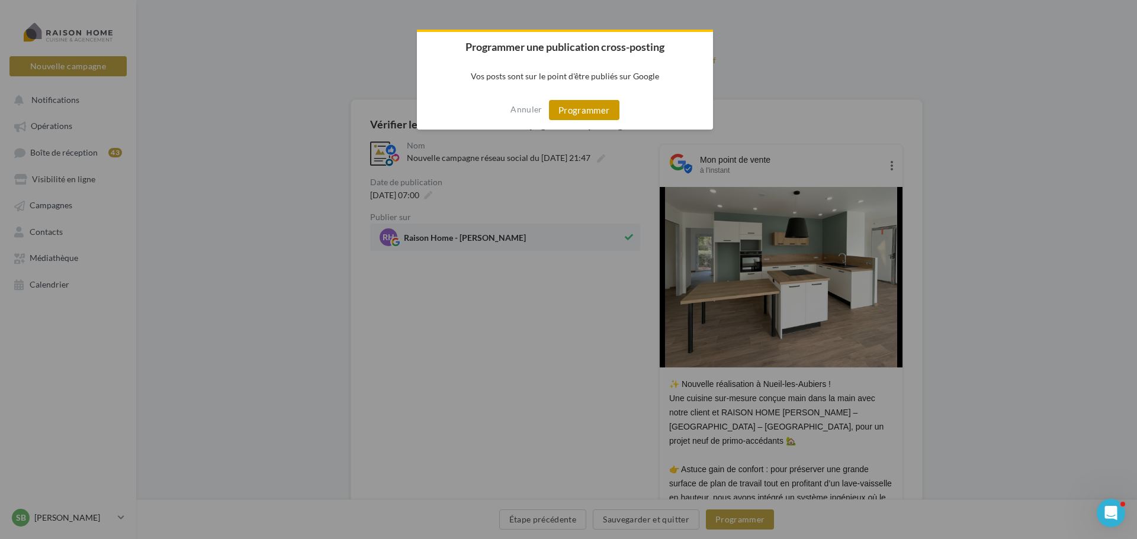
click at [586, 113] on button "Programmer" at bounding box center [584, 110] width 70 height 20
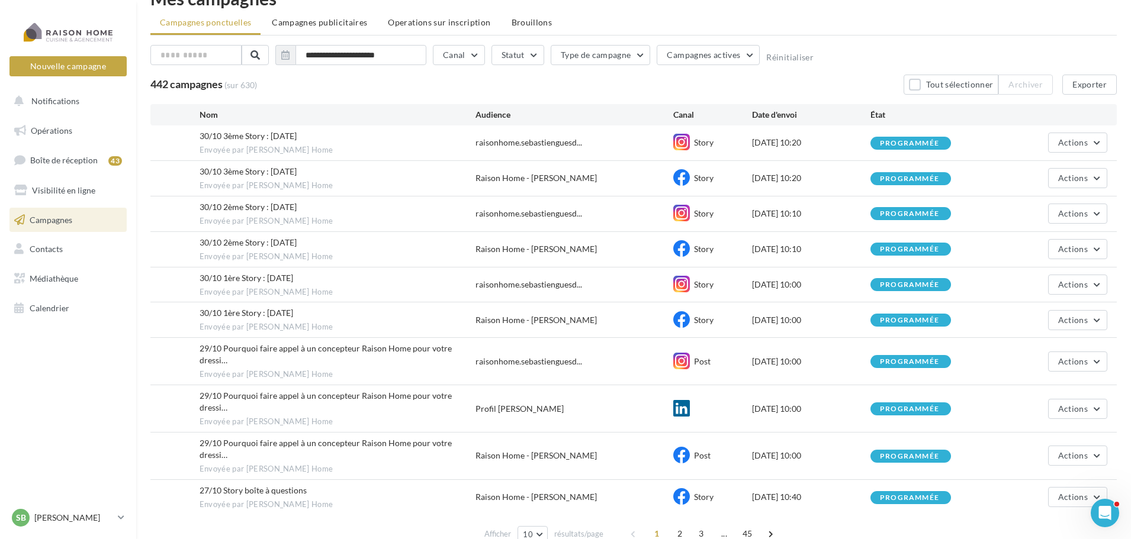
scroll to position [54, 0]
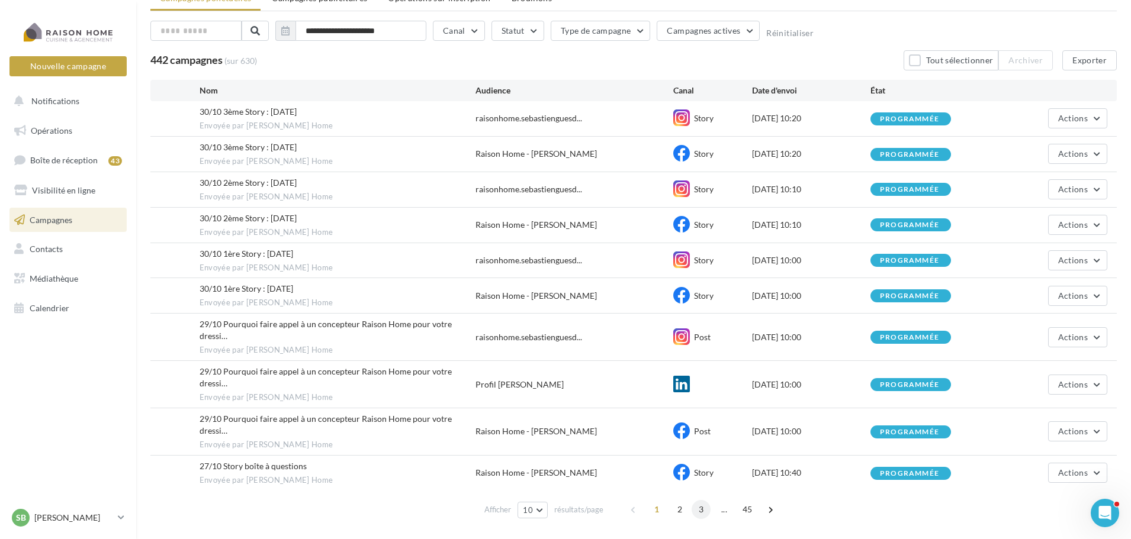
click at [702, 500] on span "3" at bounding box center [701, 509] width 19 height 19
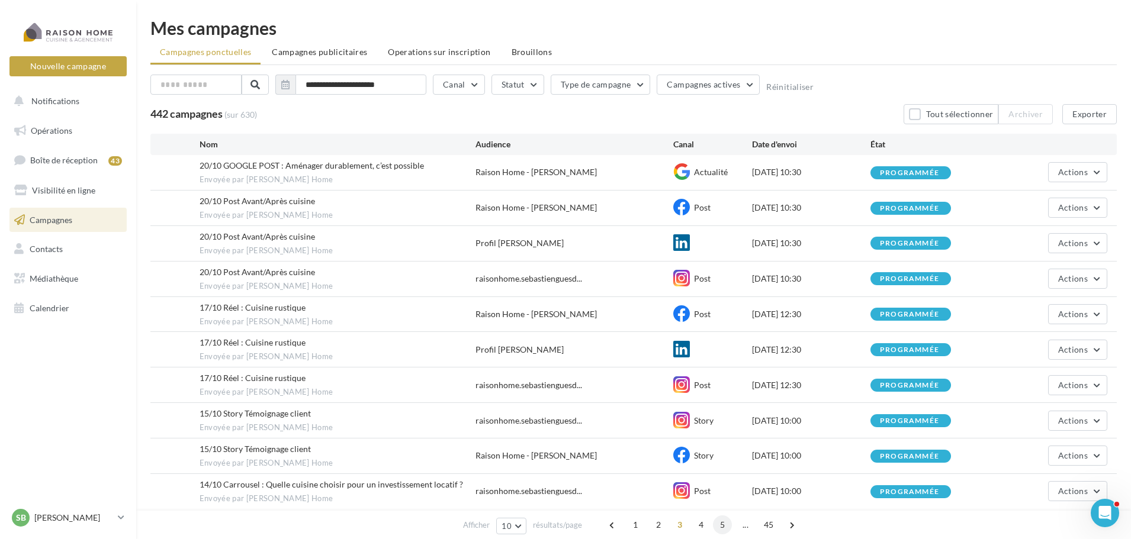
click at [713, 527] on span "5" at bounding box center [722, 525] width 19 height 19
